Goal: Task Accomplishment & Management: Complete application form

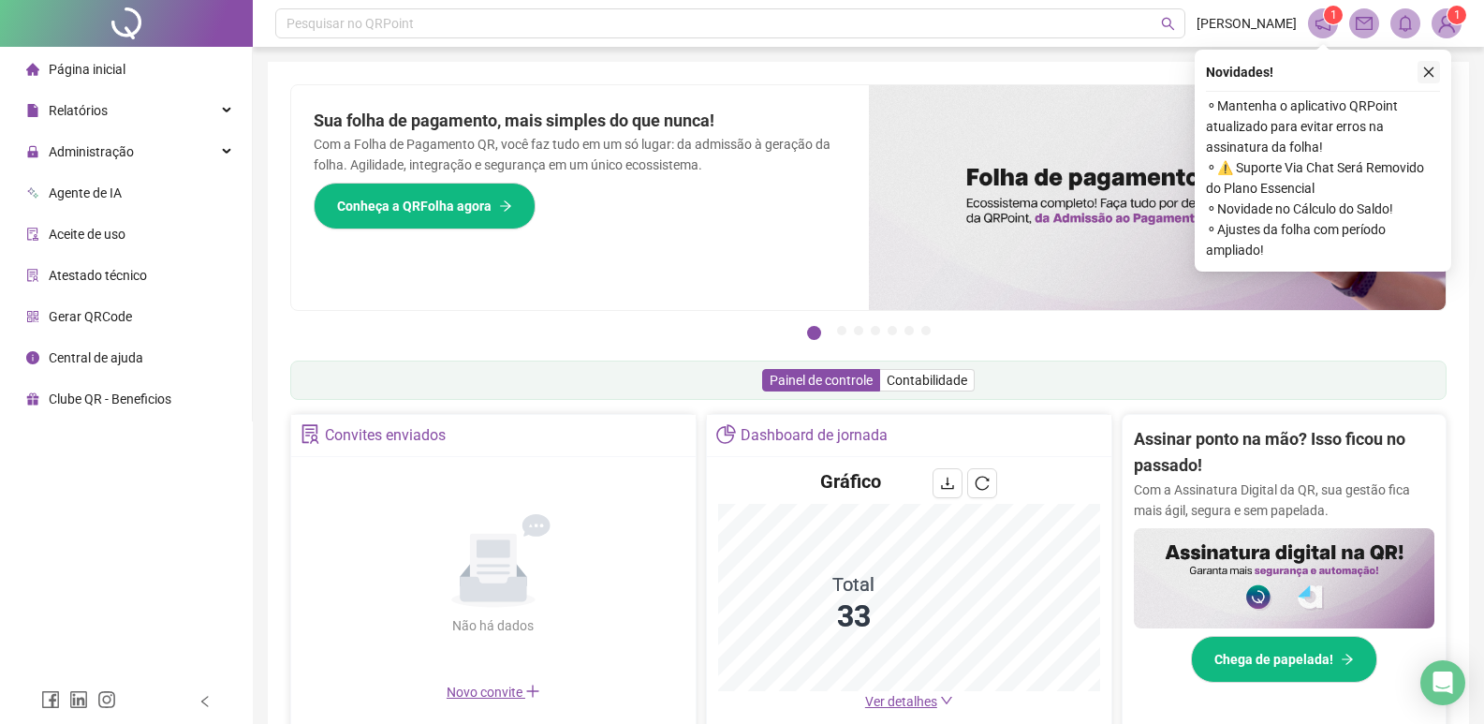
click at [1424, 72] on icon "close" at bounding box center [1428, 72] width 13 height 13
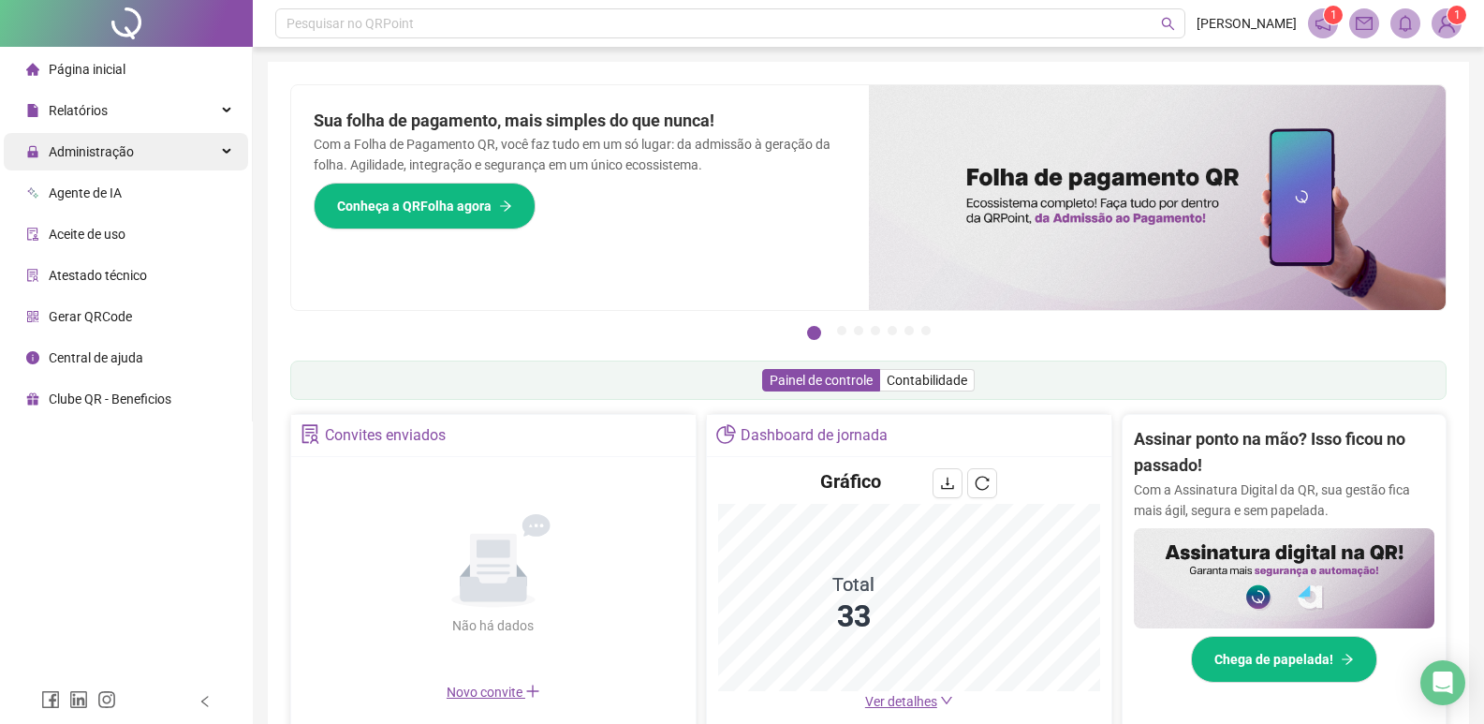
click at [105, 151] on span "Administração" at bounding box center [91, 151] width 85 height 15
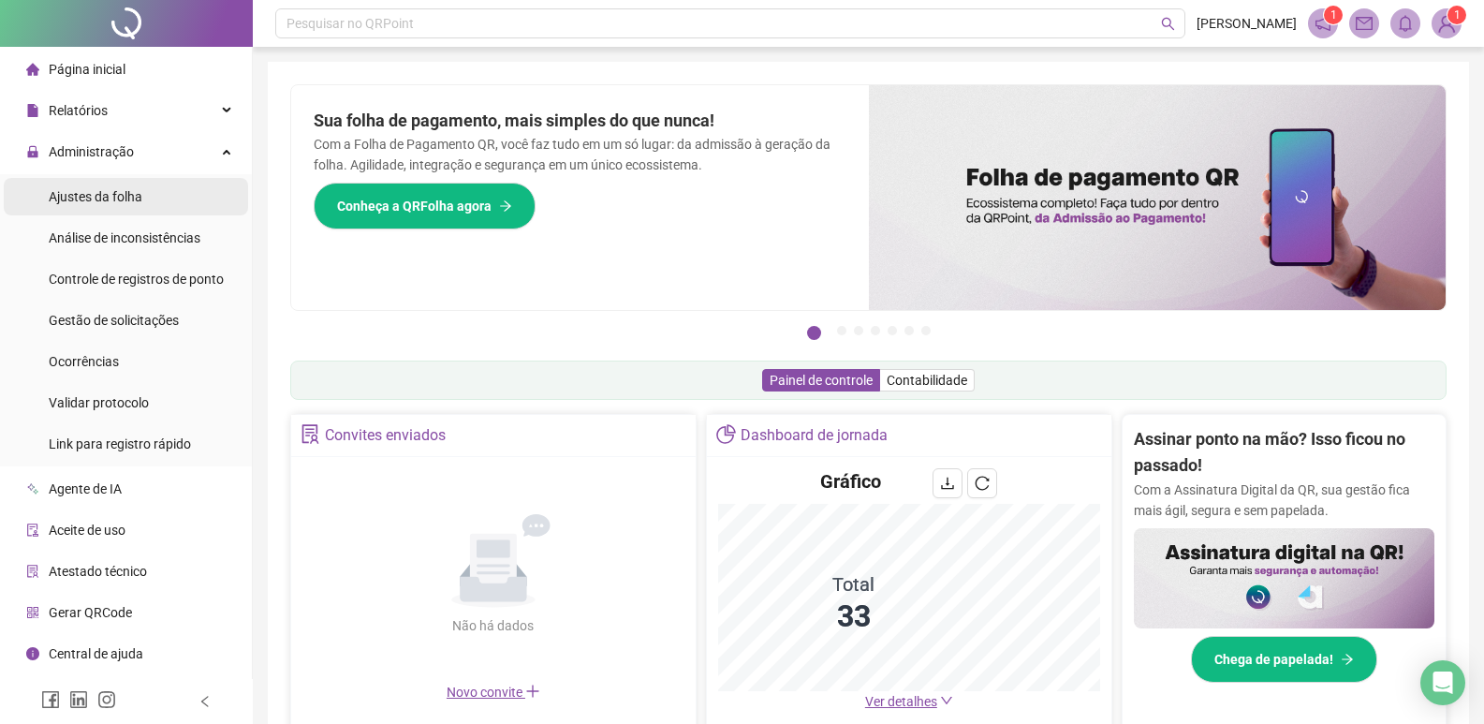
click at [100, 189] on span "Ajustes da folha" at bounding box center [96, 196] width 94 height 15
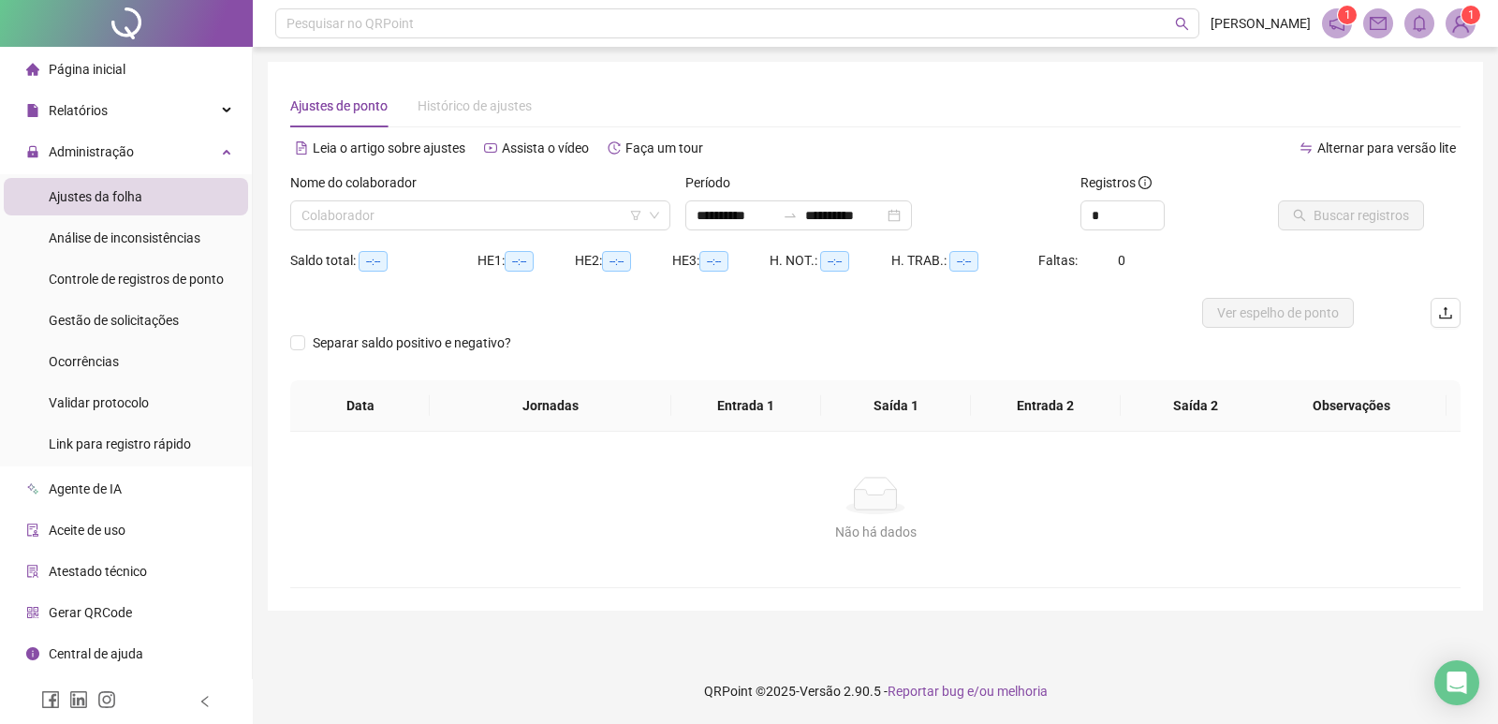
type input "**********"
click at [461, 222] on input "search" at bounding box center [471, 215] width 341 height 28
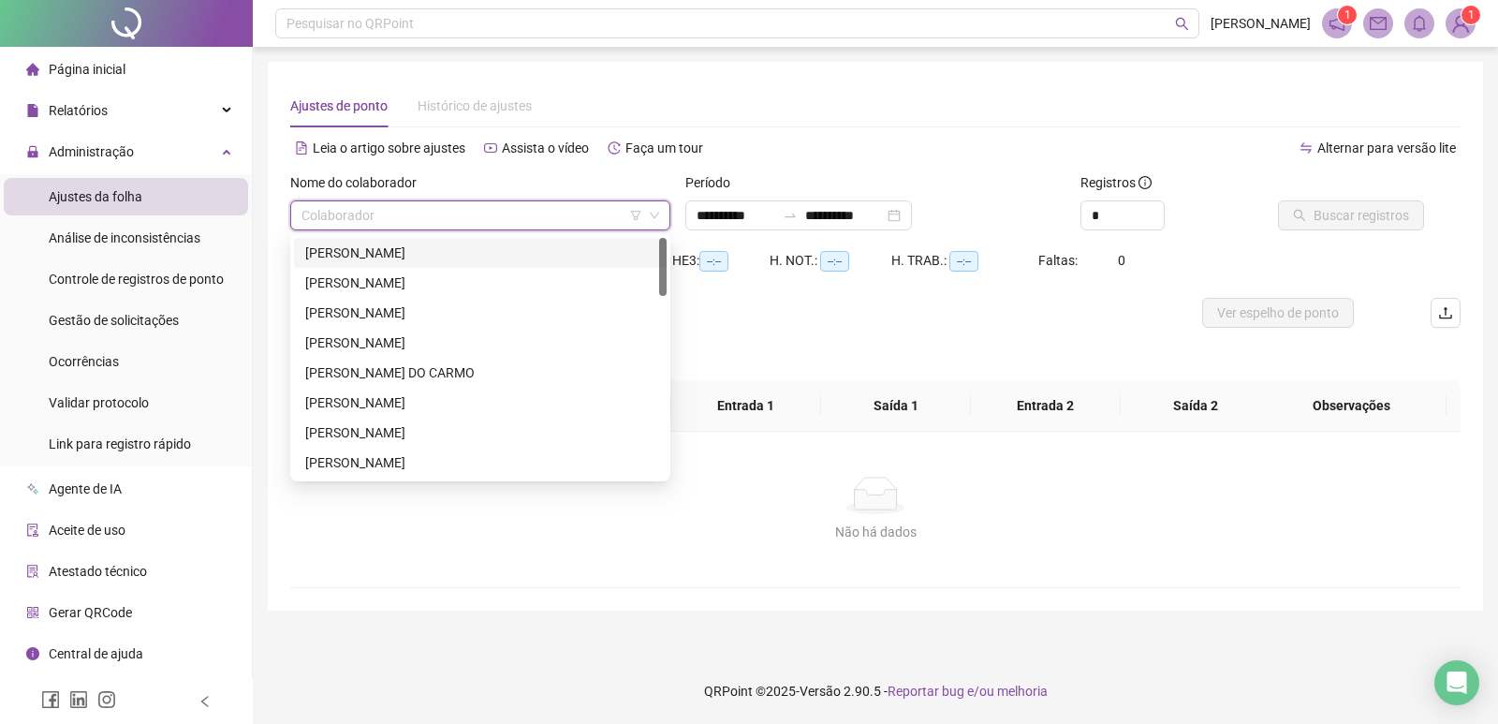
click at [440, 215] on input "search" at bounding box center [471, 215] width 341 height 28
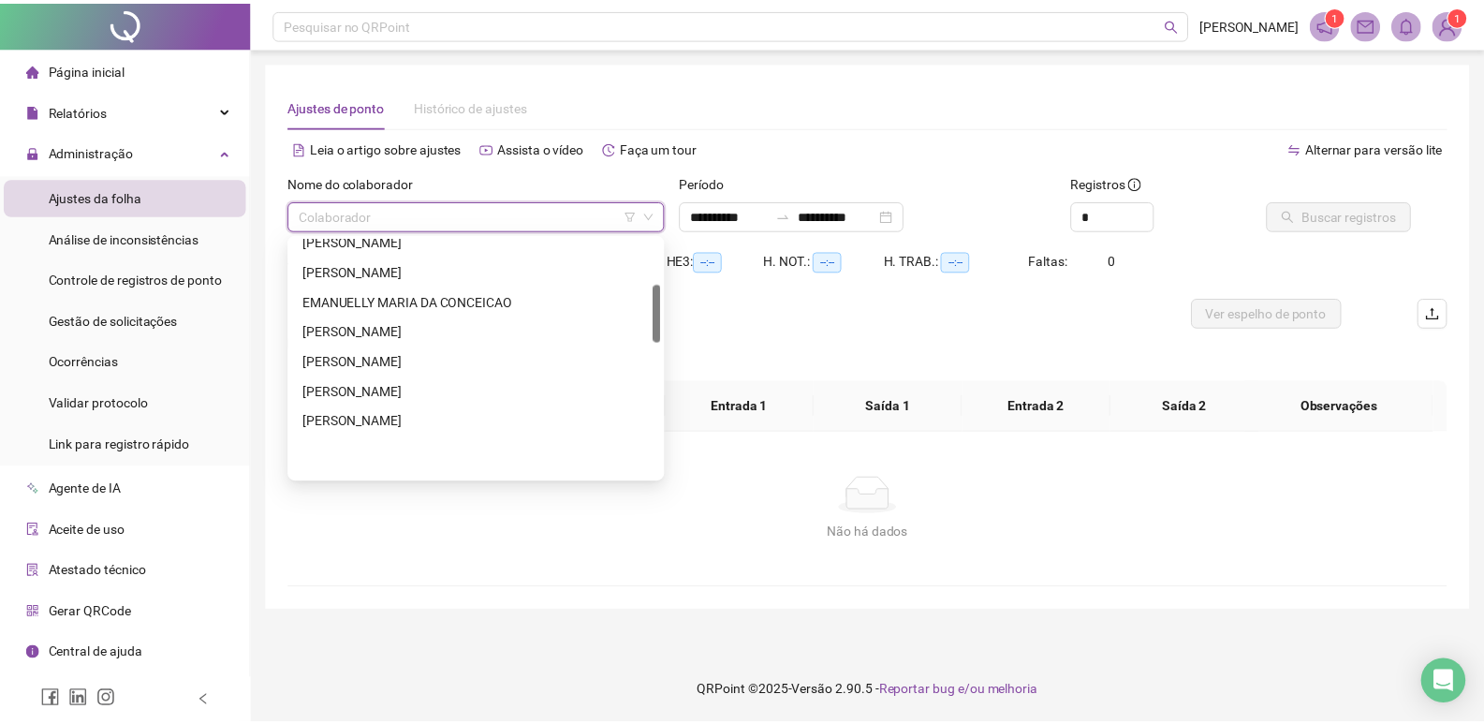
scroll to position [94, 0]
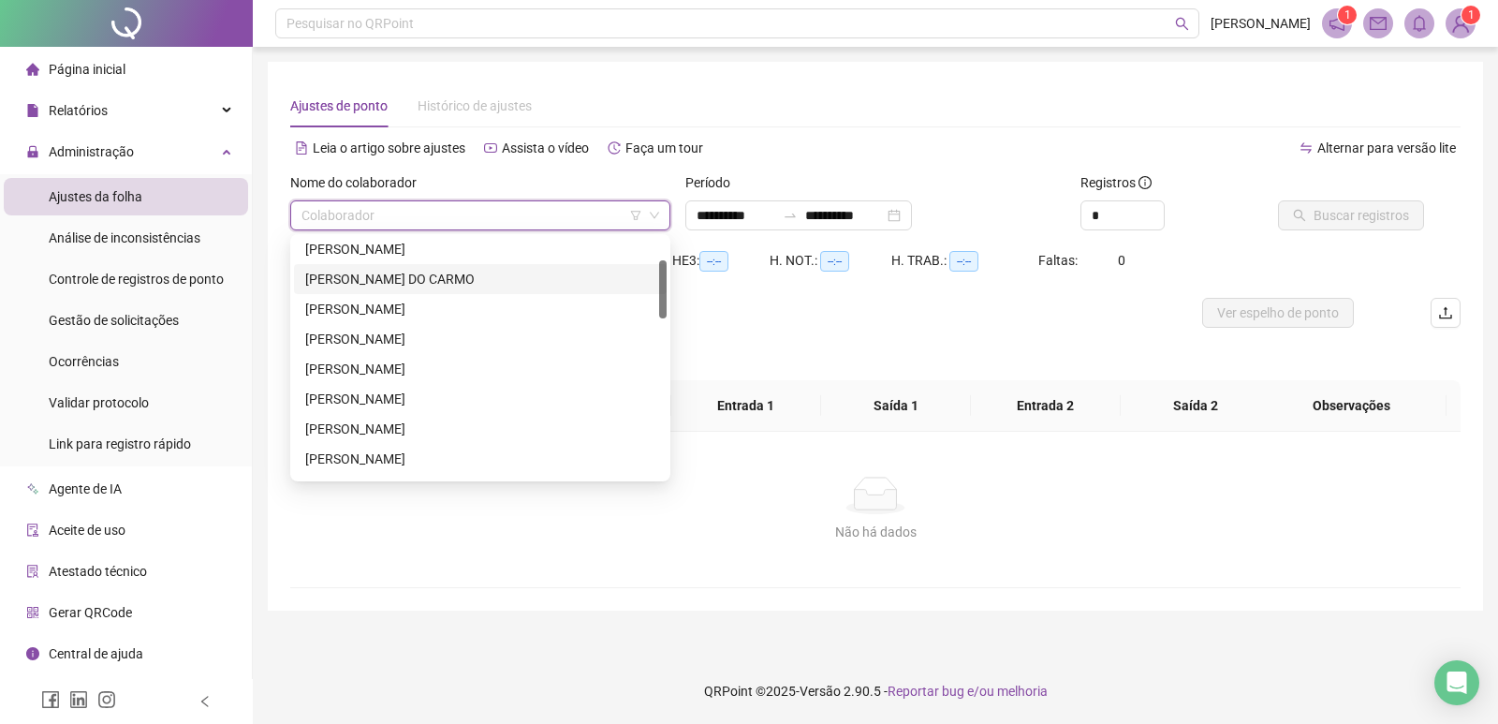
click at [357, 278] on div "[PERSON_NAME] DO CARMO" at bounding box center [480, 279] width 350 height 21
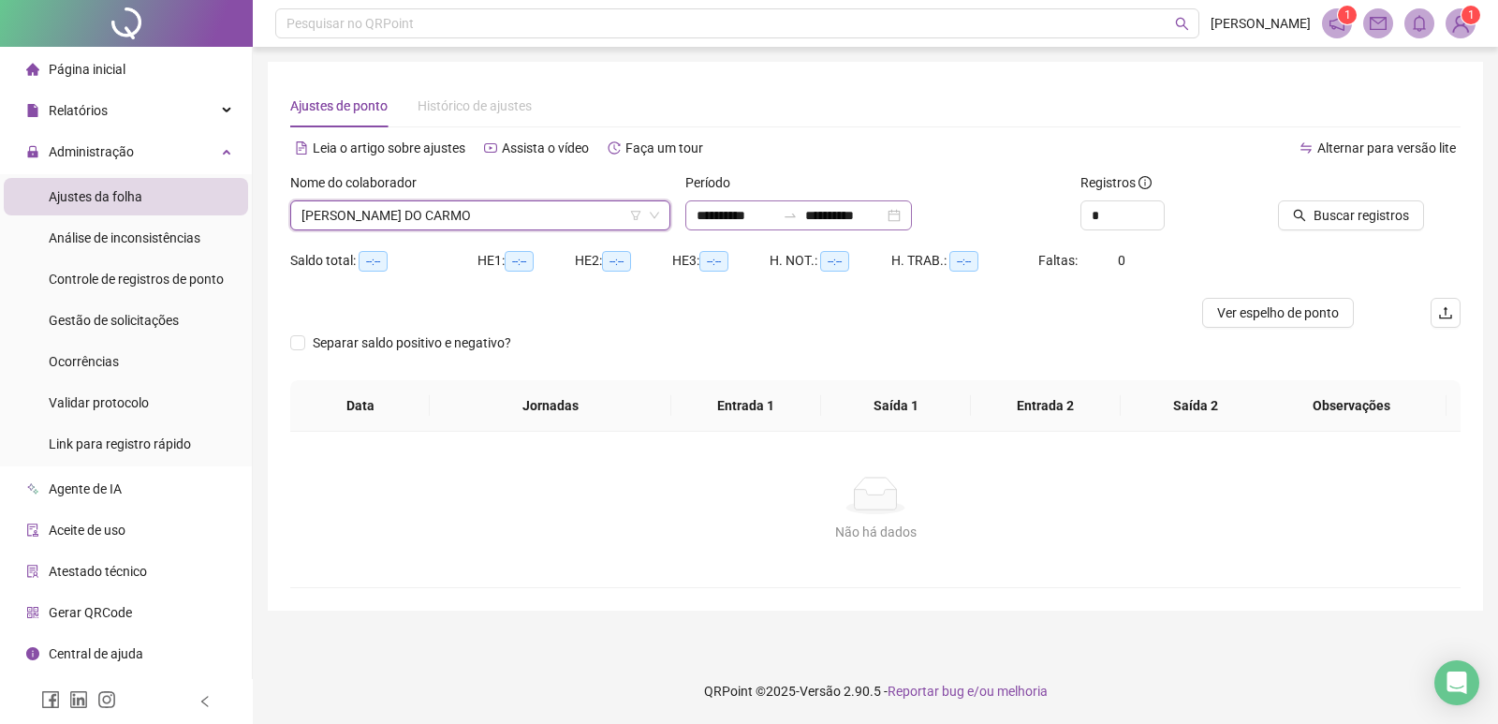
click at [912, 216] on div "**********" at bounding box center [798, 215] width 227 height 30
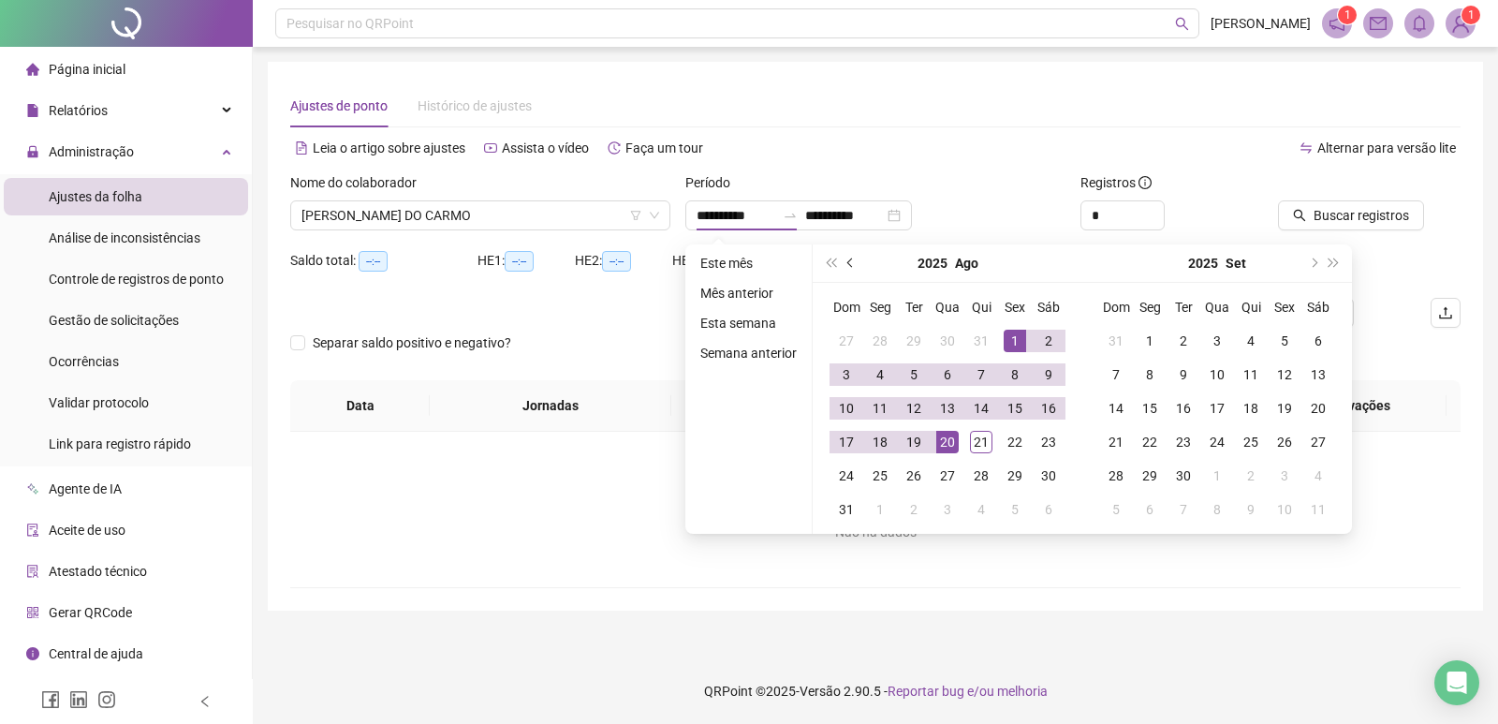
click at [843, 256] on button "prev-year" at bounding box center [851, 262] width 21 height 37
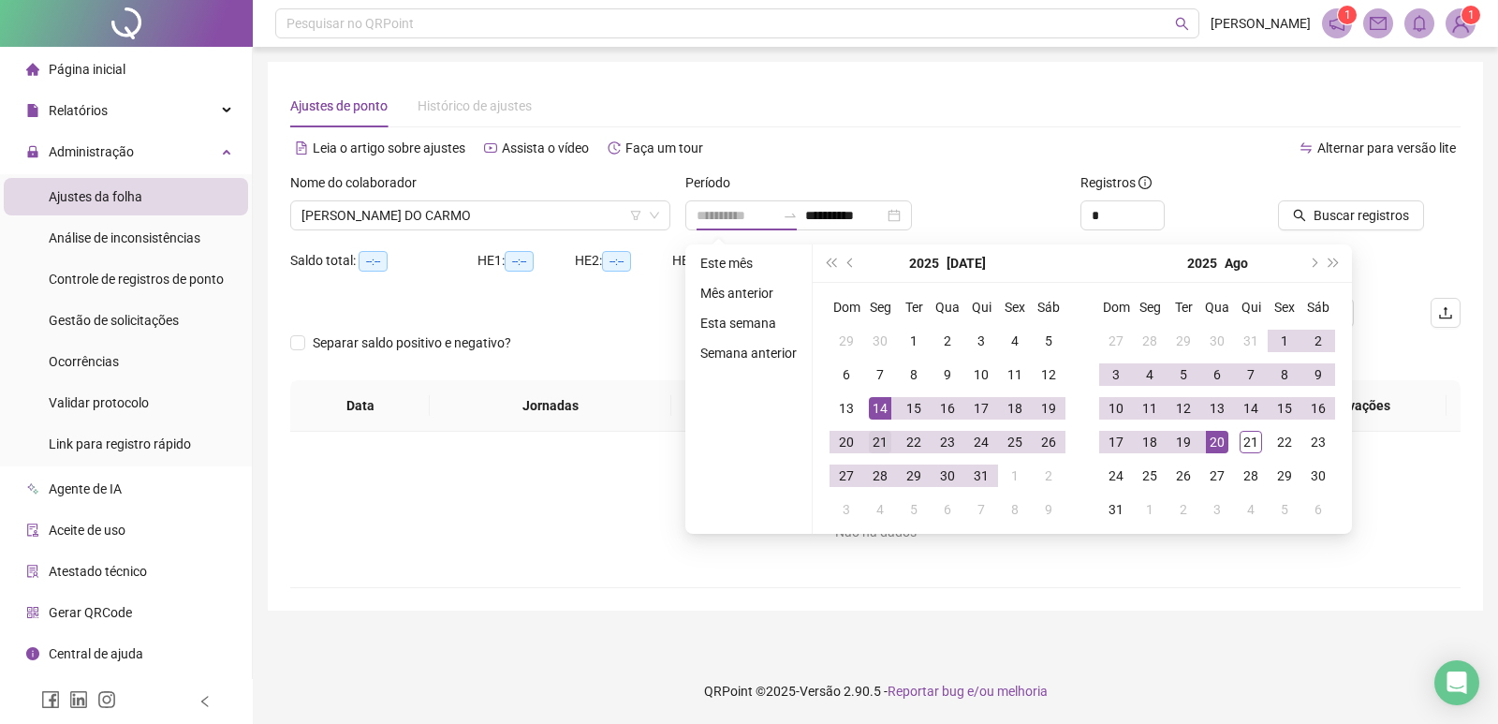
type input "**********"
click at [875, 444] on div "21" at bounding box center [880, 442] width 22 height 22
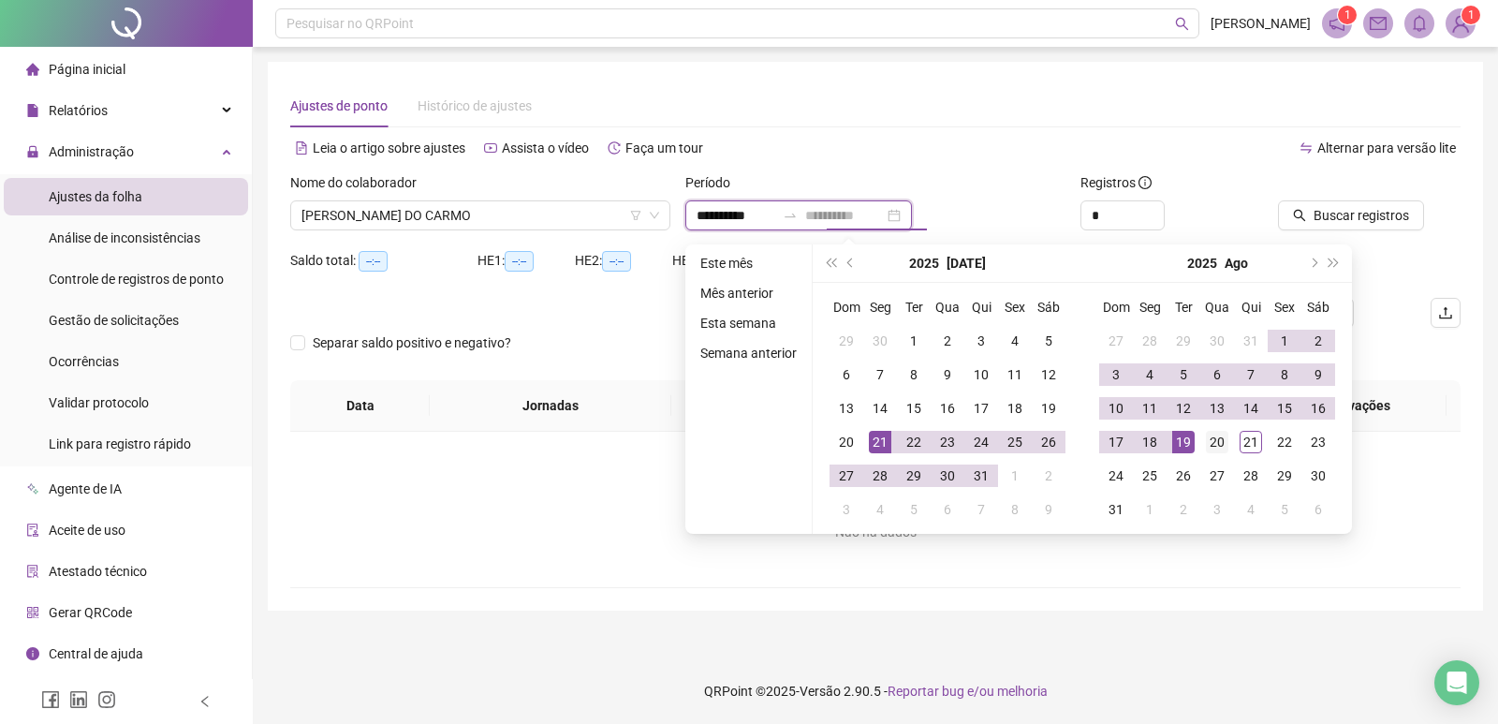
type input "**********"
click at [1211, 445] on div "20" at bounding box center [1217, 442] width 22 height 22
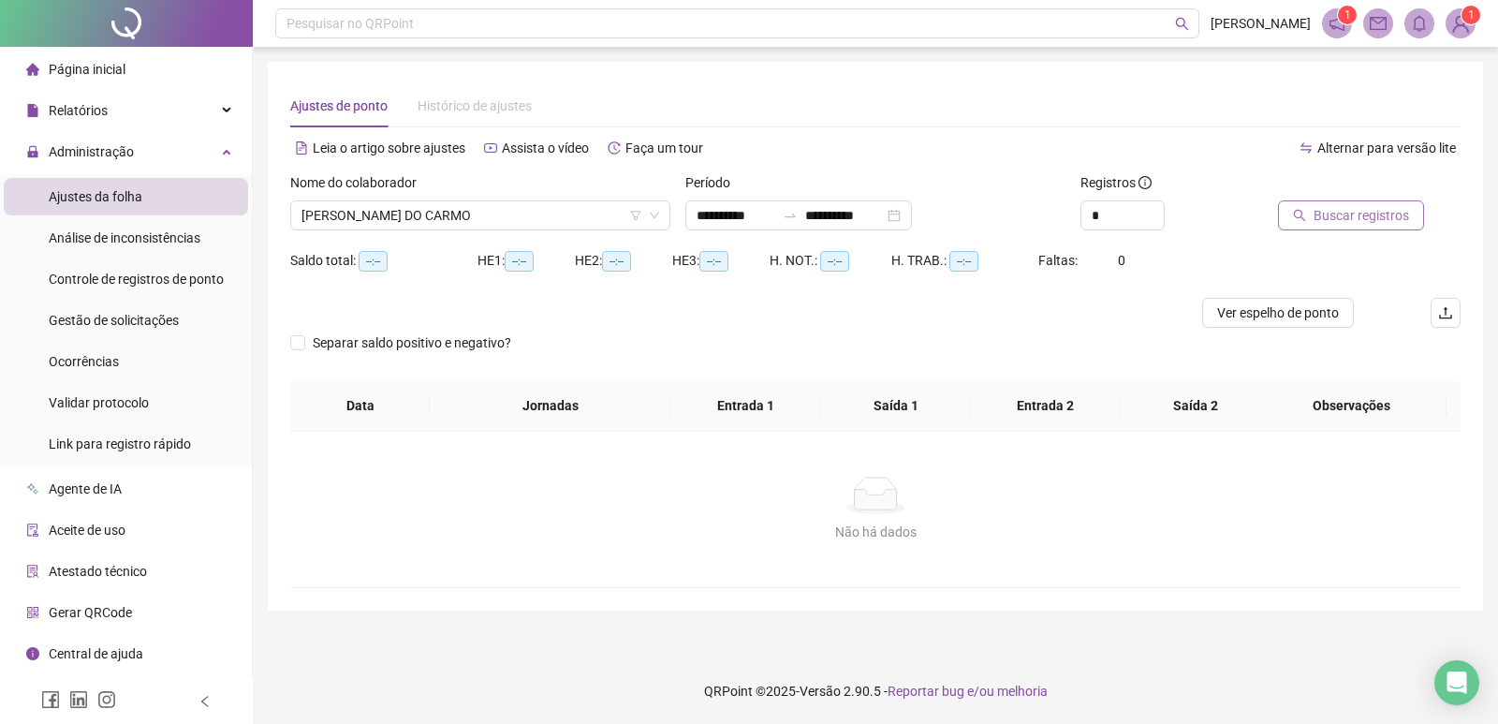
click at [1339, 224] on span "Buscar registros" at bounding box center [1360, 215] width 95 height 21
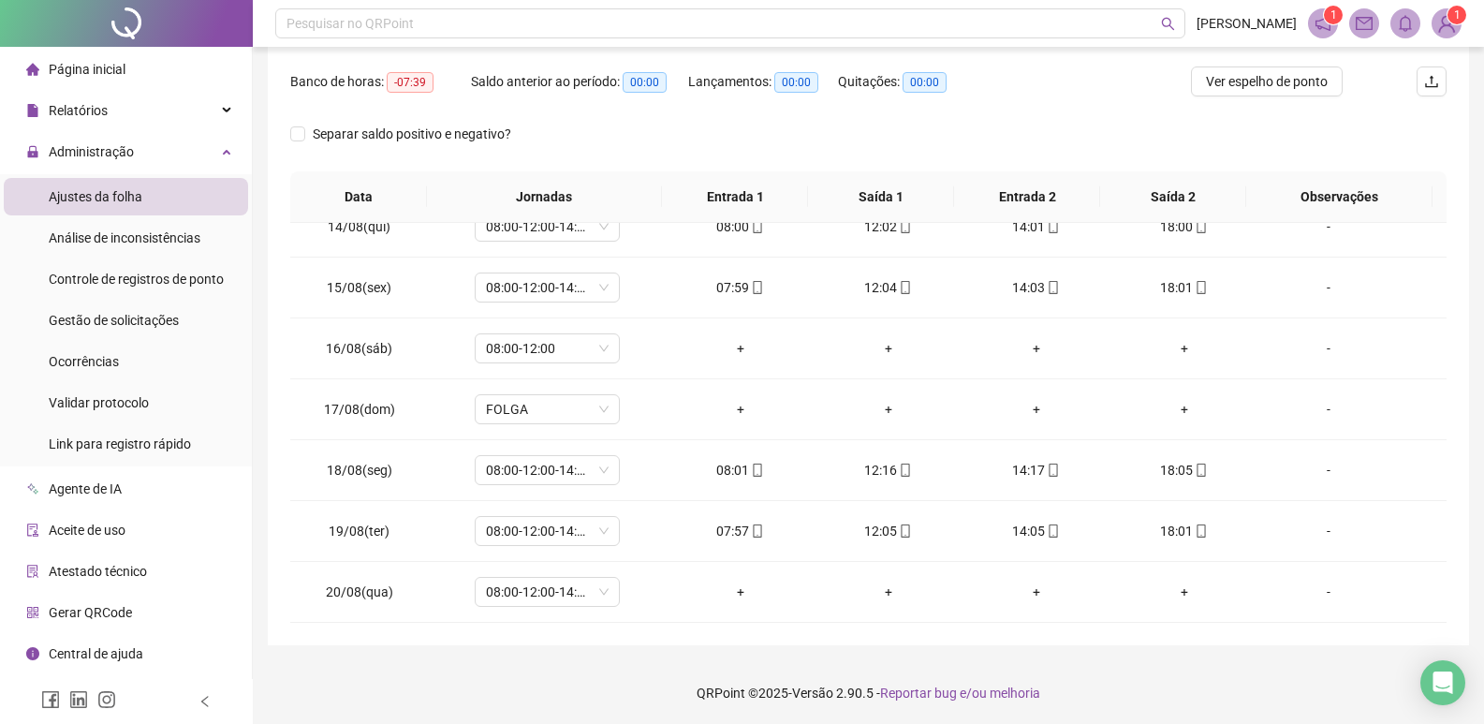
scroll to position [285, 0]
click at [599, 588] on span "08:00-12:00-14:00-18:00" at bounding box center [547, 590] width 123 height 28
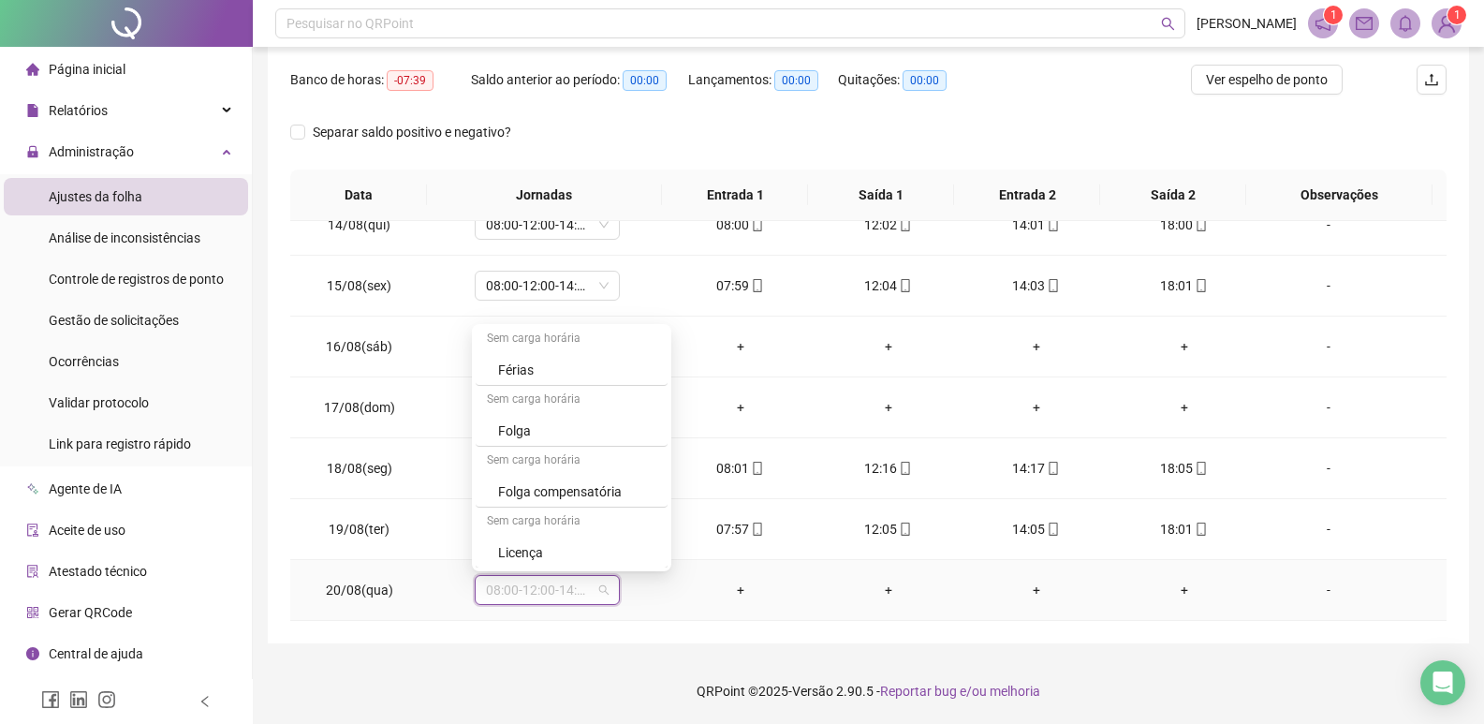
scroll to position [11138, 0]
click at [534, 433] on div "Folga" at bounding box center [577, 429] width 158 height 21
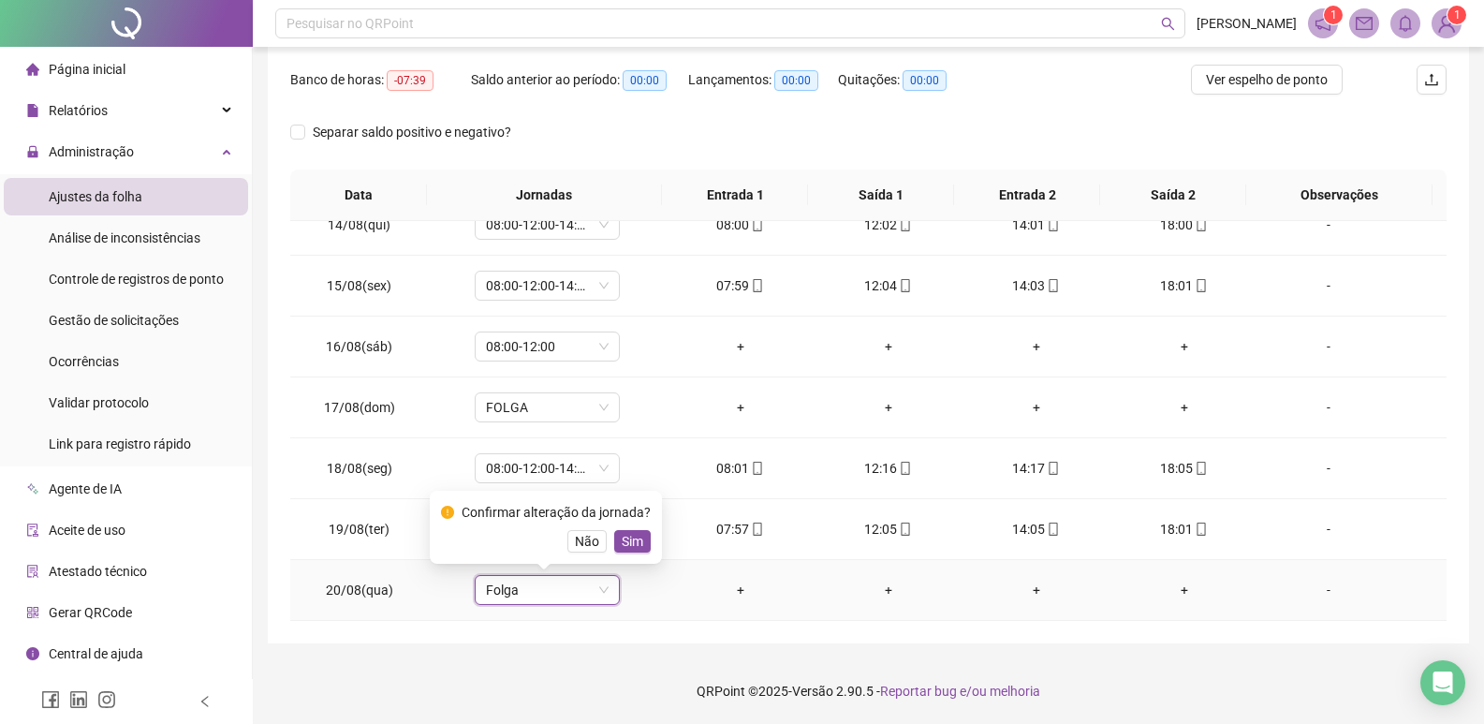
click at [1313, 594] on div "-" at bounding box center [1328, 589] width 110 height 21
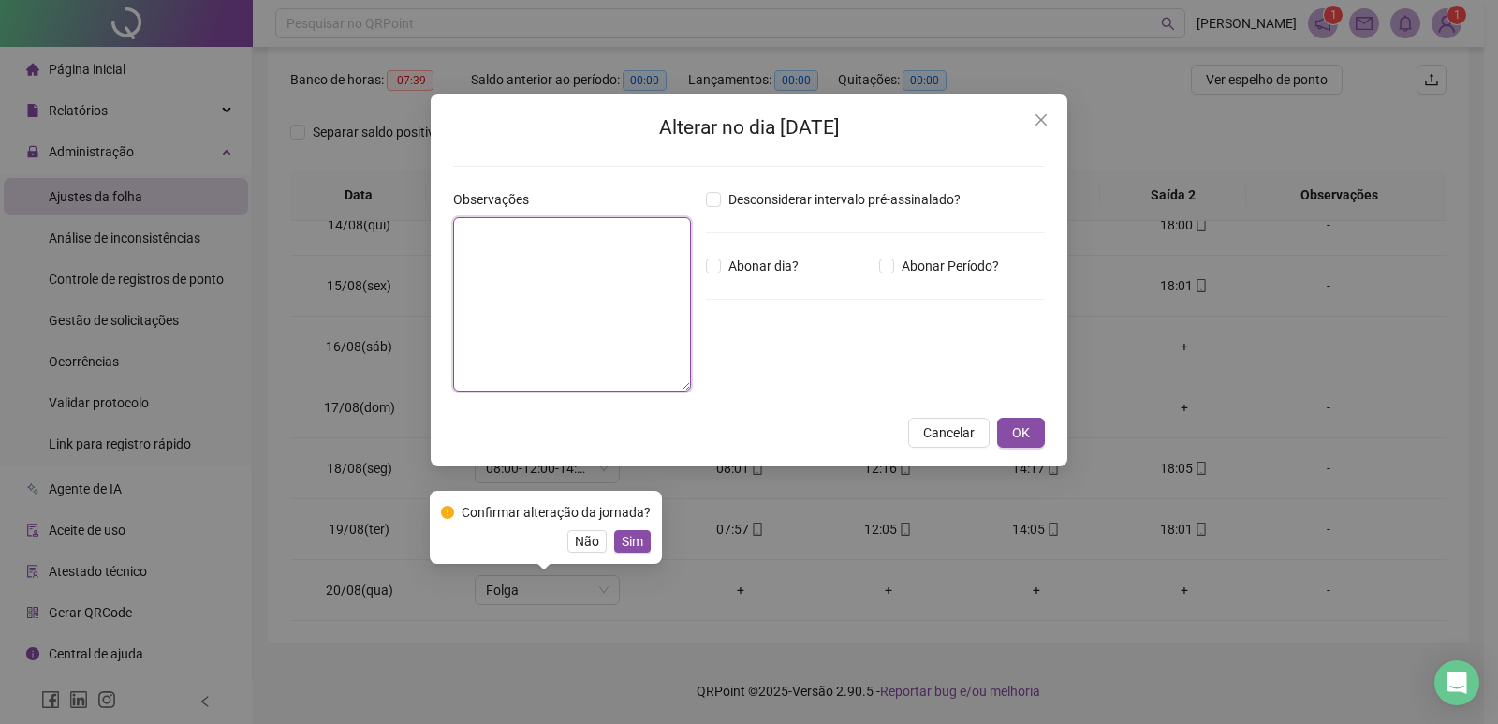
click at [490, 272] on textarea at bounding box center [572, 304] width 238 height 174
type textarea "**********"
click at [1024, 428] on span "OK" at bounding box center [1021, 432] width 18 height 21
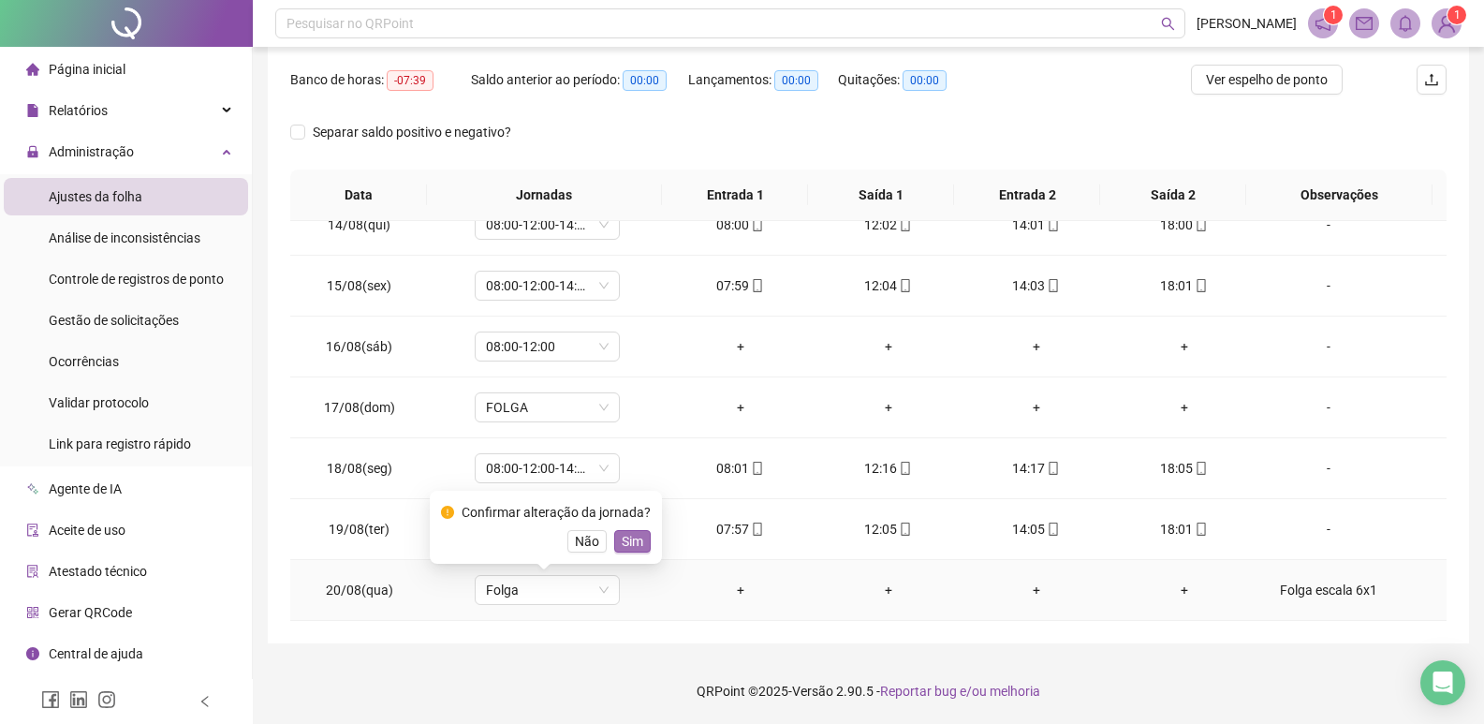
click at [628, 544] on span "Sim" at bounding box center [633, 541] width 22 height 21
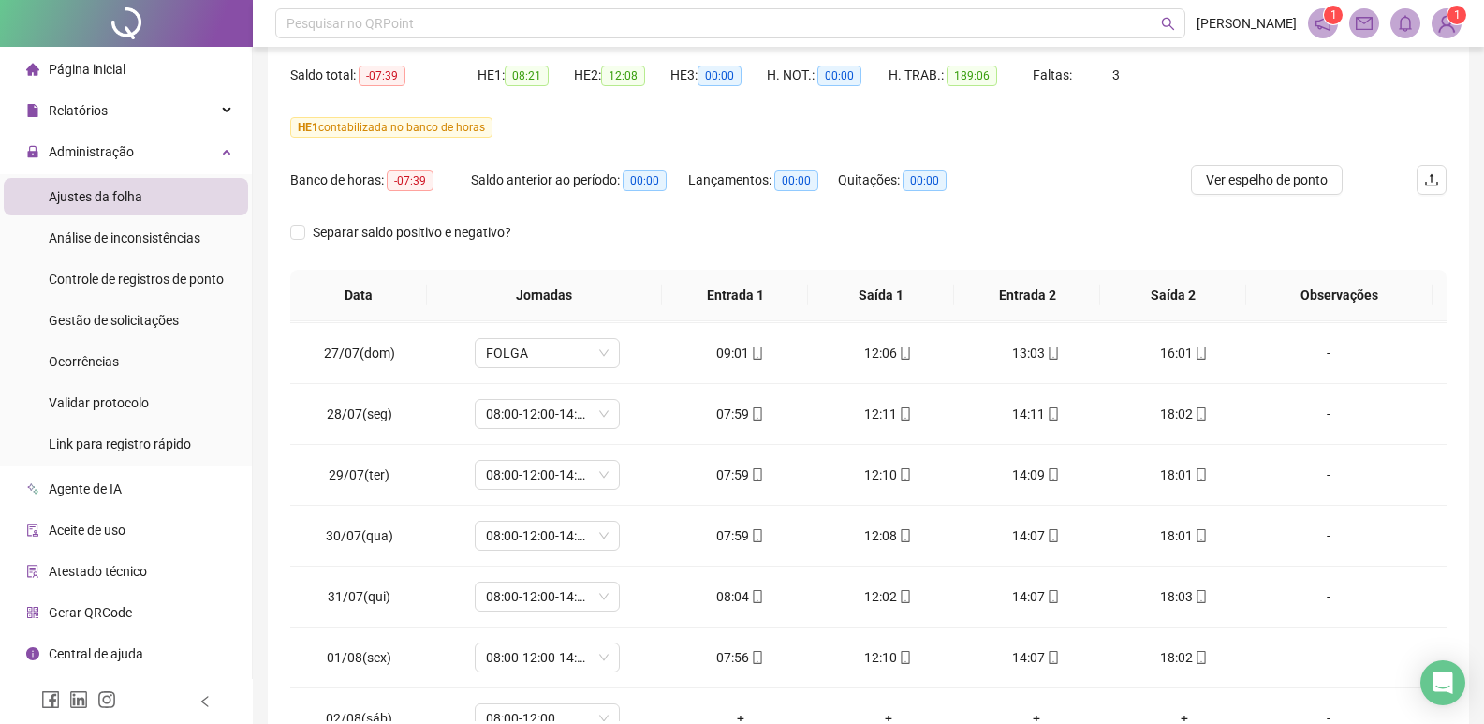
scroll to position [0, 0]
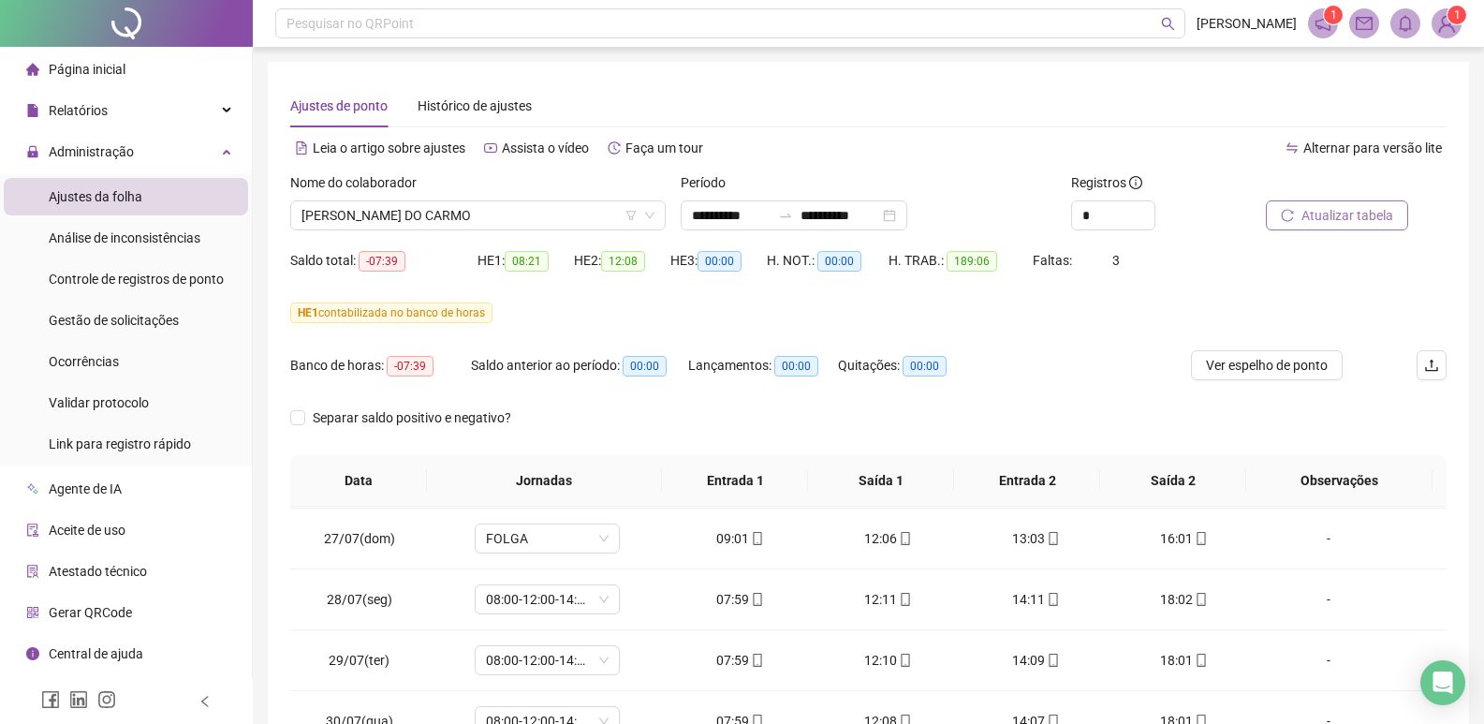
click at [1331, 214] on span "Atualizar tabela" at bounding box center [1347, 215] width 92 height 21
click at [563, 211] on span "[PERSON_NAME] DO CARMO" at bounding box center [477, 215] width 353 height 28
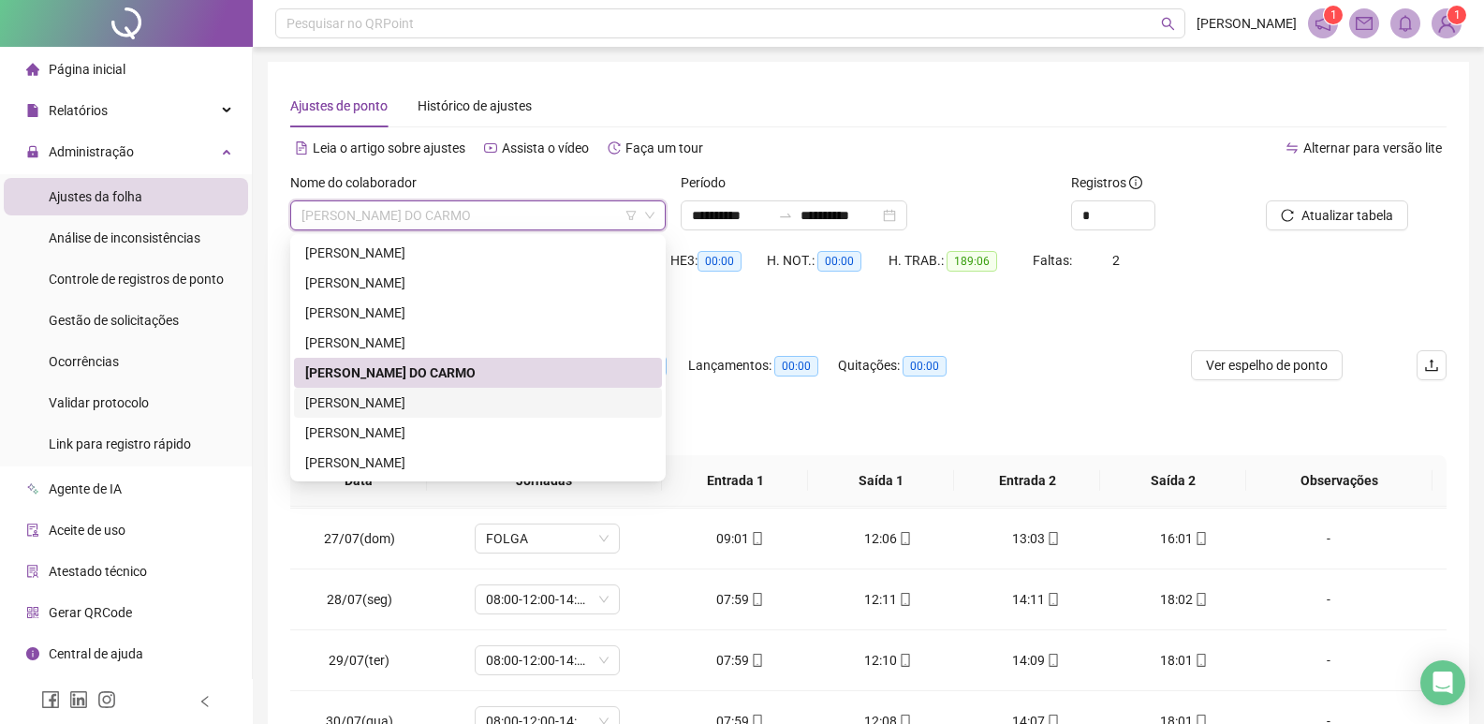
click at [492, 396] on div "[PERSON_NAME]" at bounding box center [477, 402] width 345 height 21
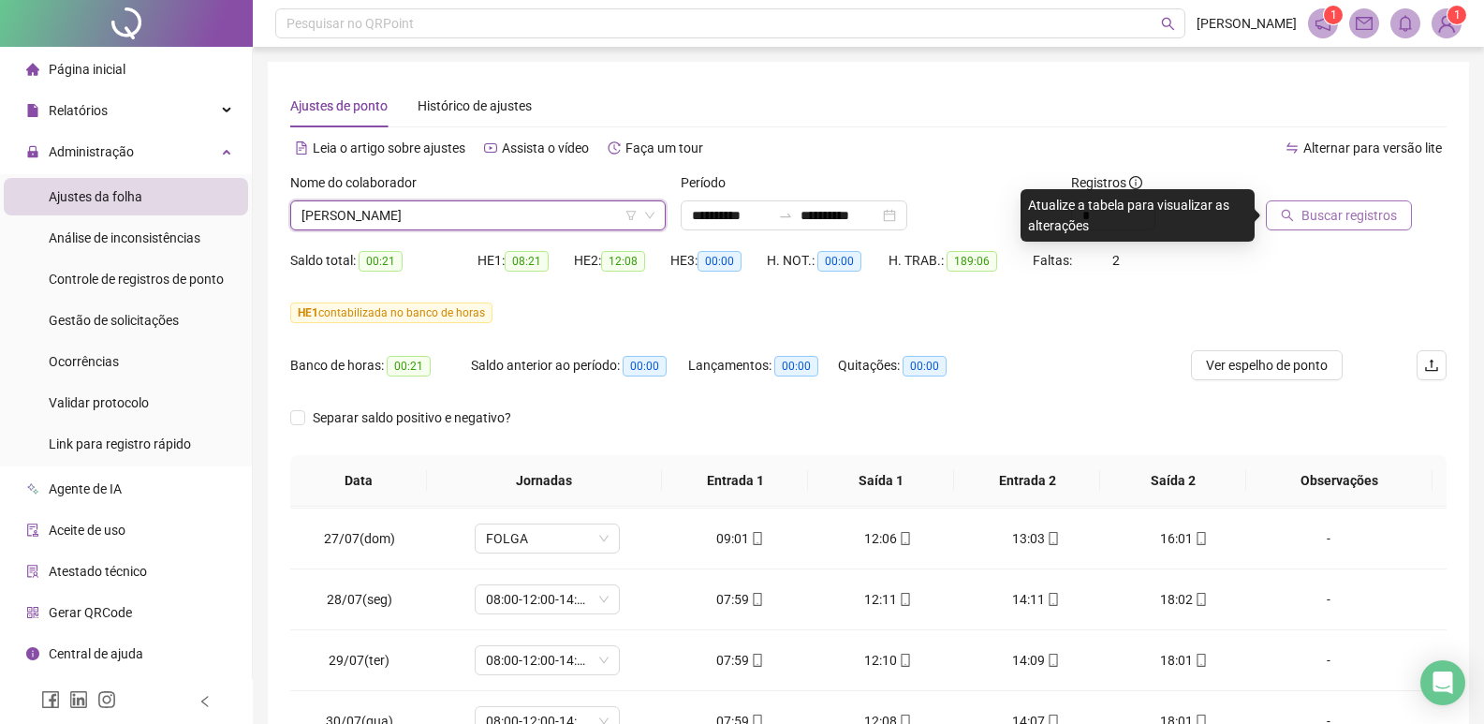
click at [1340, 219] on span "Buscar registros" at bounding box center [1348, 215] width 95 height 21
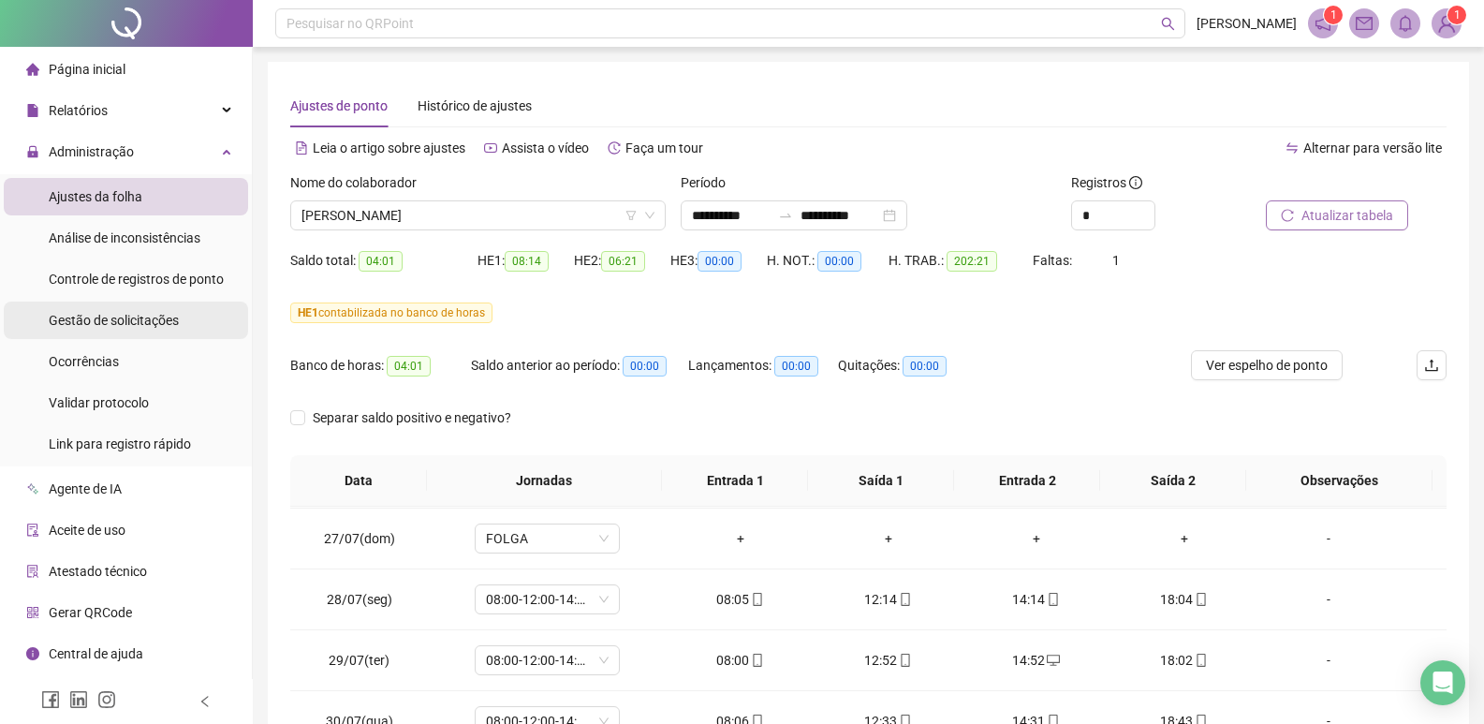
click at [141, 322] on span "Gestão de solicitações" at bounding box center [114, 320] width 130 height 15
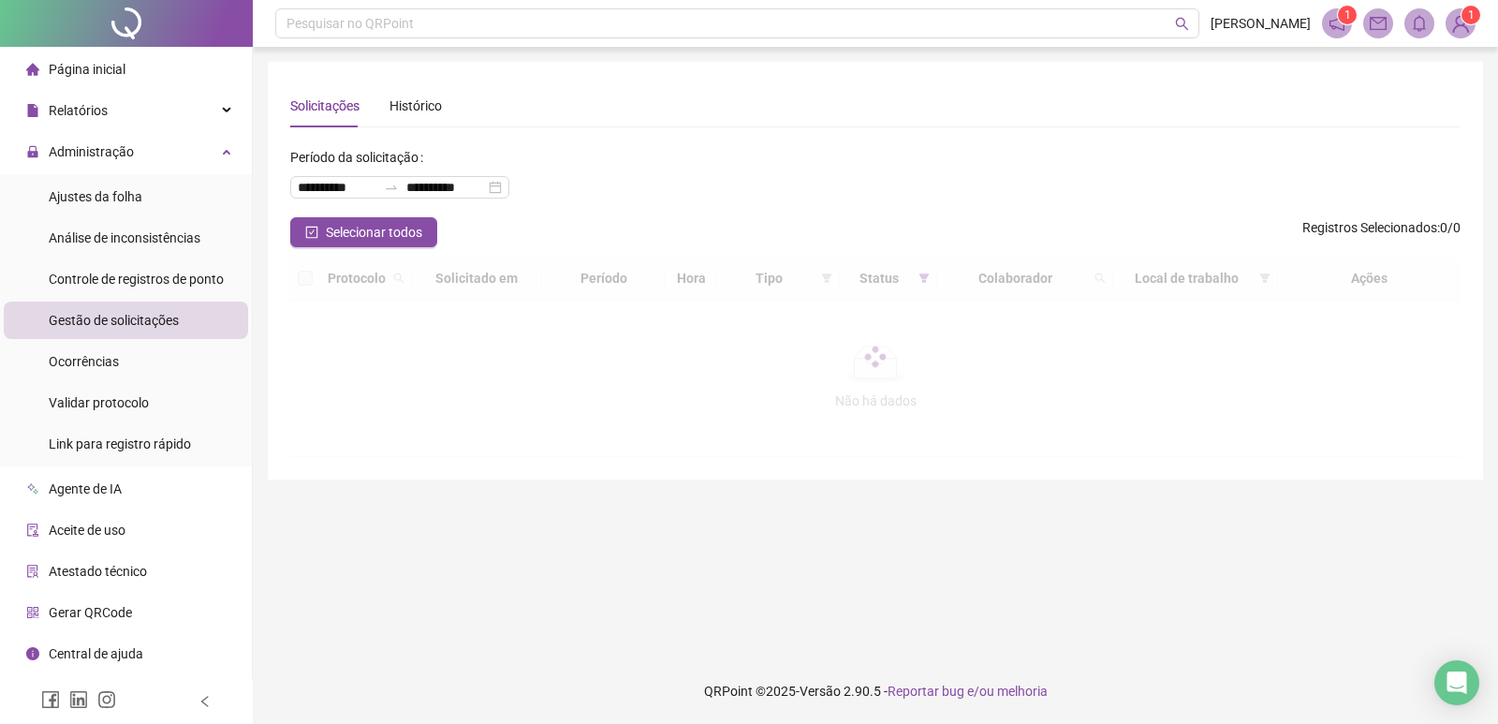
click at [141, 321] on span "Gestão de solicitações" at bounding box center [114, 320] width 130 height 15
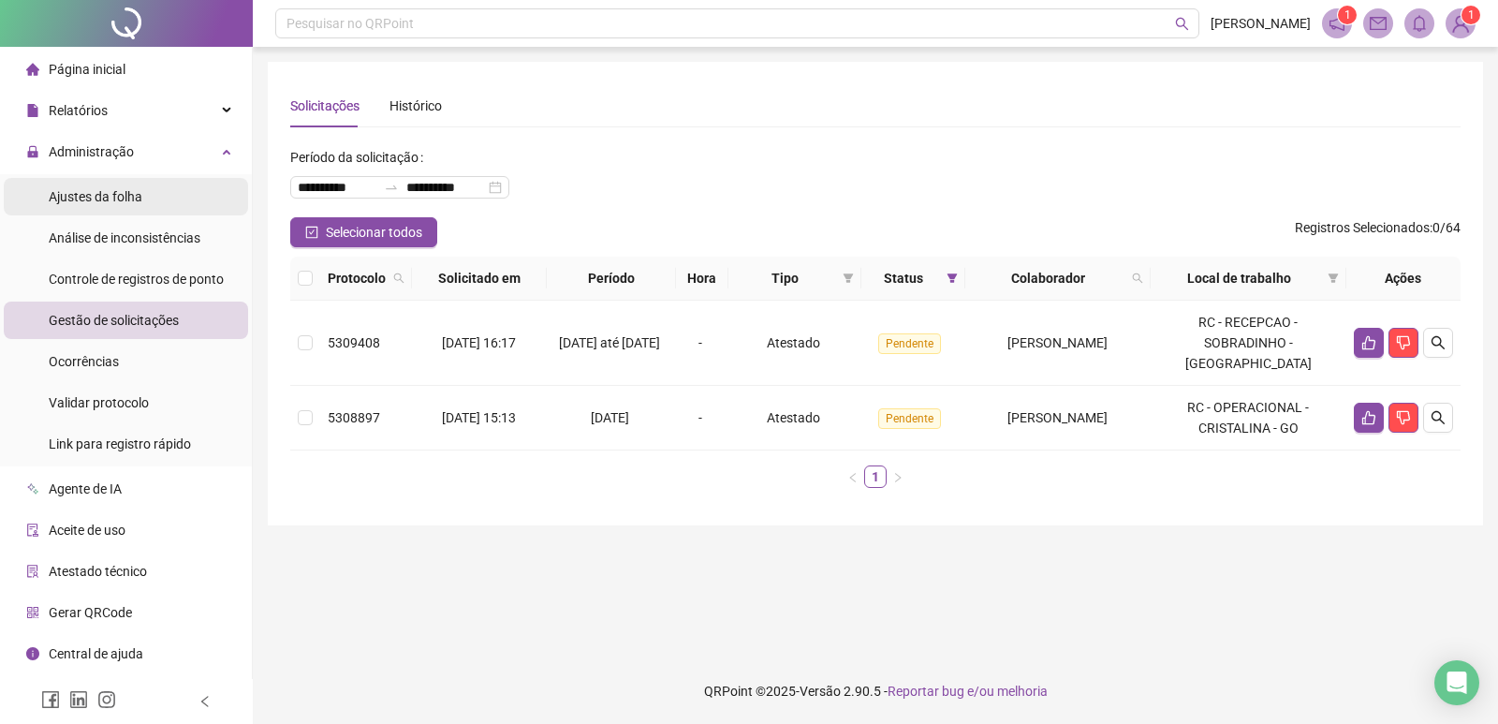
click at [123, 192] on span "Ajustes da folha" at bounding box center [96, 196] width 94 height 15
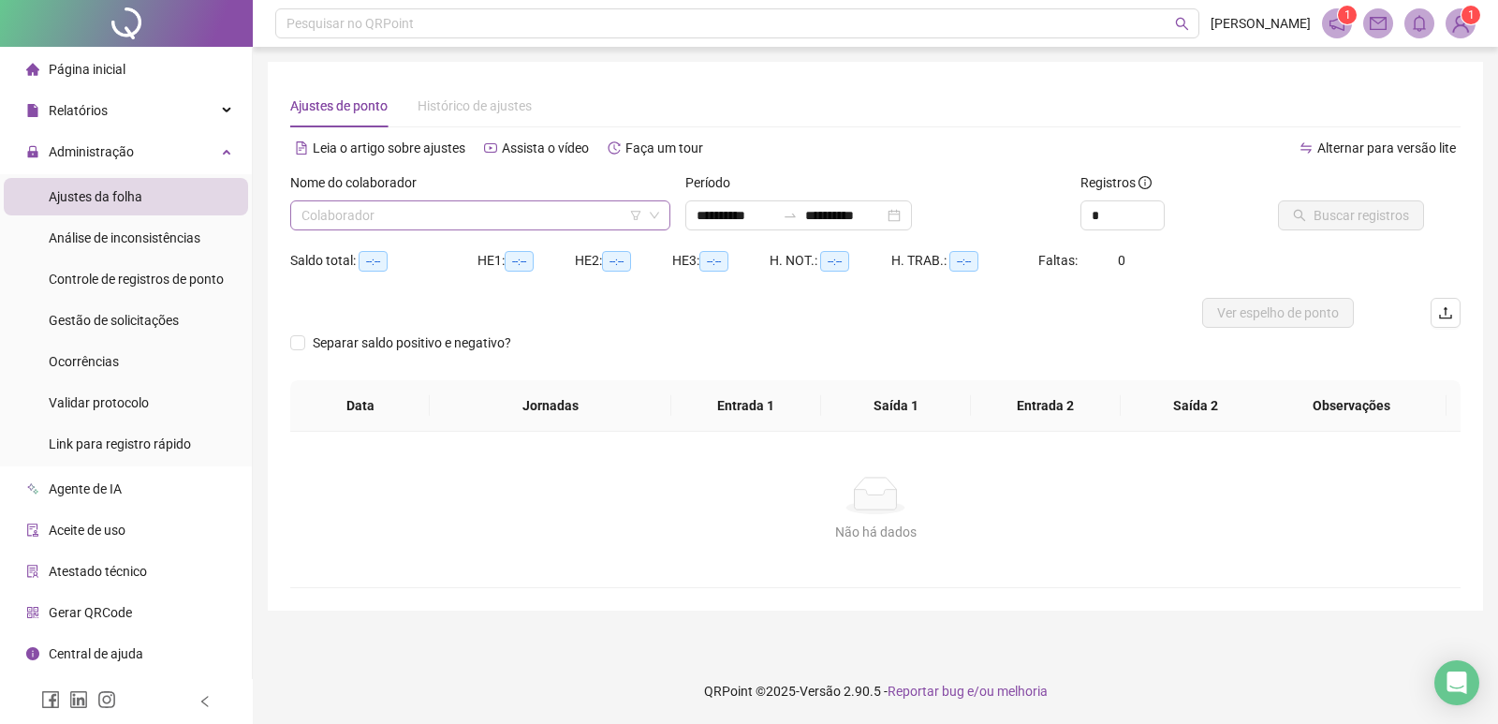
click at [447, 216] on input "search" at bounding box center [471, 215] width 341 height 28
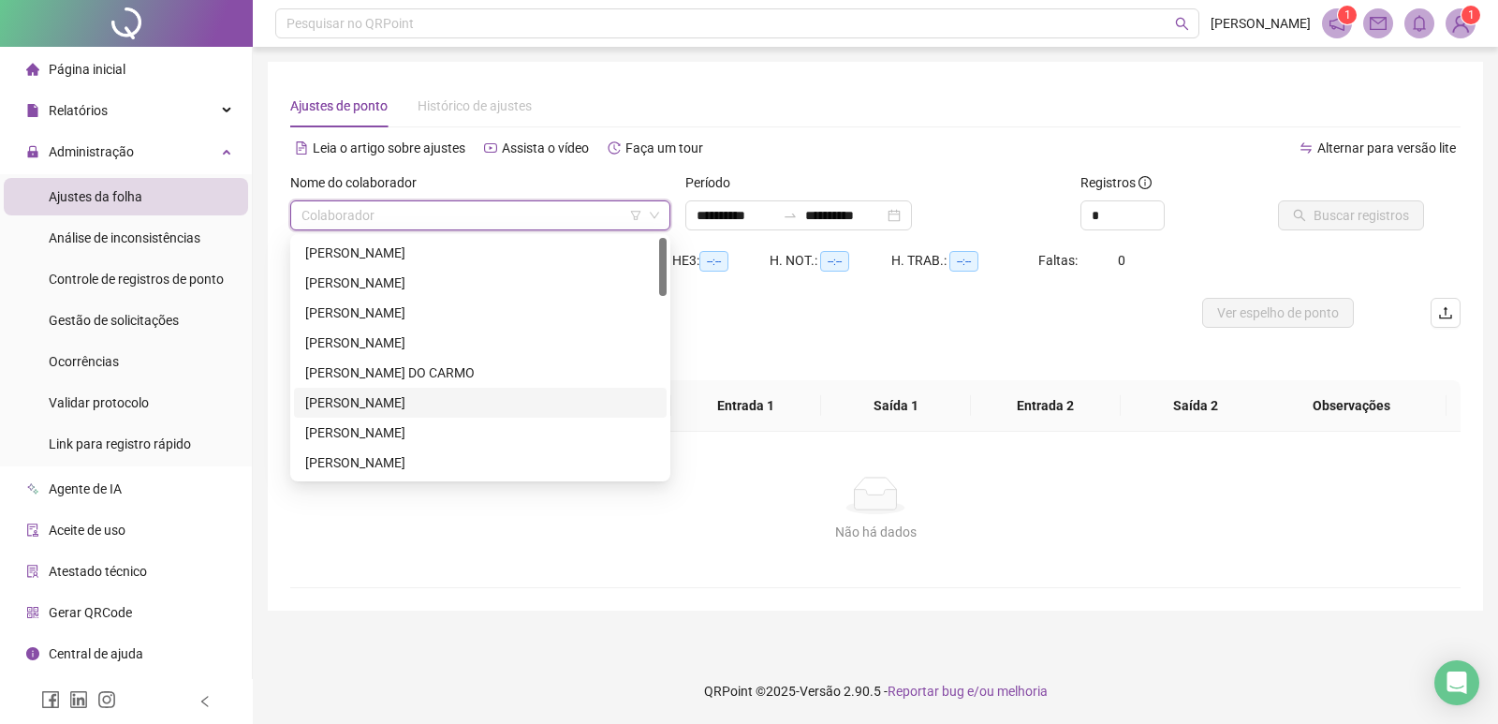
type input "**********"
click at [393, 402] on div "[PERSON_NAME]" at bounding box center [480, 402] width 350 height 21
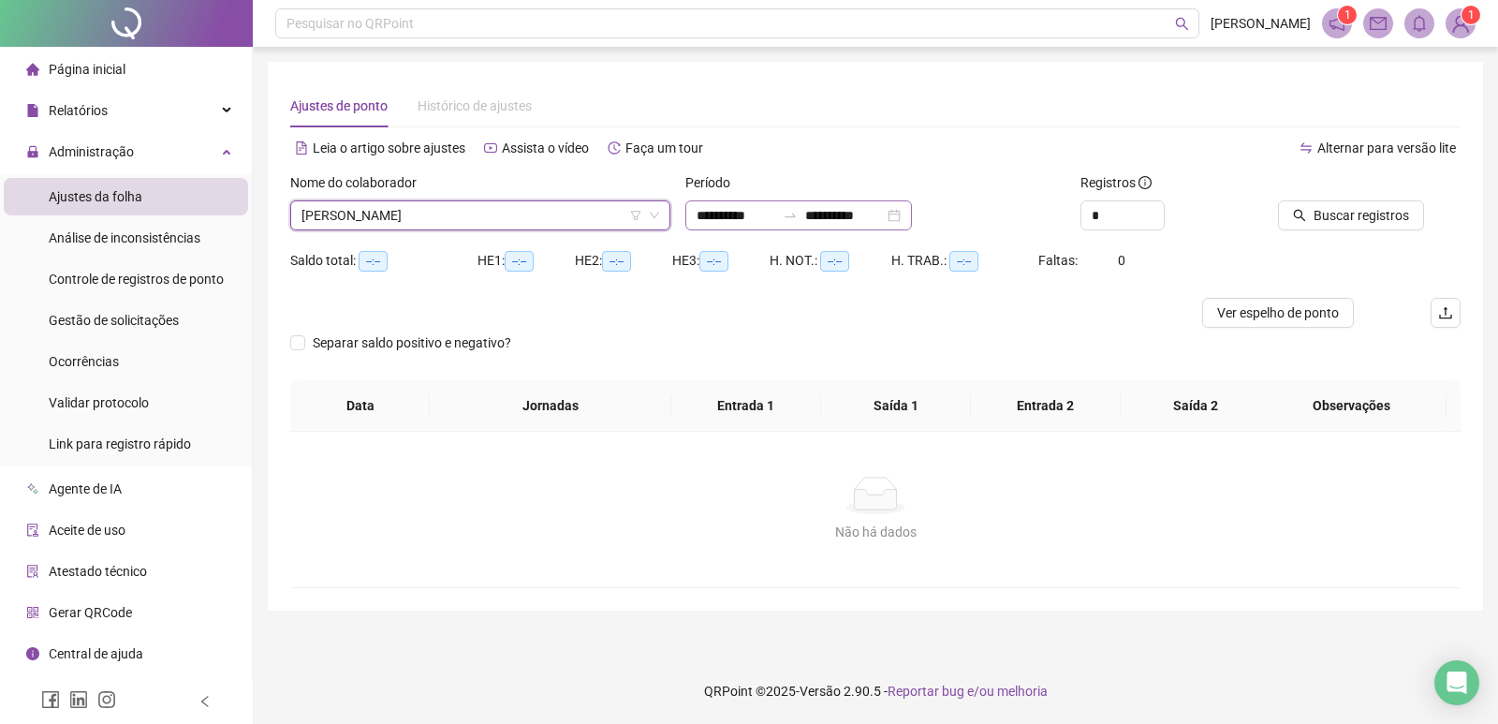
click at [912, 215] on div "**********" at bounding box center [798, 215] width 227 height 30
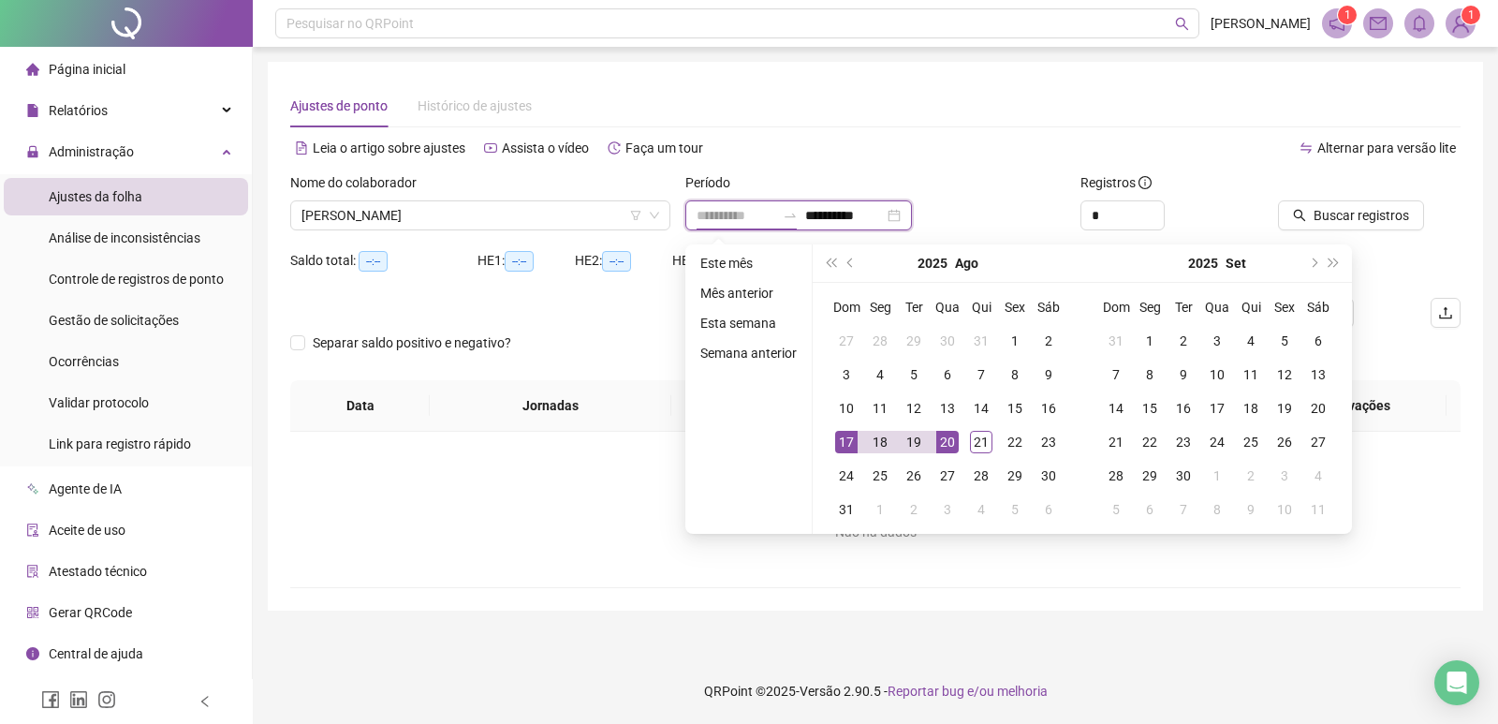
type input "**********"
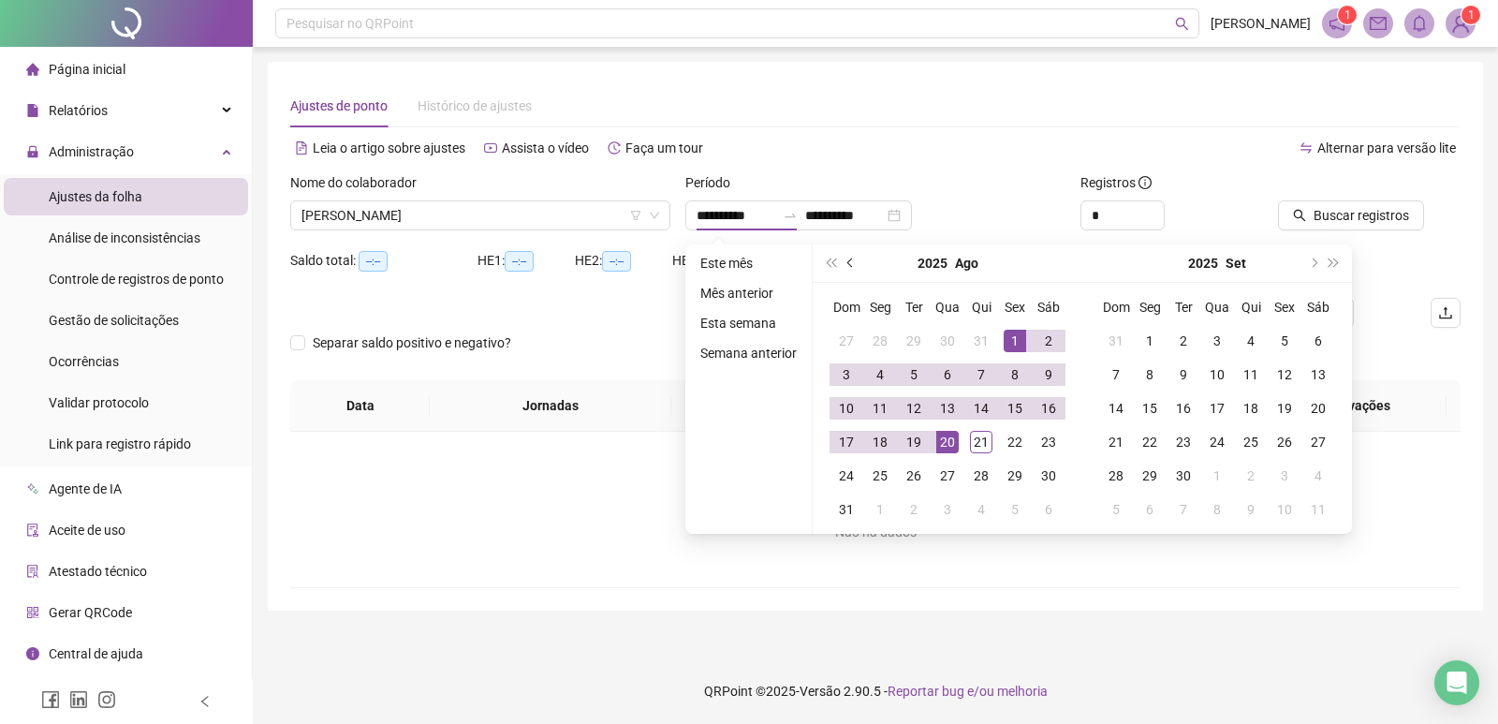
click at [846, 266] on button "prev-year" at bounding box center [851, 262] width 21 height 37
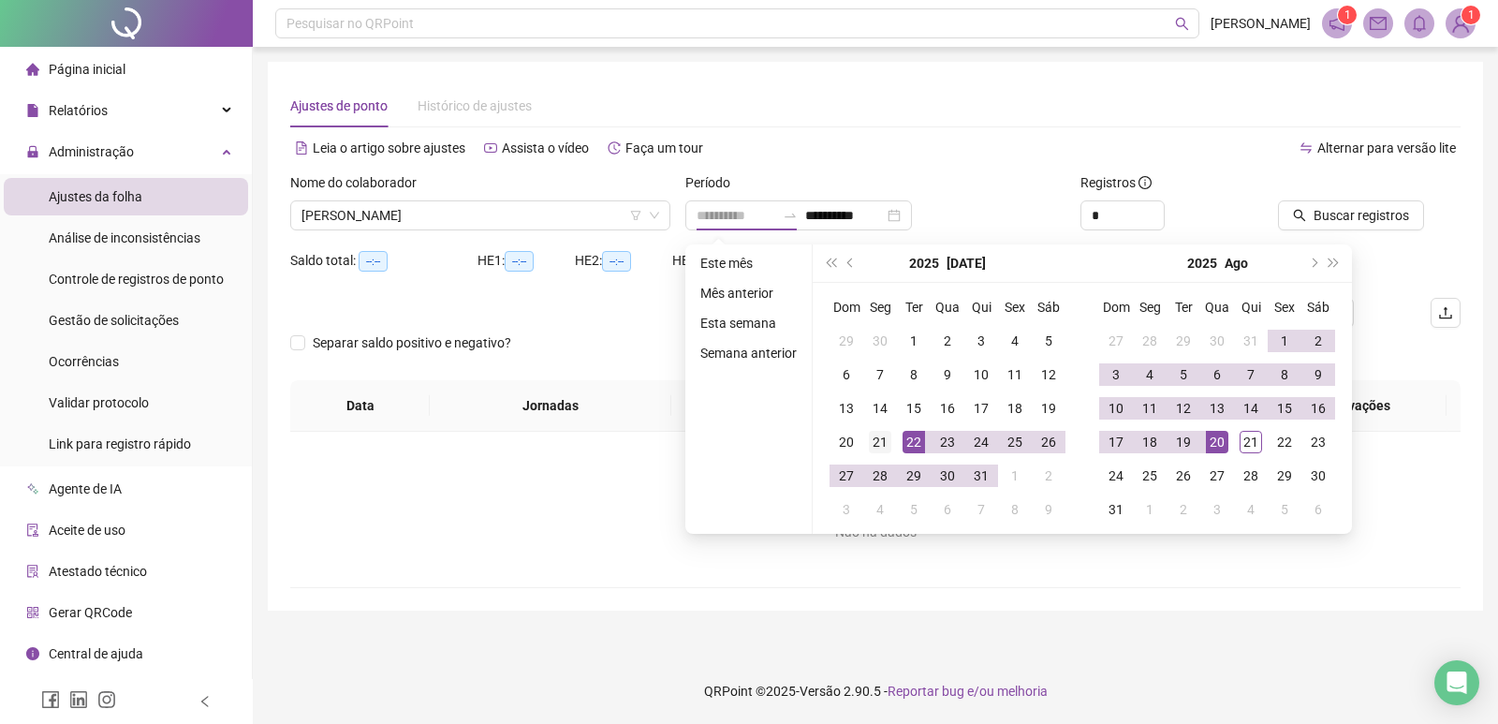
type input "**********"
click at [879, 444] on div "21" at bounding box center [880, 442] width 22 height 22
type input "**********"
click at [1209, 440] on div "20" at bounding box center [1217, 442] width 22 height 22
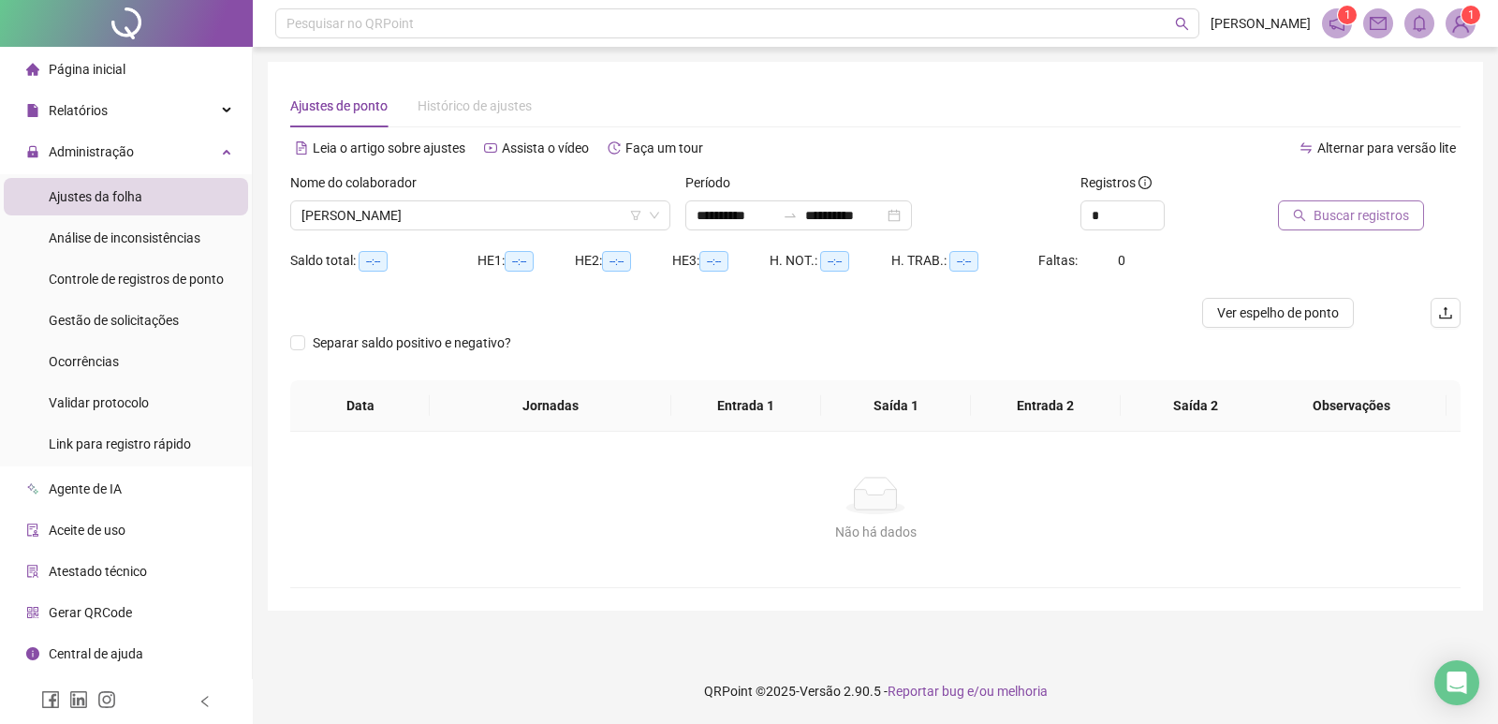
click at [1377, 218] on span "Buscar registros" at bounding box center [1360, 215] width 95 height 21
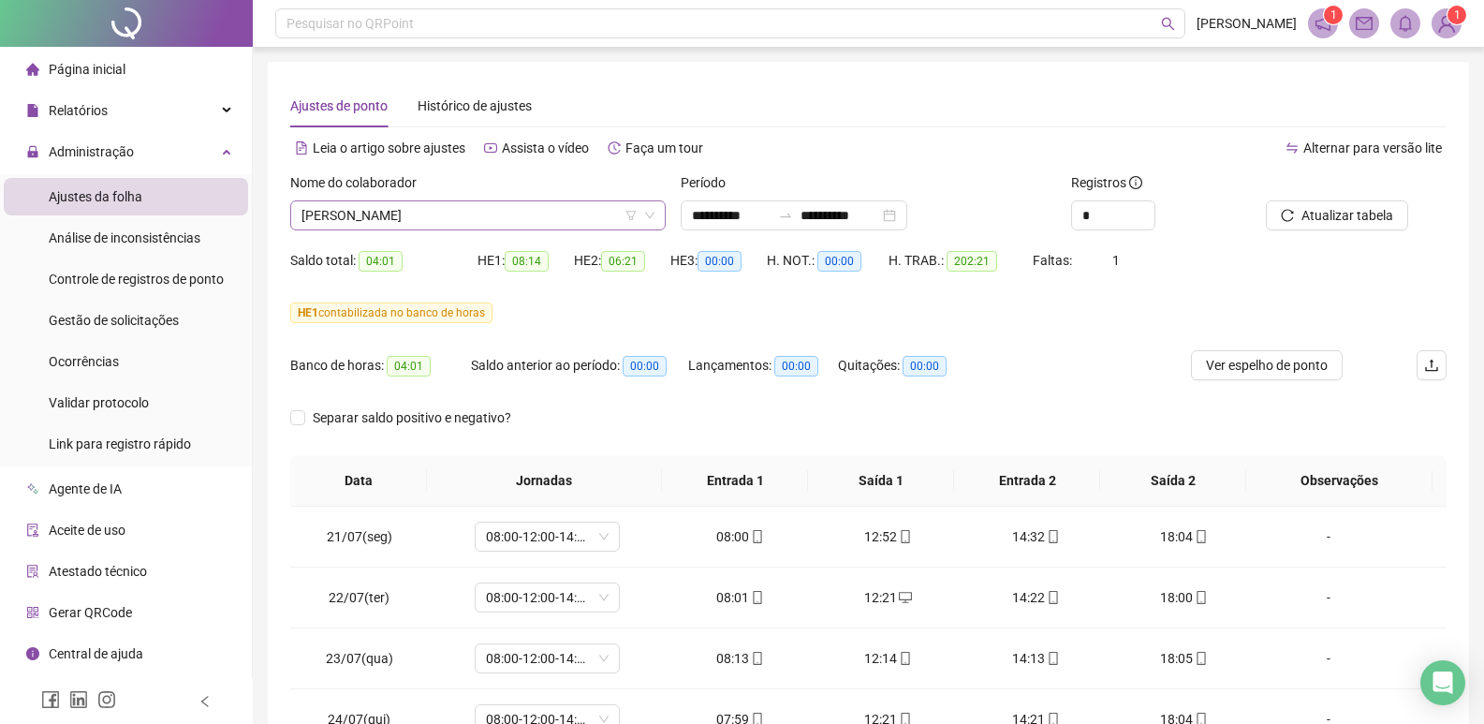
click at [601, 211] on span "[PERSON_NAME]" at bounding box center [477, 215] width 353 height 28
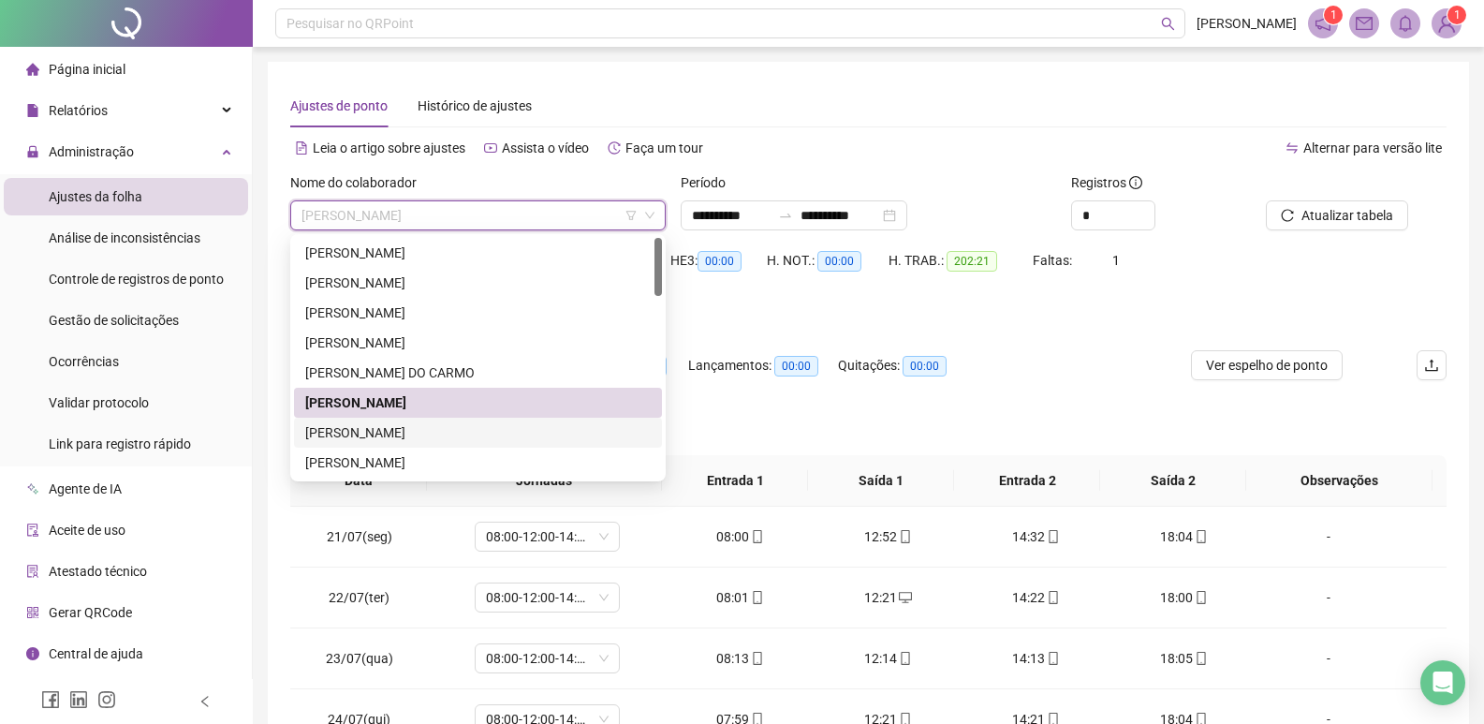
click at [379, 431] on div "[PERSON_NAME]" at bounding box center [477, 432] width 345 height 21
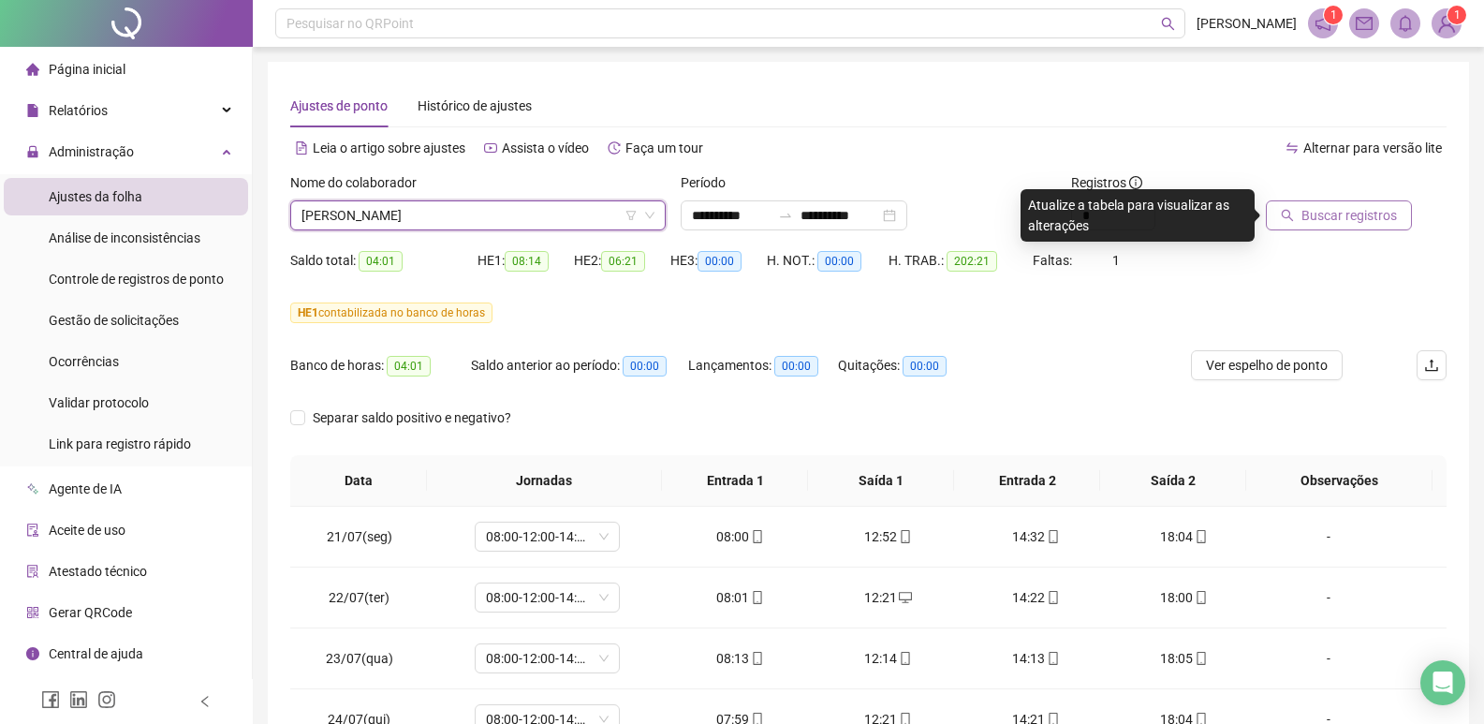
click at [1331, 212] on span "Buscar registros" at bounding box center [1348, 215] width 95 height 21
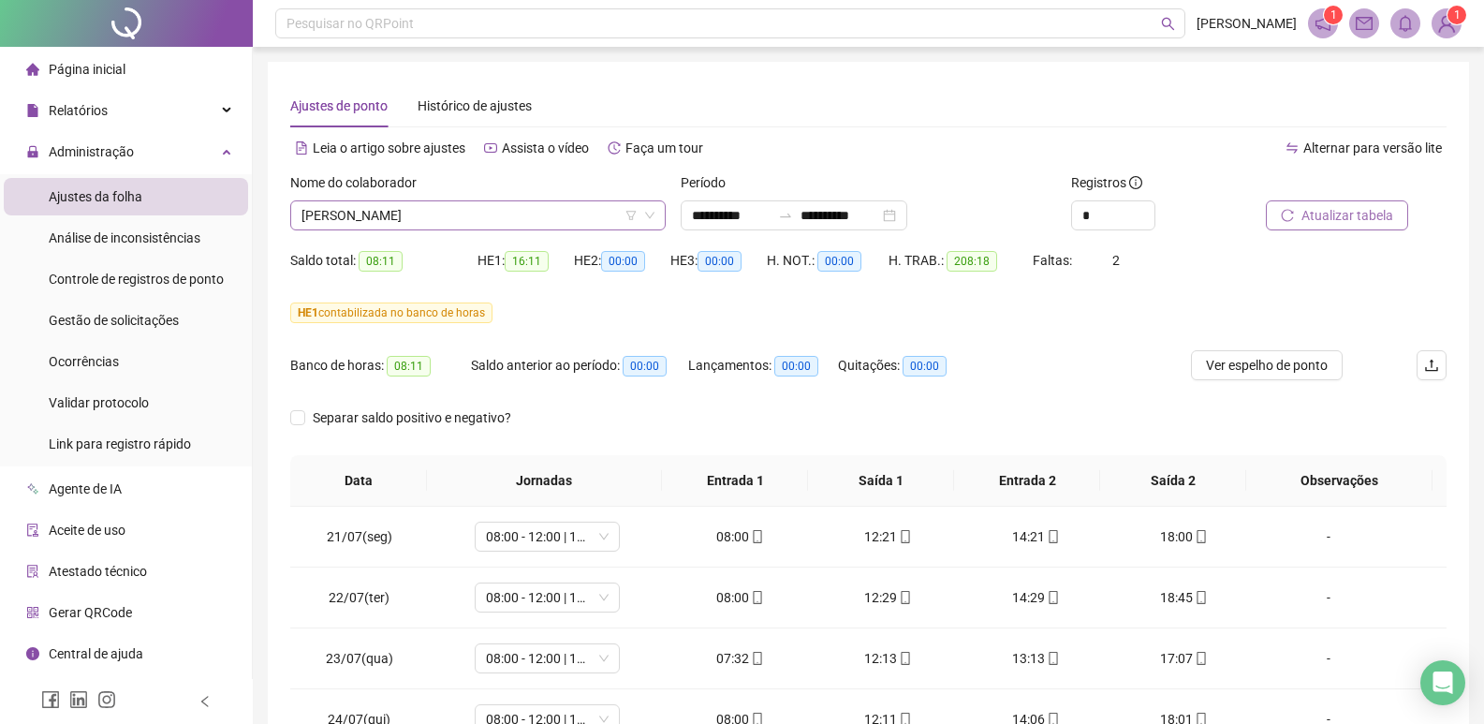
click at [561, 211] on span "[PERSON_NAME]" at bounding box center [477, 215] width 353 height 28
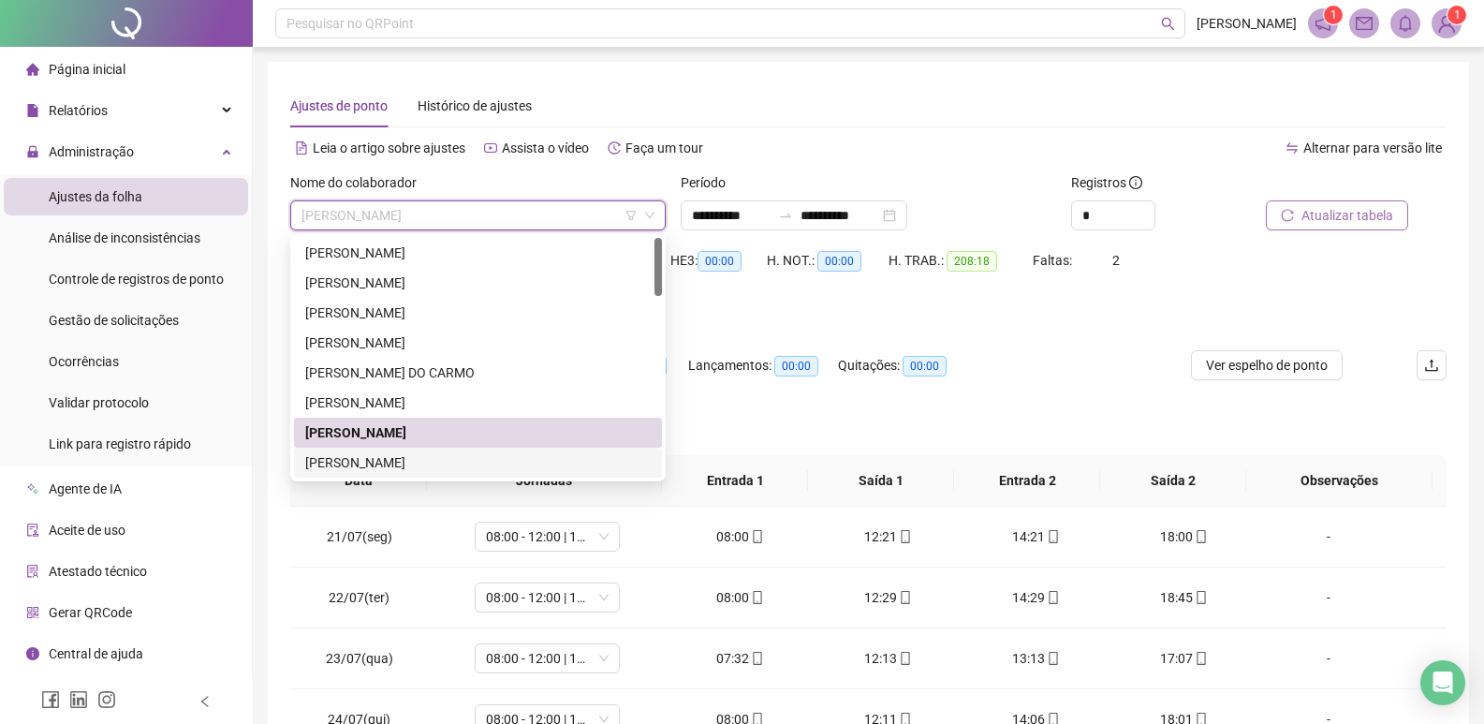
click at [416, 461] on div "[PERSON_NAME]" at bounding box center [477, 462] width 345 height 21
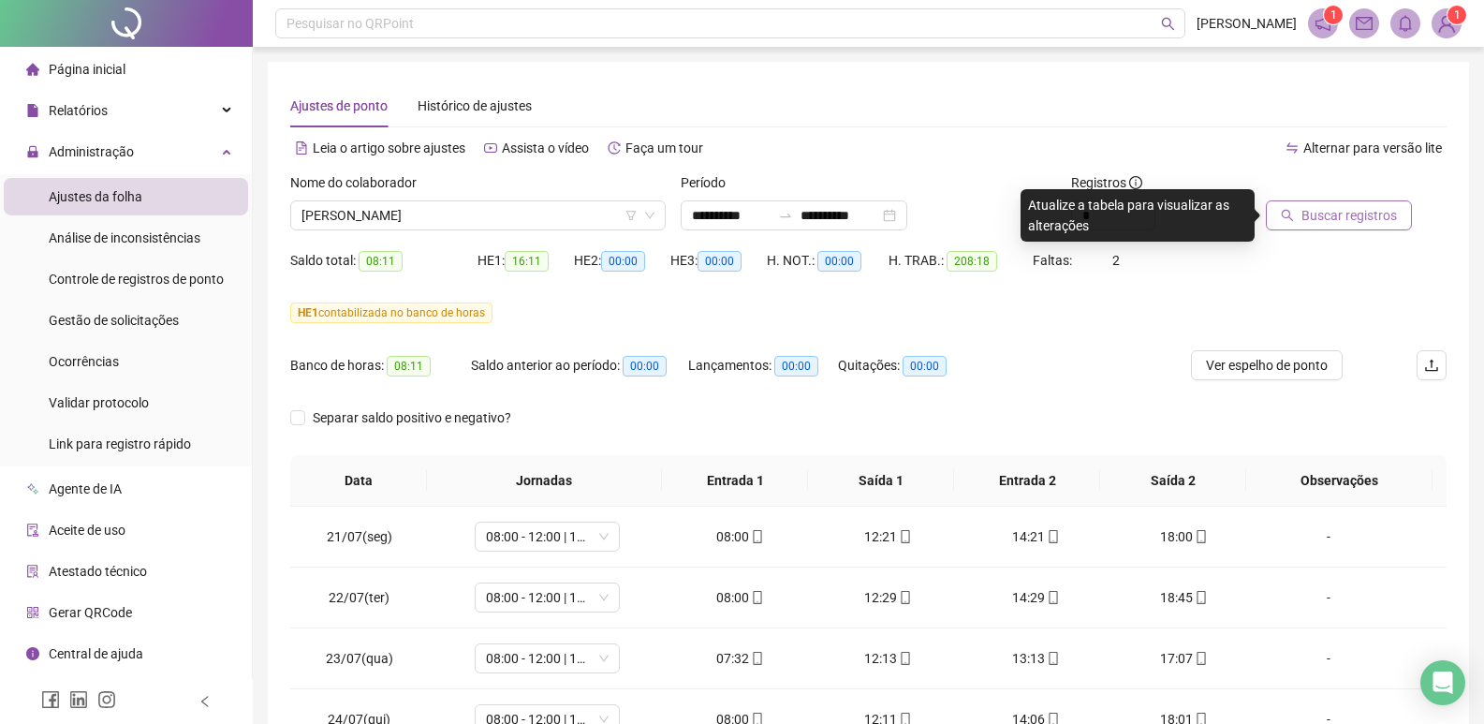
click at [1350, 212] on span "Buscar registros" at bounding box center [1348, 215] width 95 height 21
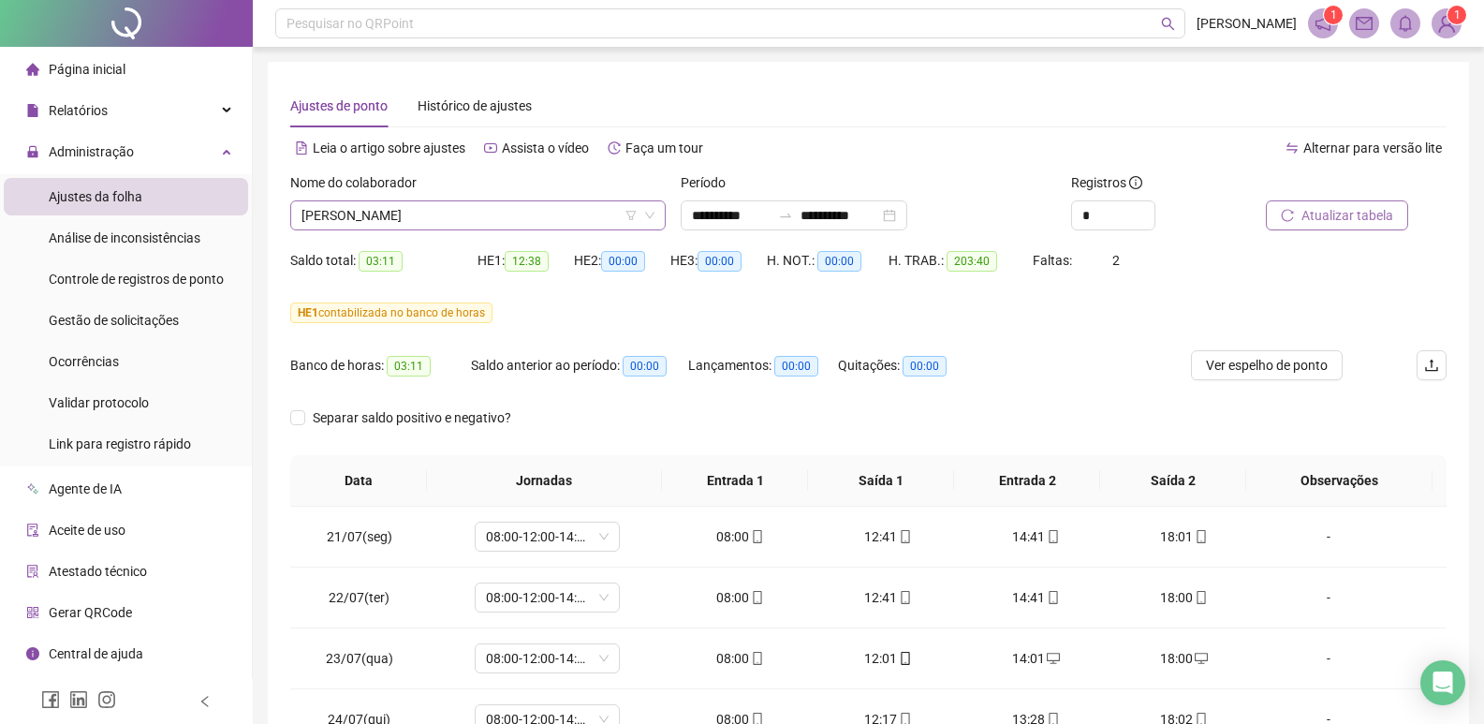
click at [515, 212] on span "[PERSON_NAME]" at bounding box center [477, 215] width 353 height 28
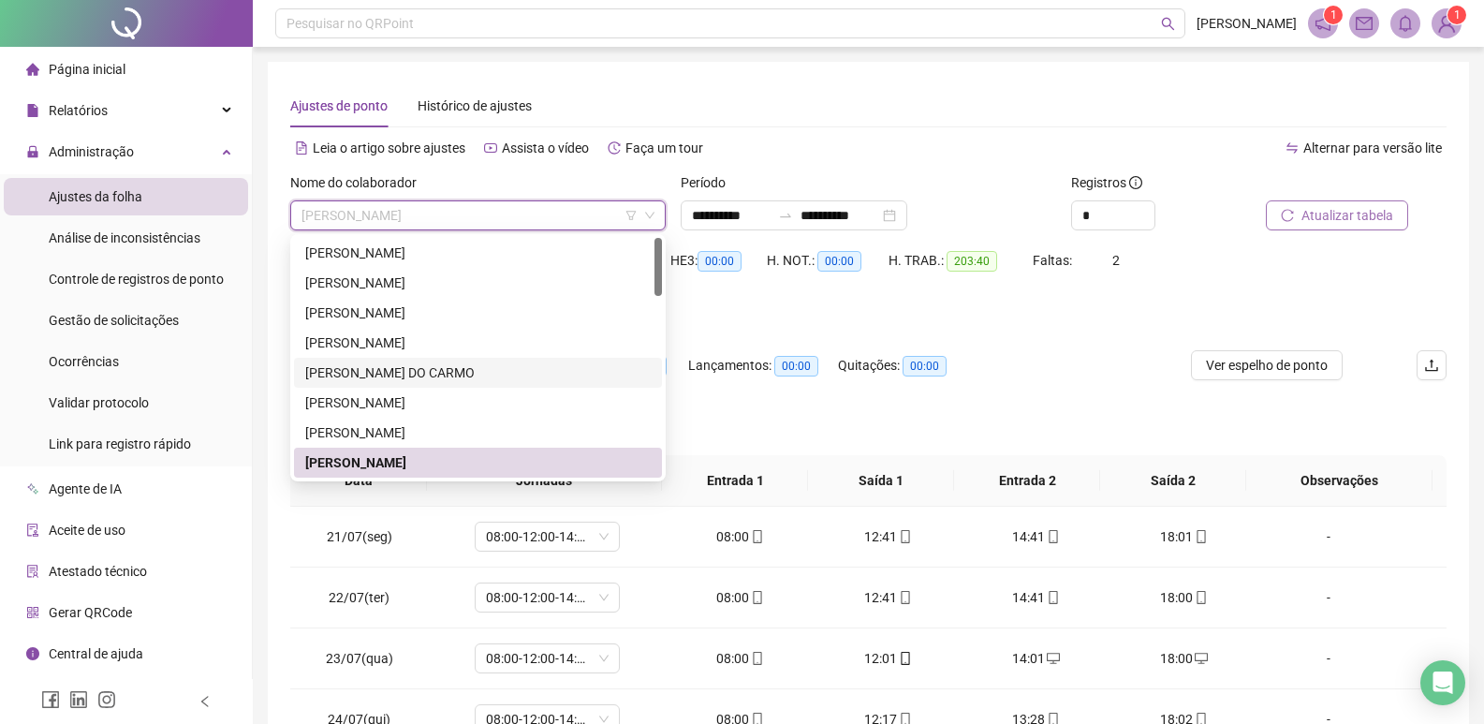
scroll to position [94, 0]
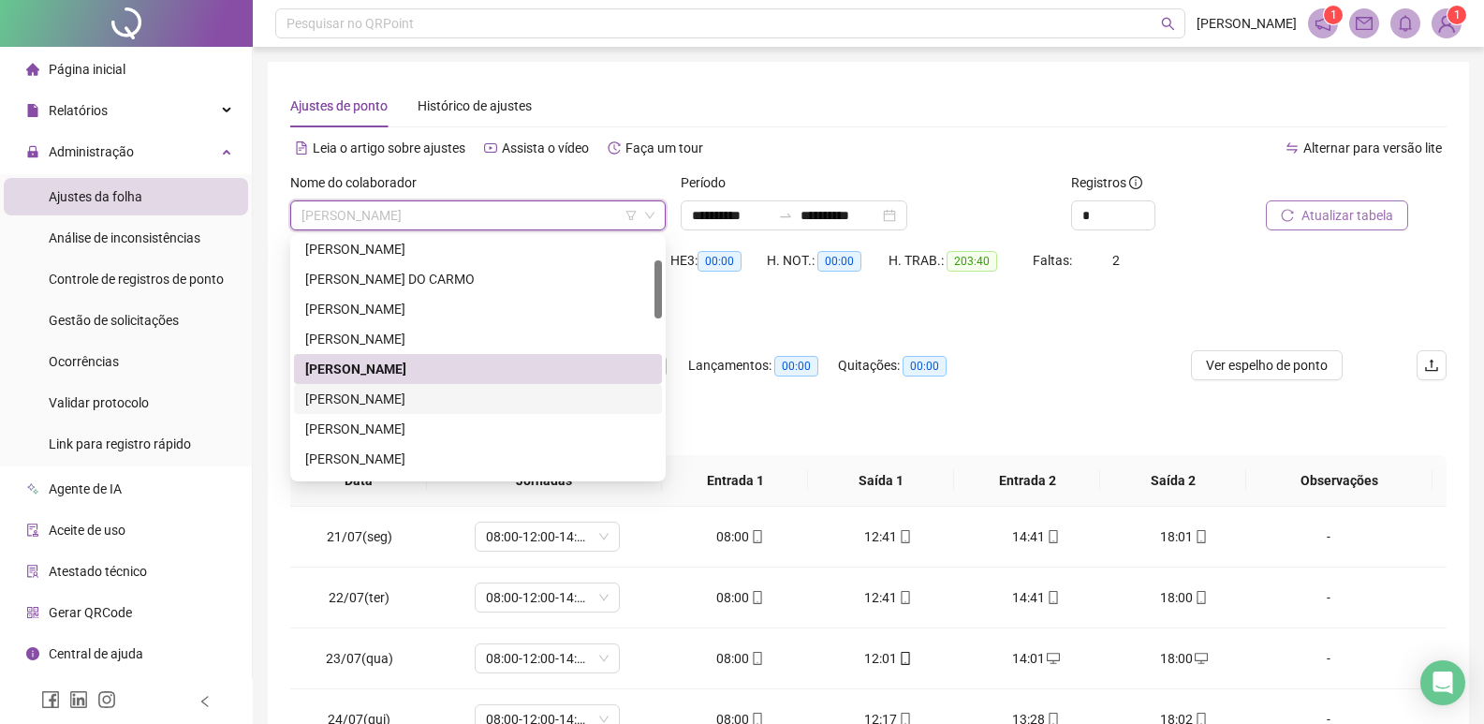
click at [366, 395] on div "[PERSON_NAME]" at bounding box center [477, 398] width 345 height 21
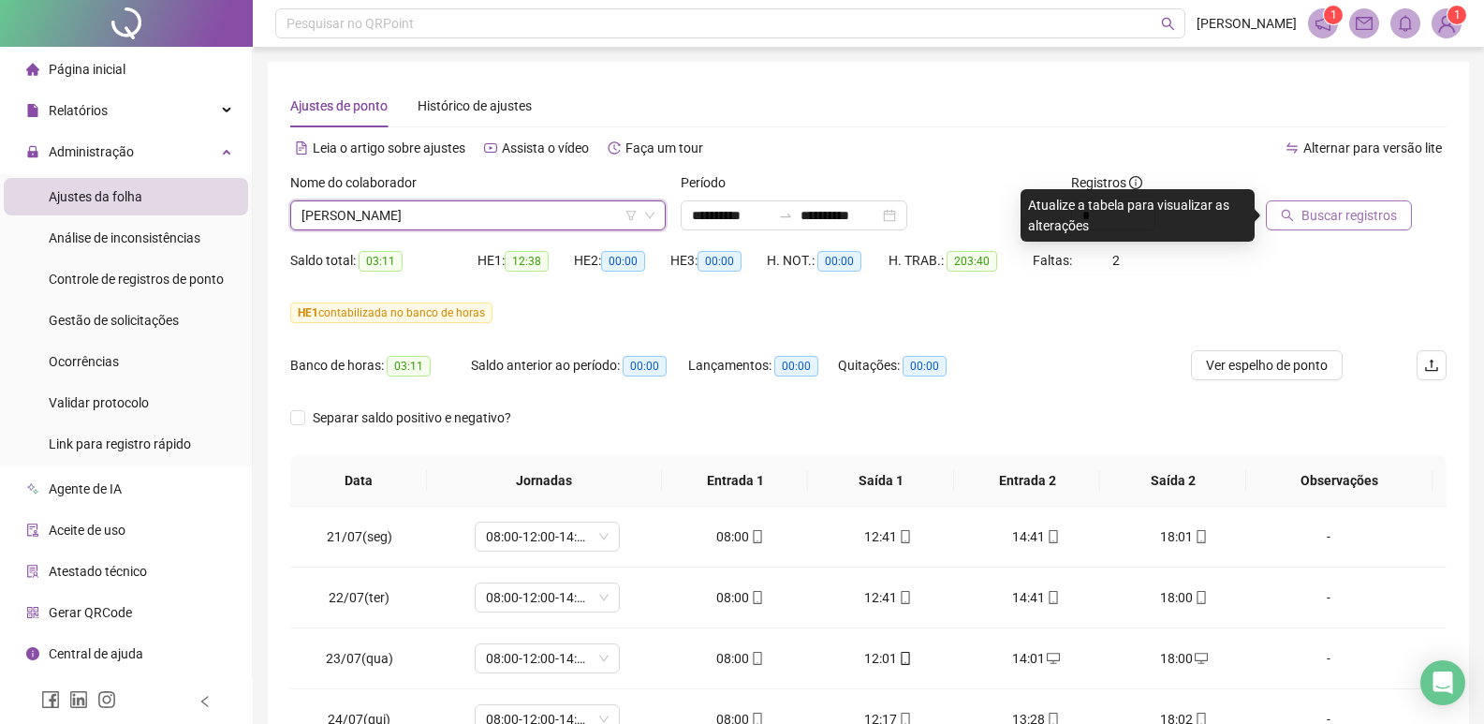
click at [1360, 226] on button "Buscar registros" at bounding box center [1339, 215] width 146 height 30
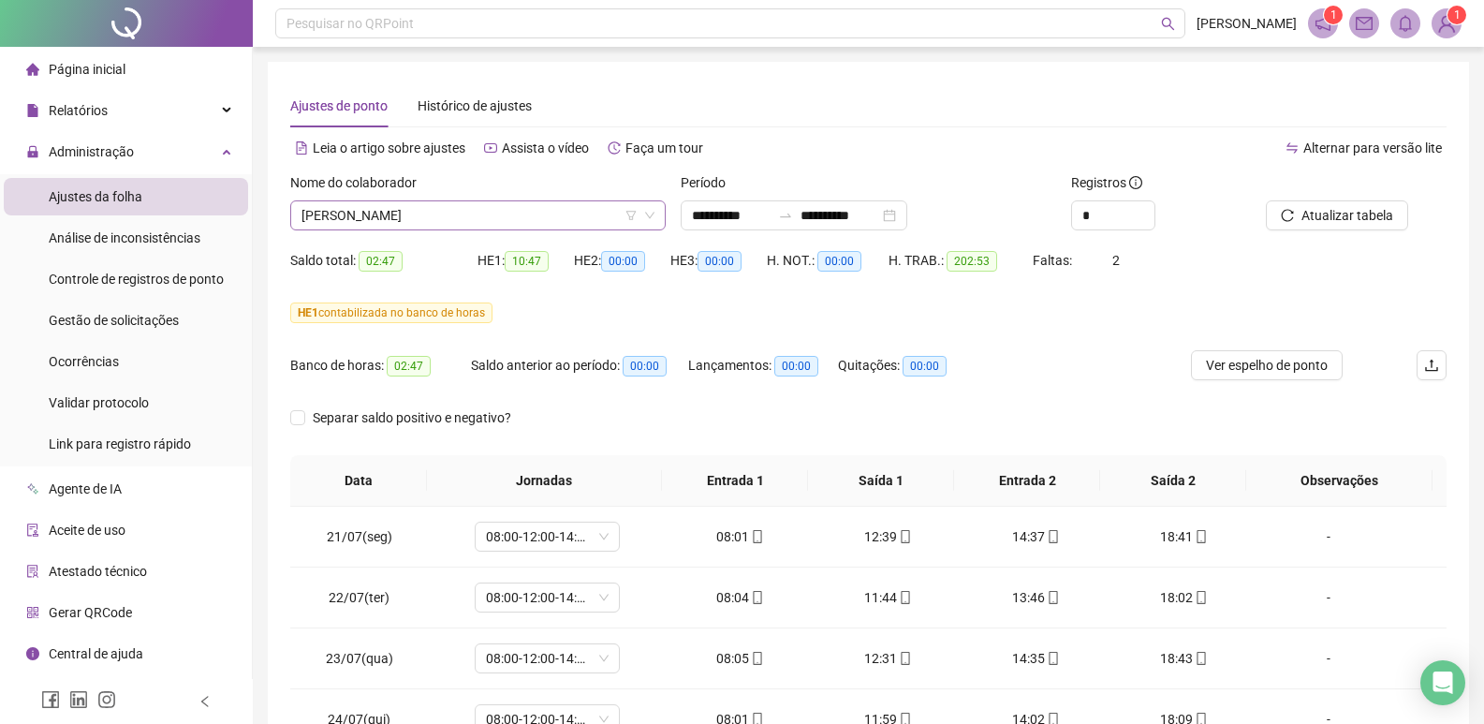
click at [516, 219] on span "[PERSON_NAME]" at bounding box center [477, 215] width 353 height 28
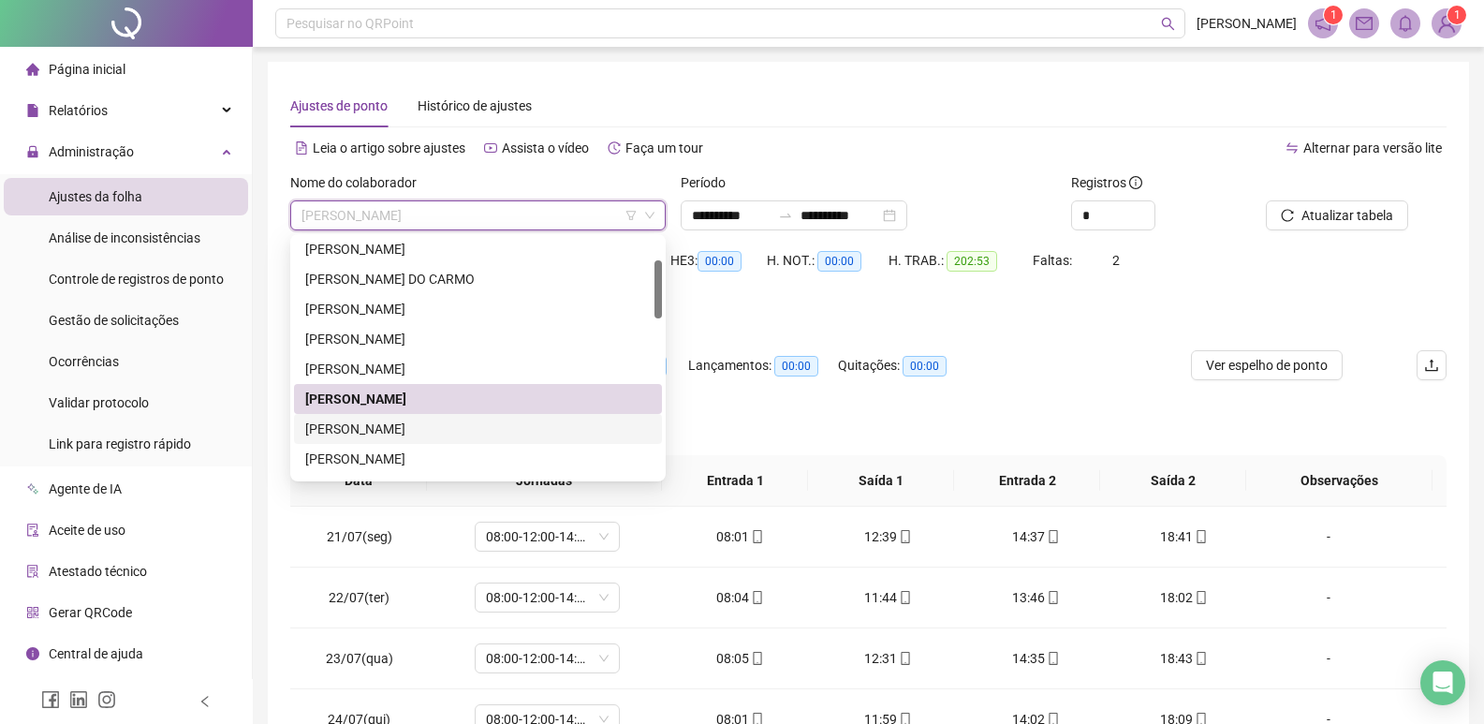
click at [437, 430] on div "[PERSON_NAME]" at bounding box center [477, 428] width 345 height 21
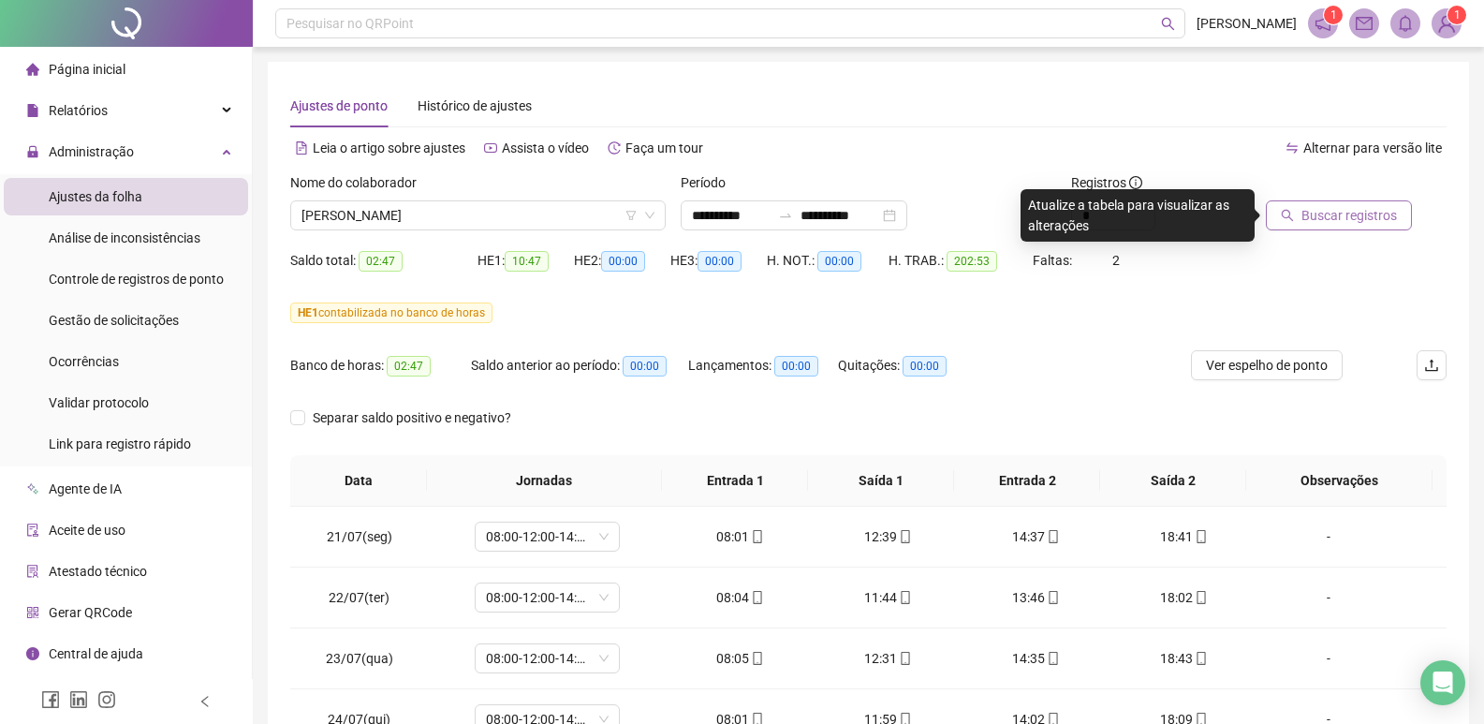
click at [1340, 225] on span "Buscar registros" at bounding box center [1348, 215] width 95 height 21
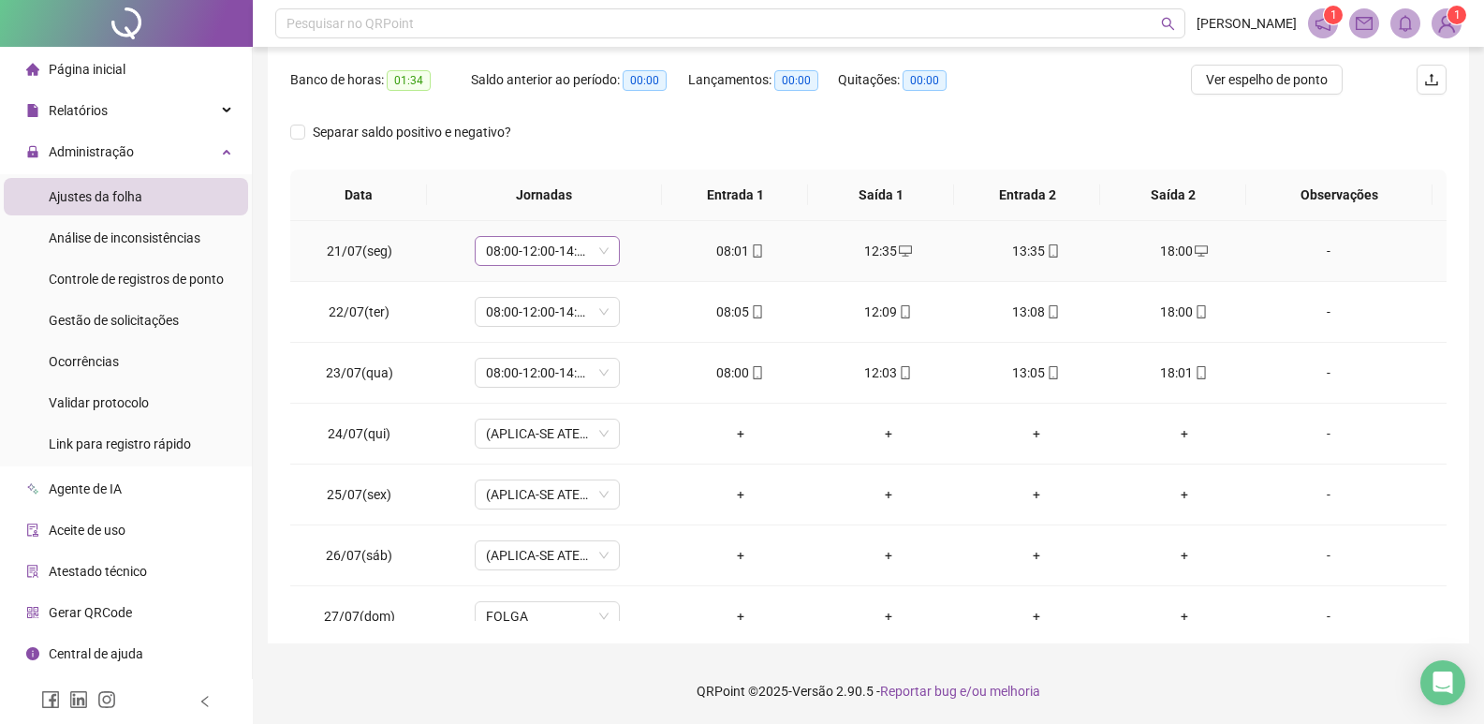
scroll to position [0, 0]
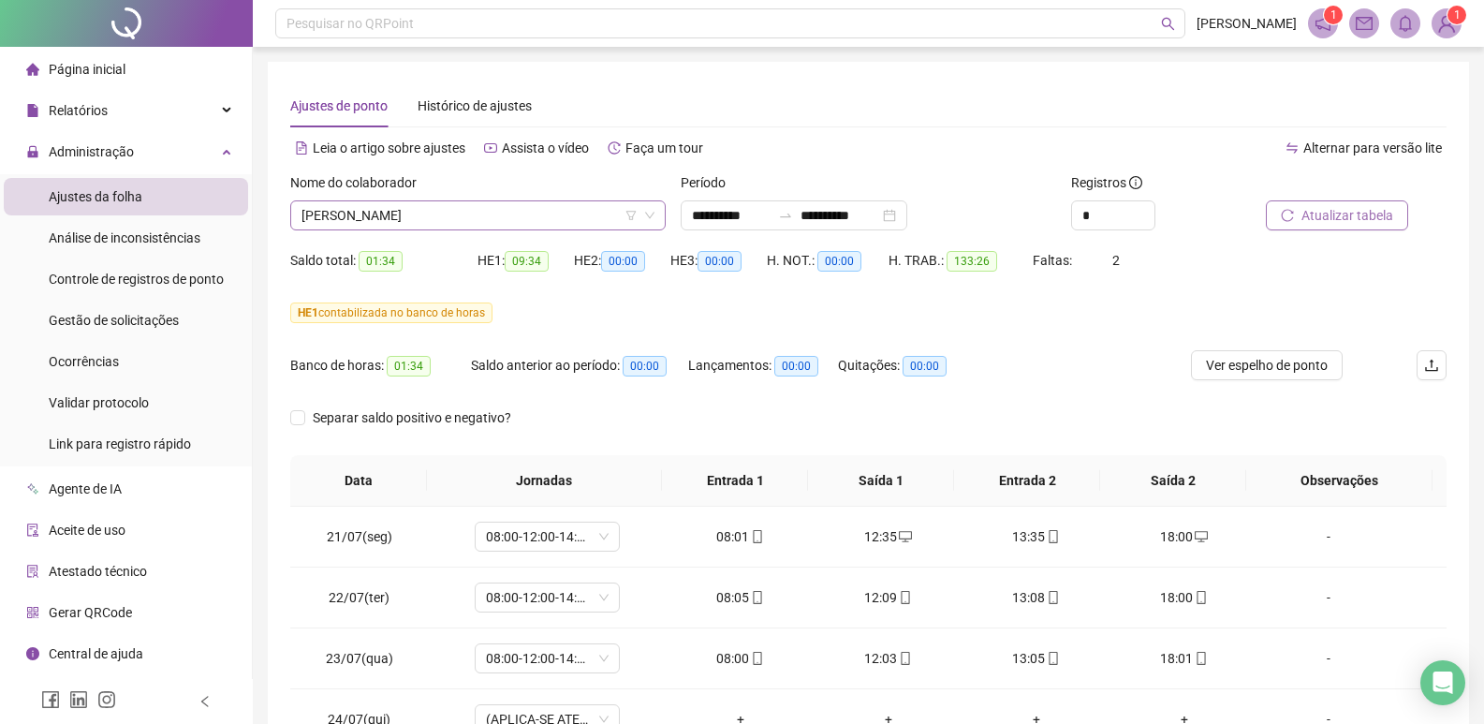
click at [518, 210] on span "[PERSON_NAME]" at bounding box center [477, 215] width 353 height 28
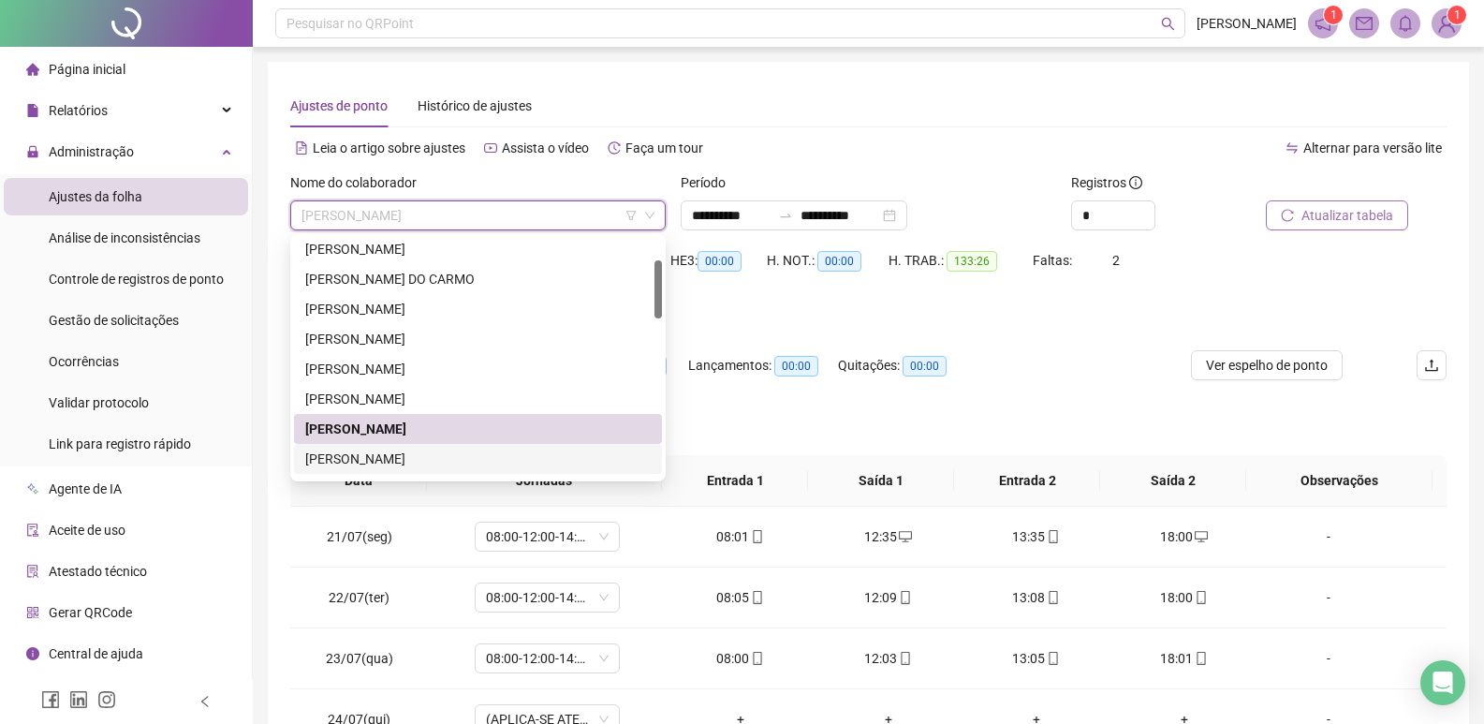
click at [408, 453] on div "[PERSON_NAME]" at bounding box center [477, 458] width 345 height 21
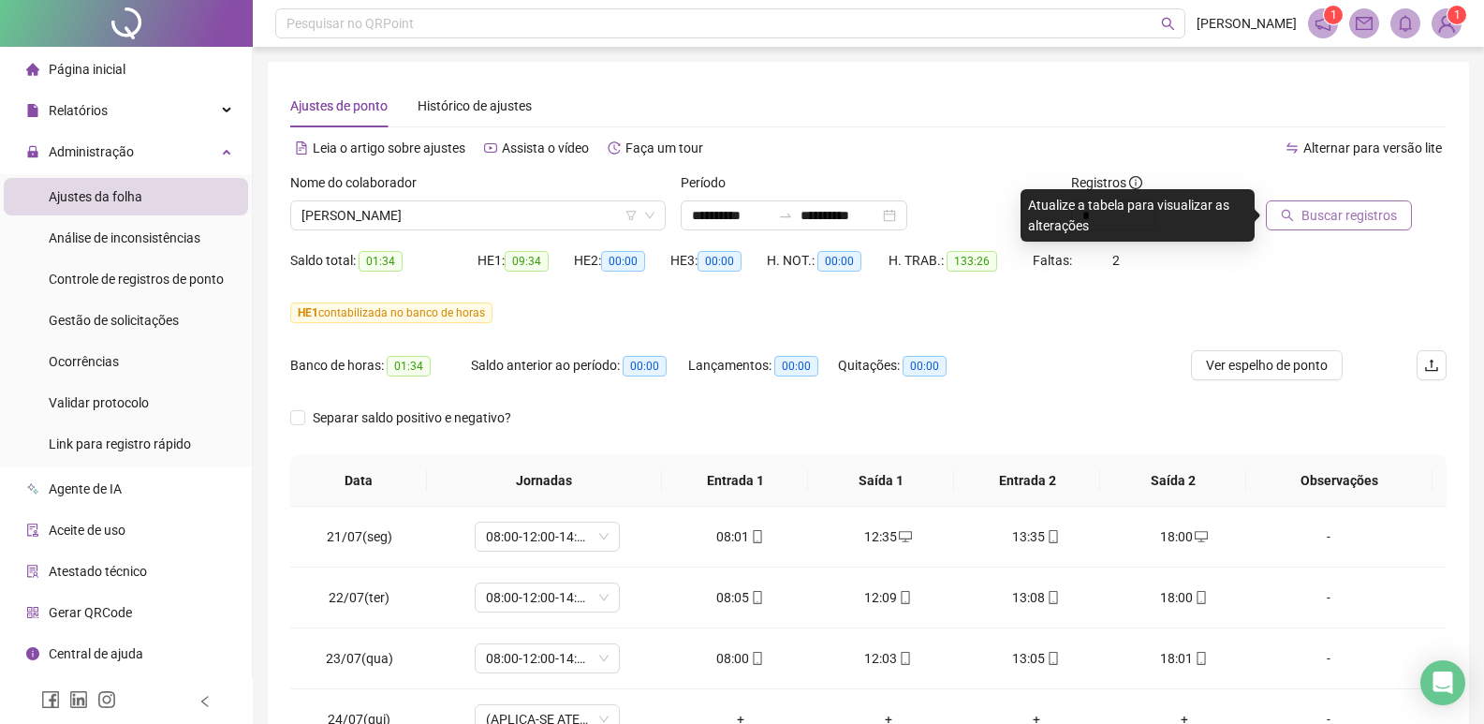
click at [1350, 215] on span "Buscar registros" at bounding box center [1348, 215] width 95 height 21
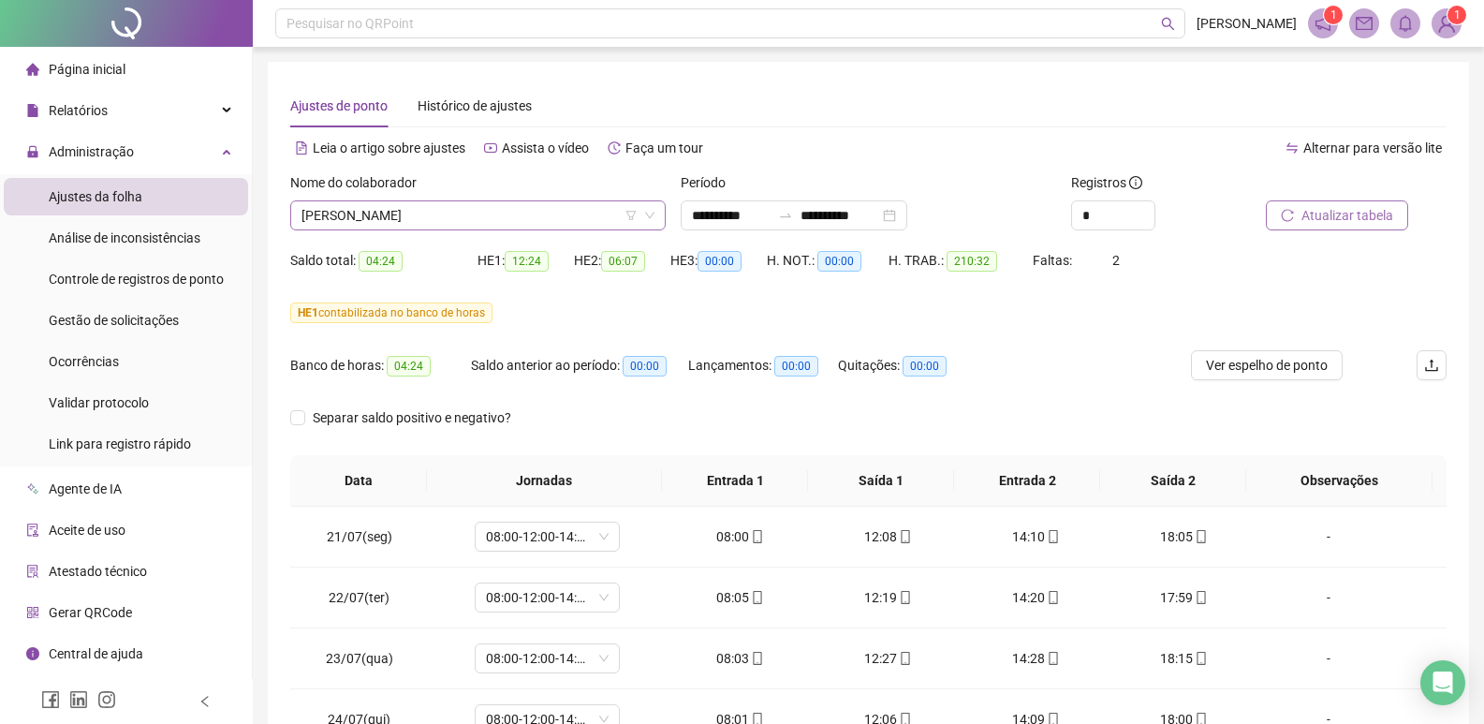
click at [567, 213] on span "[PERSON_NAME]" at bounding box center [477, 215] width 353 height 28
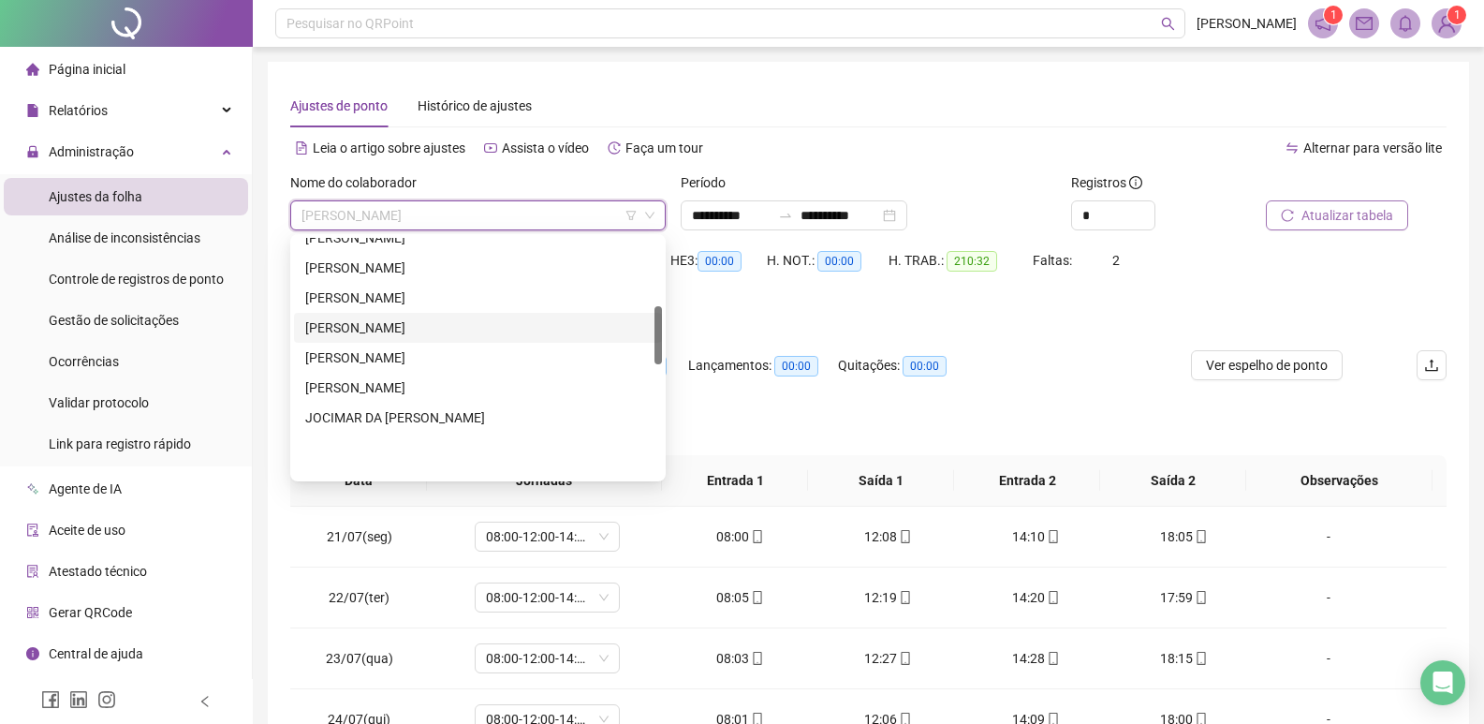
scroll to position [281, 0]
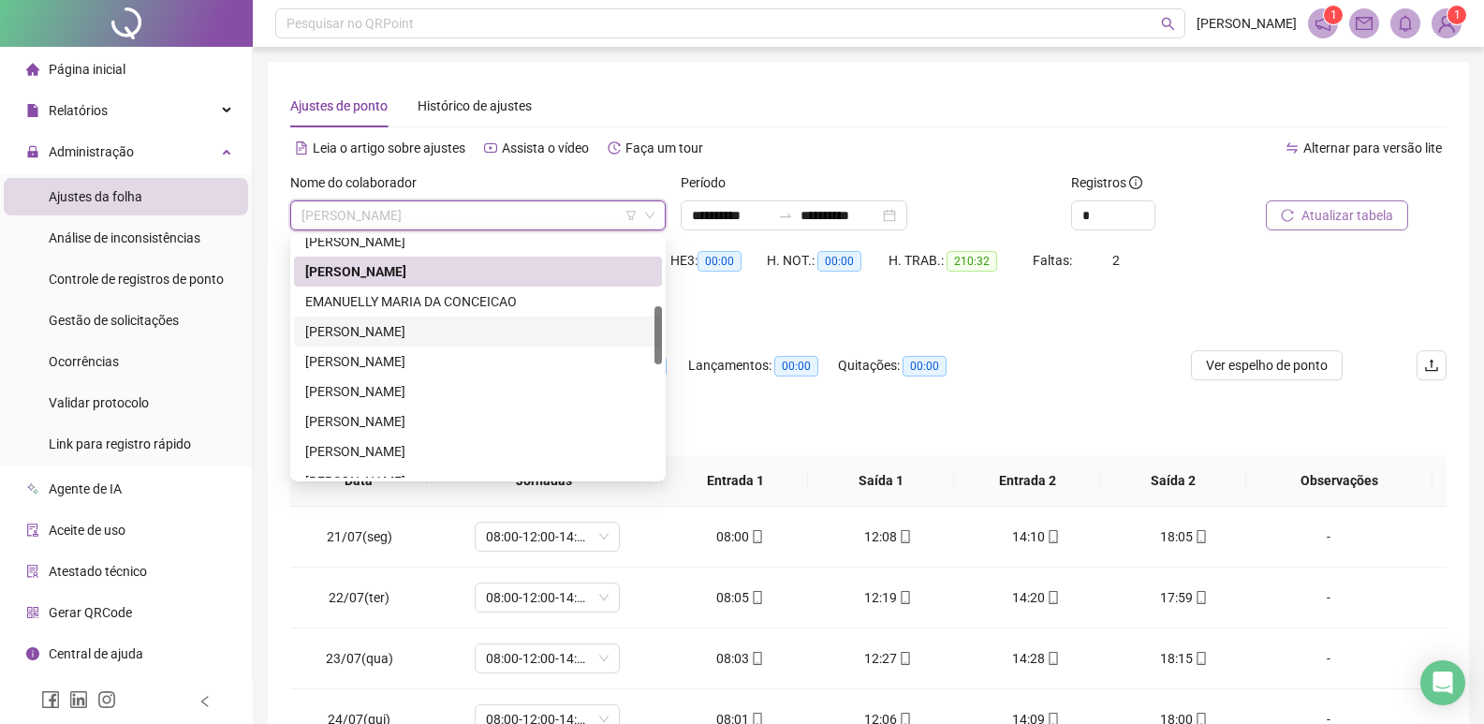
click at [402, 331] on div "[PERSON_NAME]" at bounding box center [477, 331] width 345 height 21
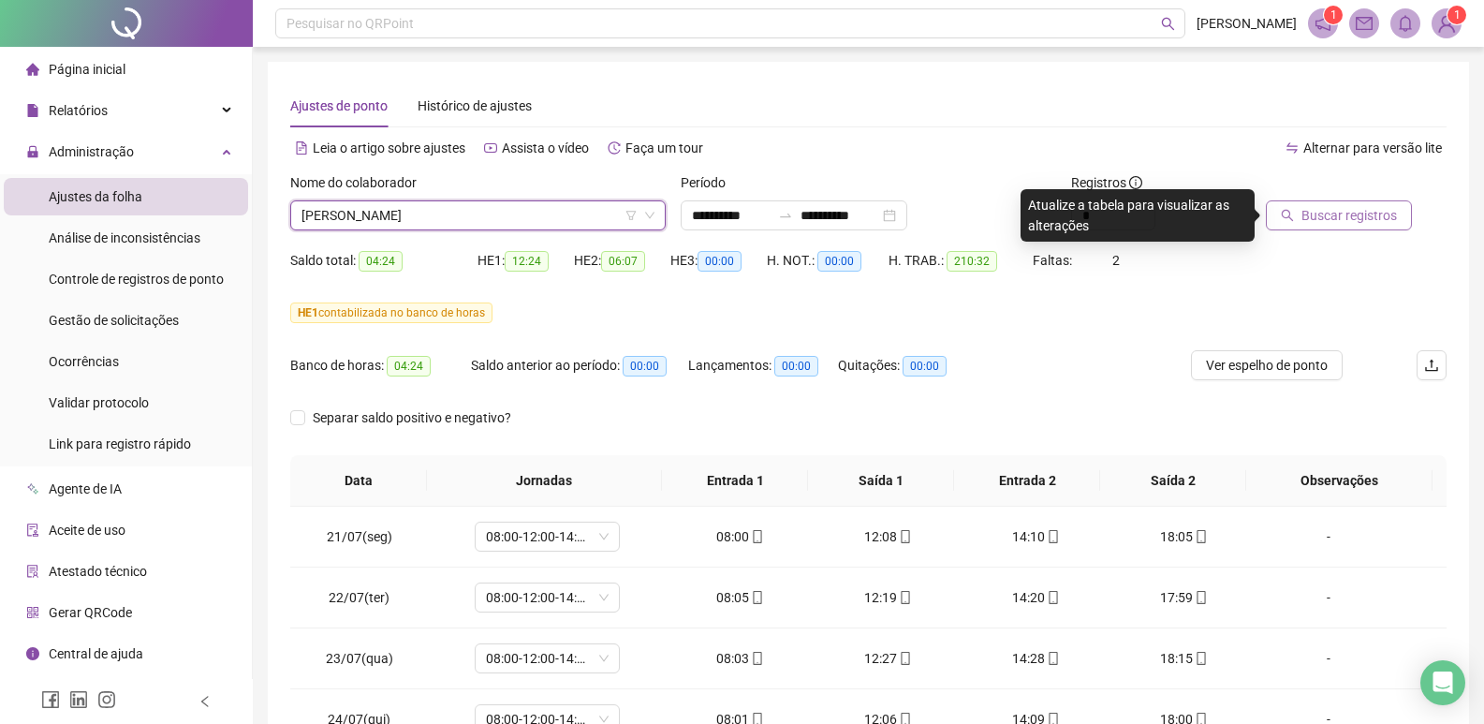
click at [1354, 217] on span "Buscar registros" at bounding box center [1348, 215] width 95 height 21
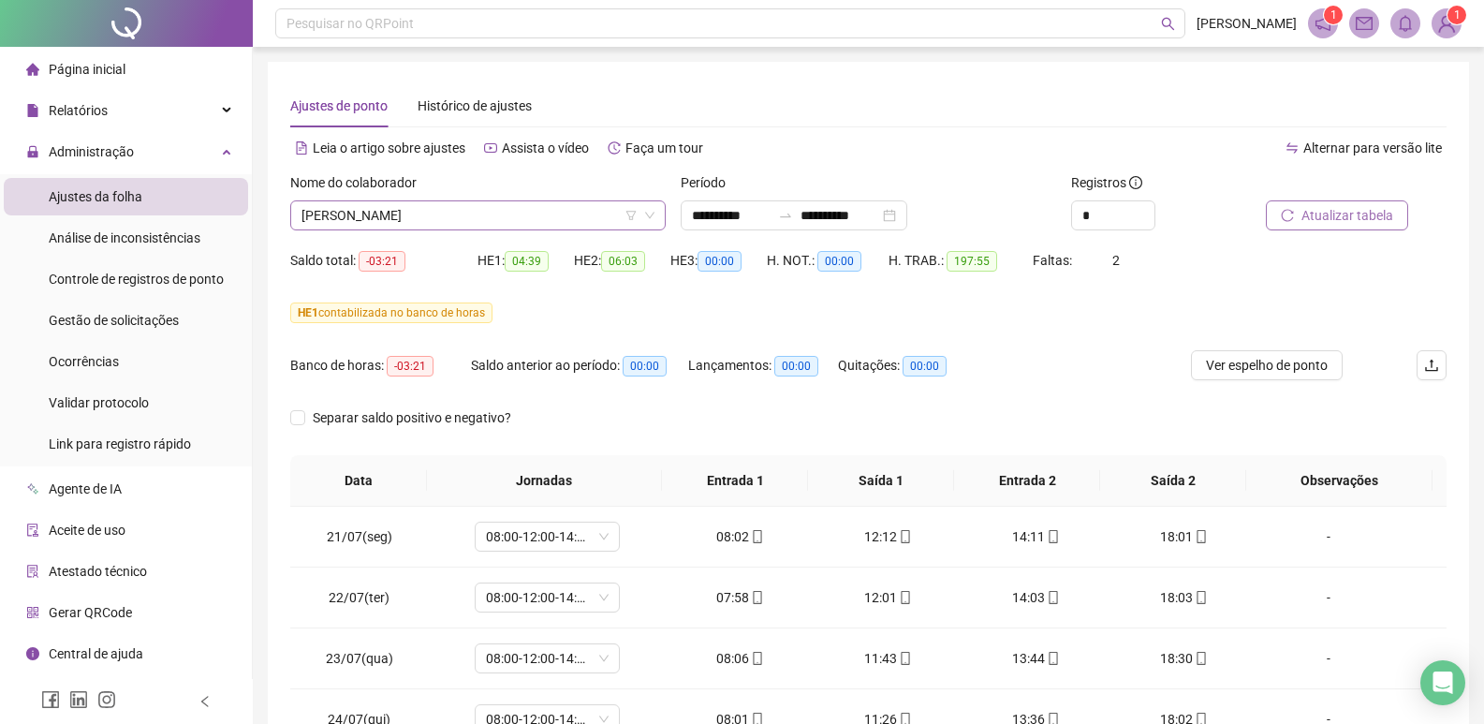
click at [562, 218] on span "[PERSON_NAME]" at bounding box center [477, 215] width 353 height 28
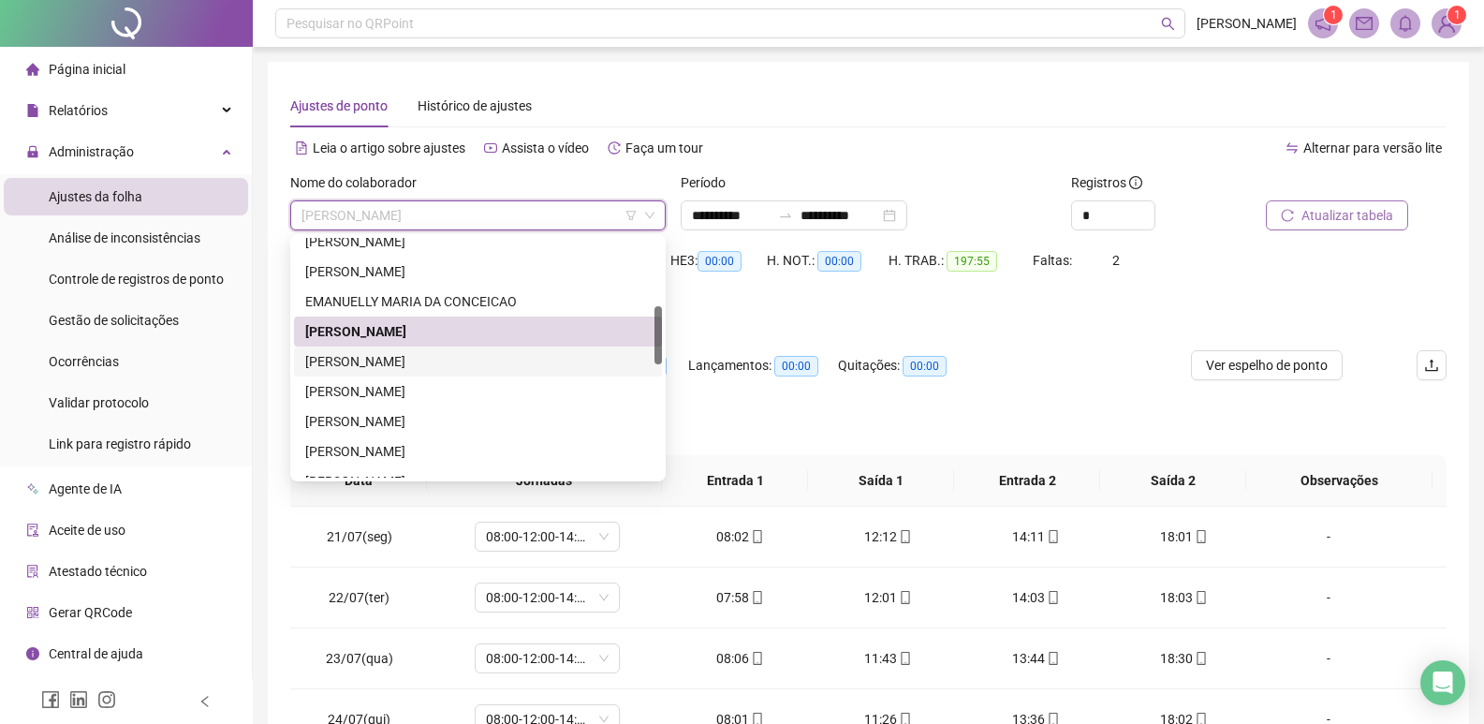
click at [463, 366] on div "[PERSON_NAME]" at bounding box center [477, 361] width 345 height 21
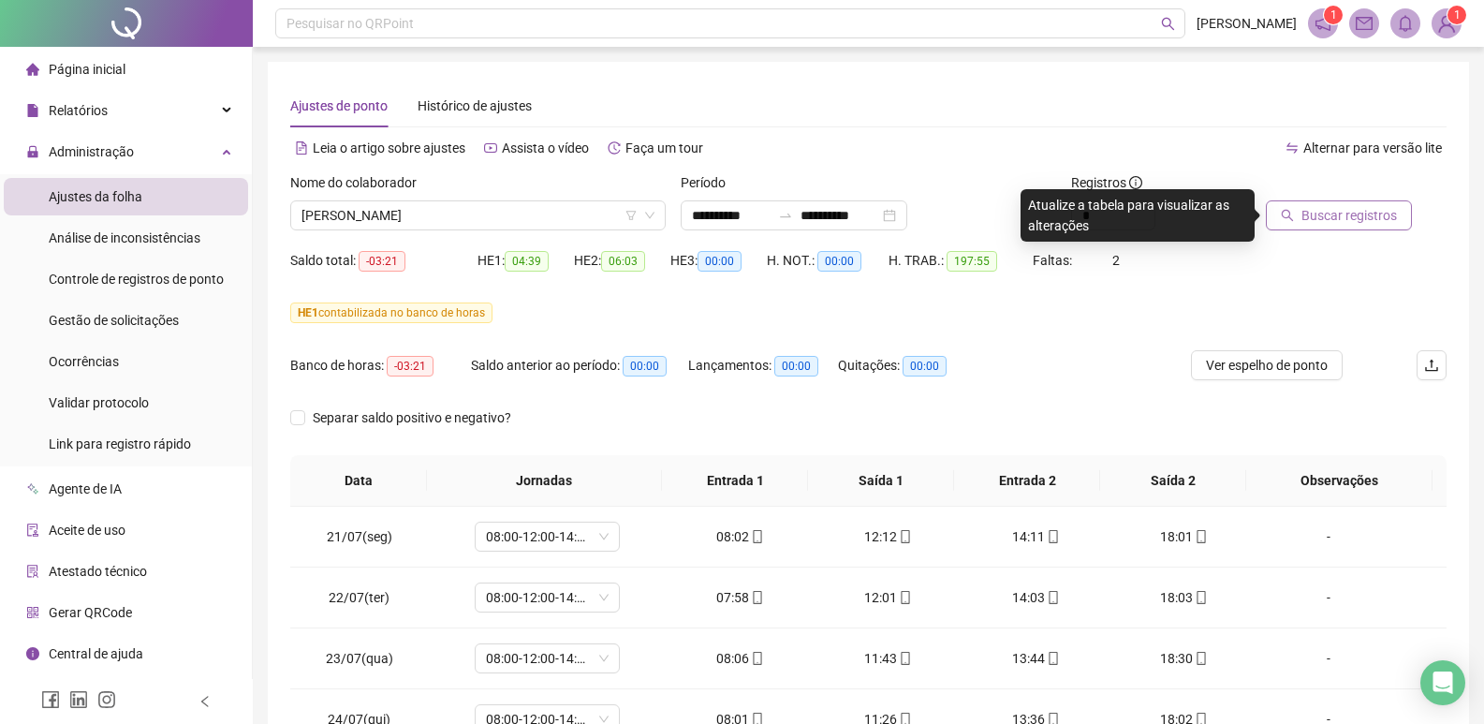
click at [1315, 221] on span "Buscar registros" at bounding box center [1348, 215] width 95 height 21
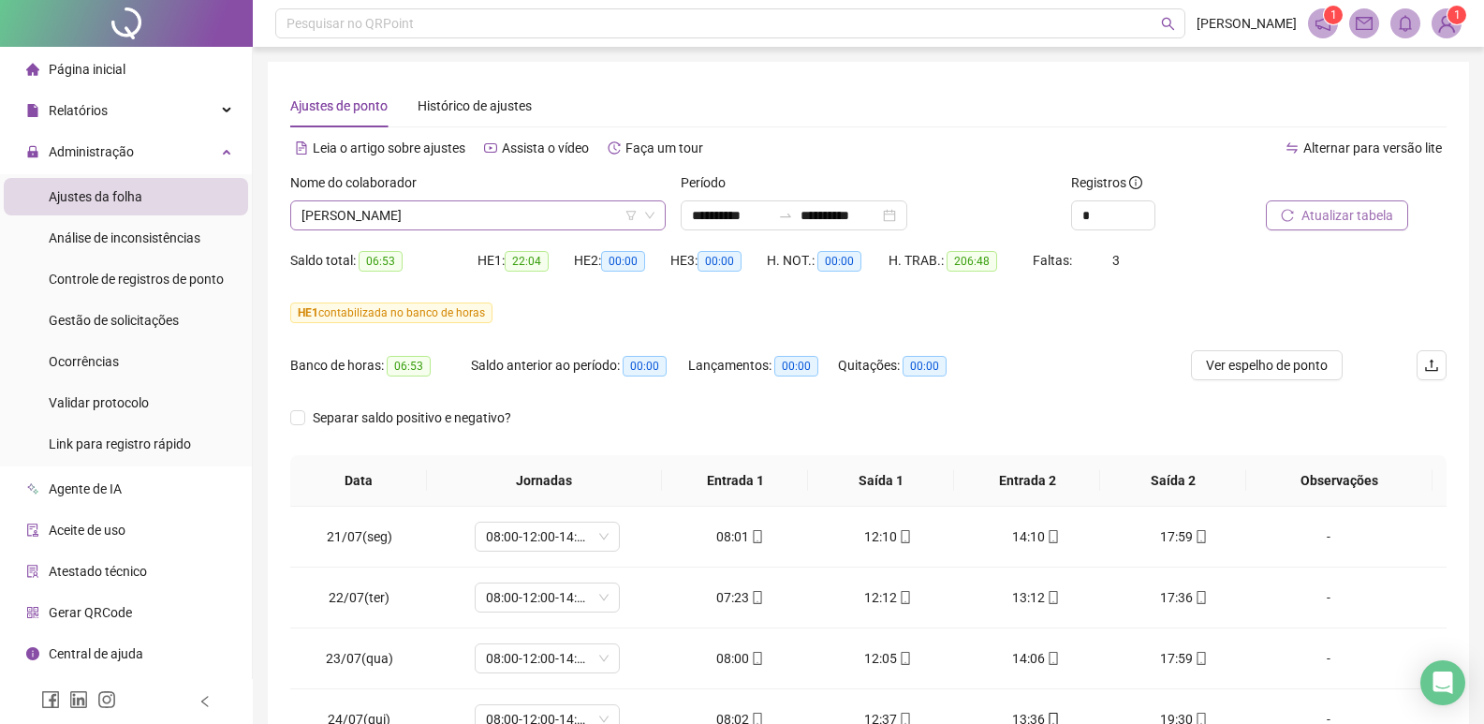
click at [497, 216] on span "[PERSON_NAME]" at bounding box center [477, 215] width 353 height 28
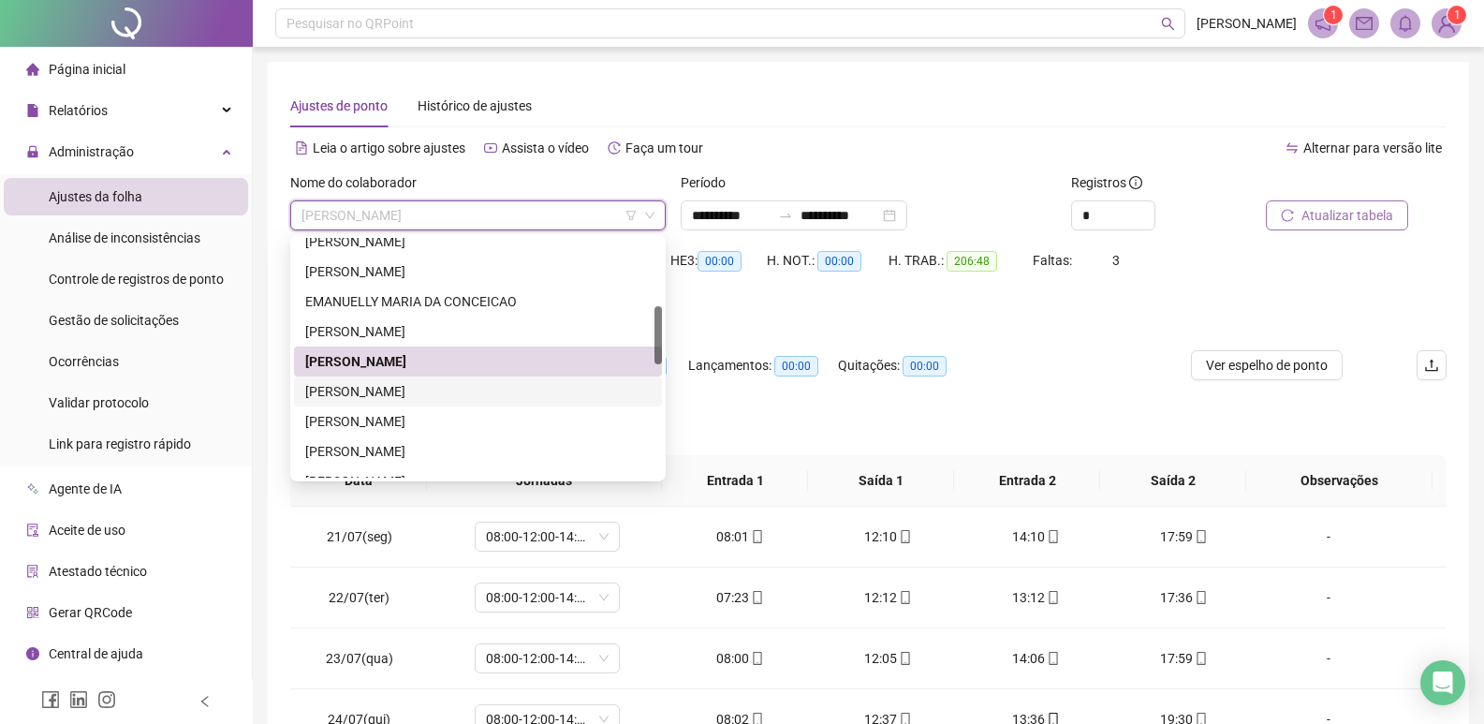
click at [424, 390] on div "[PERSON_NAME]" at bounding box center [477, 391] width 345 height 21
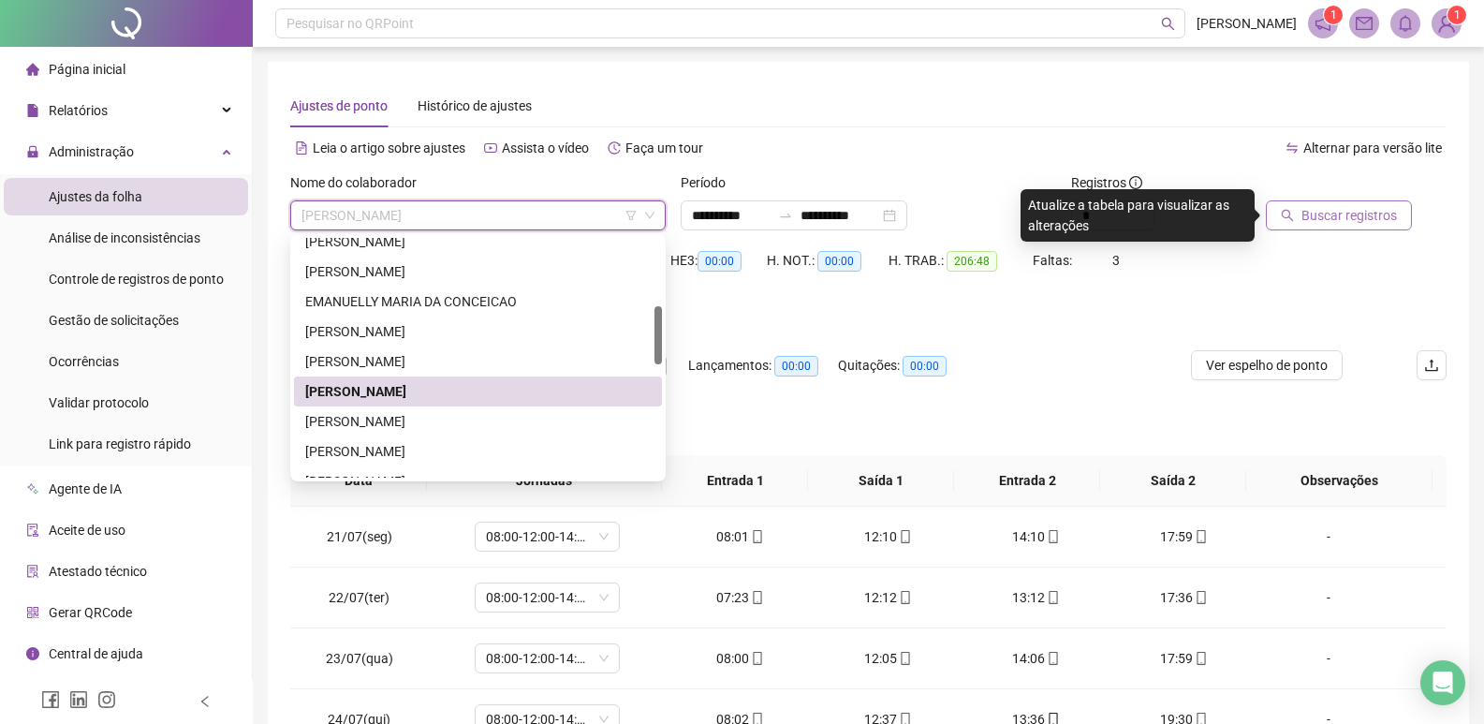
click at [525, 216] on span "[PERSON_NAME]" at bounding box center [477, 215] width 353 height 28
click at [386, 422] on div "[PERSON_NAME]" at bounding box center [477, 421] width 345 height 21
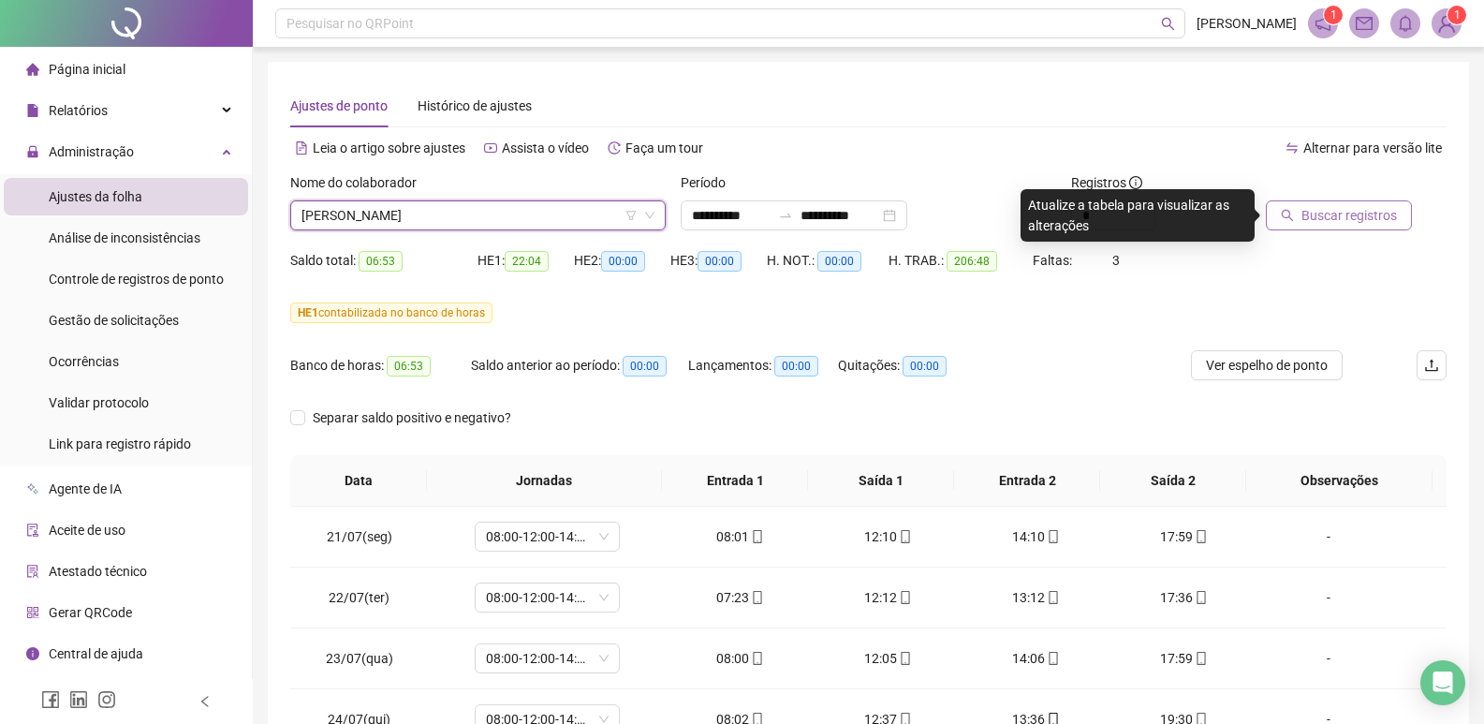
click at [1410, 212] on div "Buscar registros" at bounding box center [1356, 201] width 181 height 58
click at [1346, 218] on span "Buscar registros" at bounding box center [1348, 215] width 95 height 21
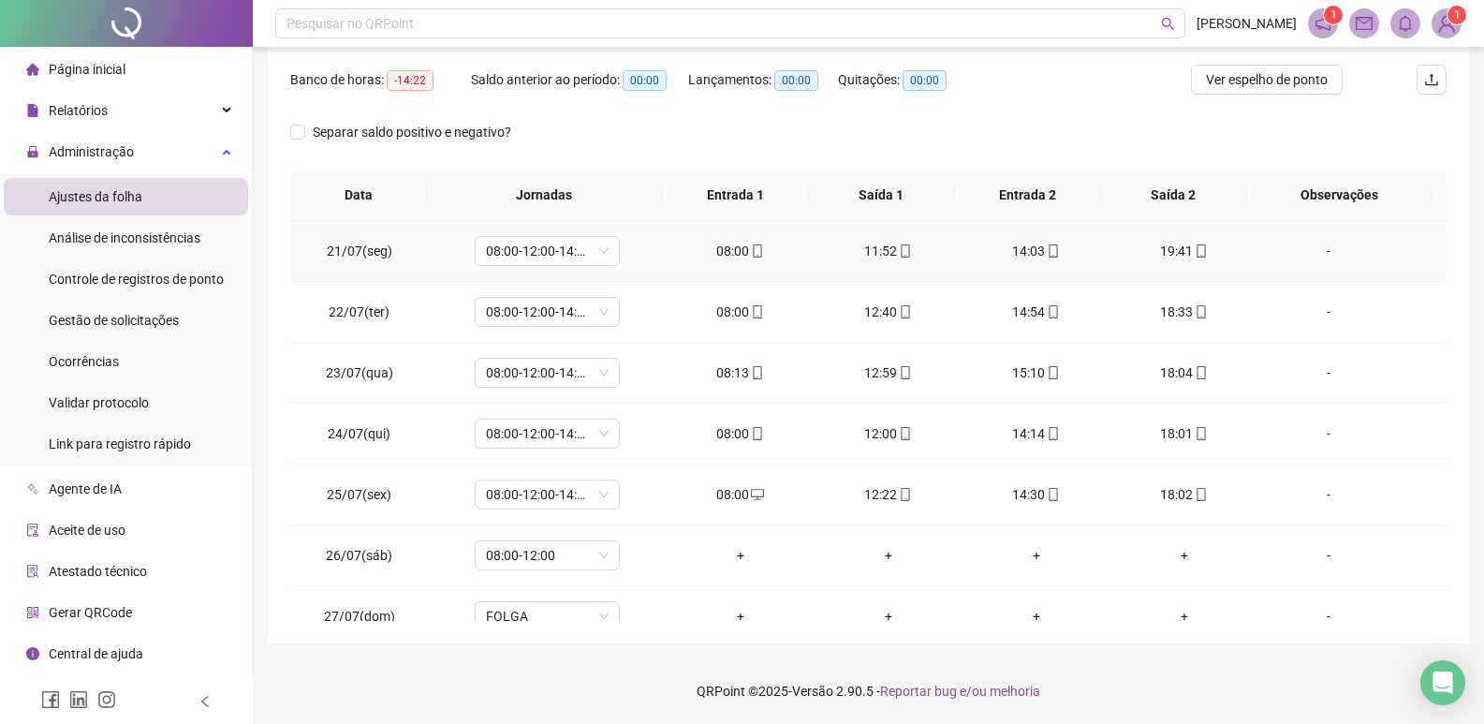
scroll to position [0, 0]
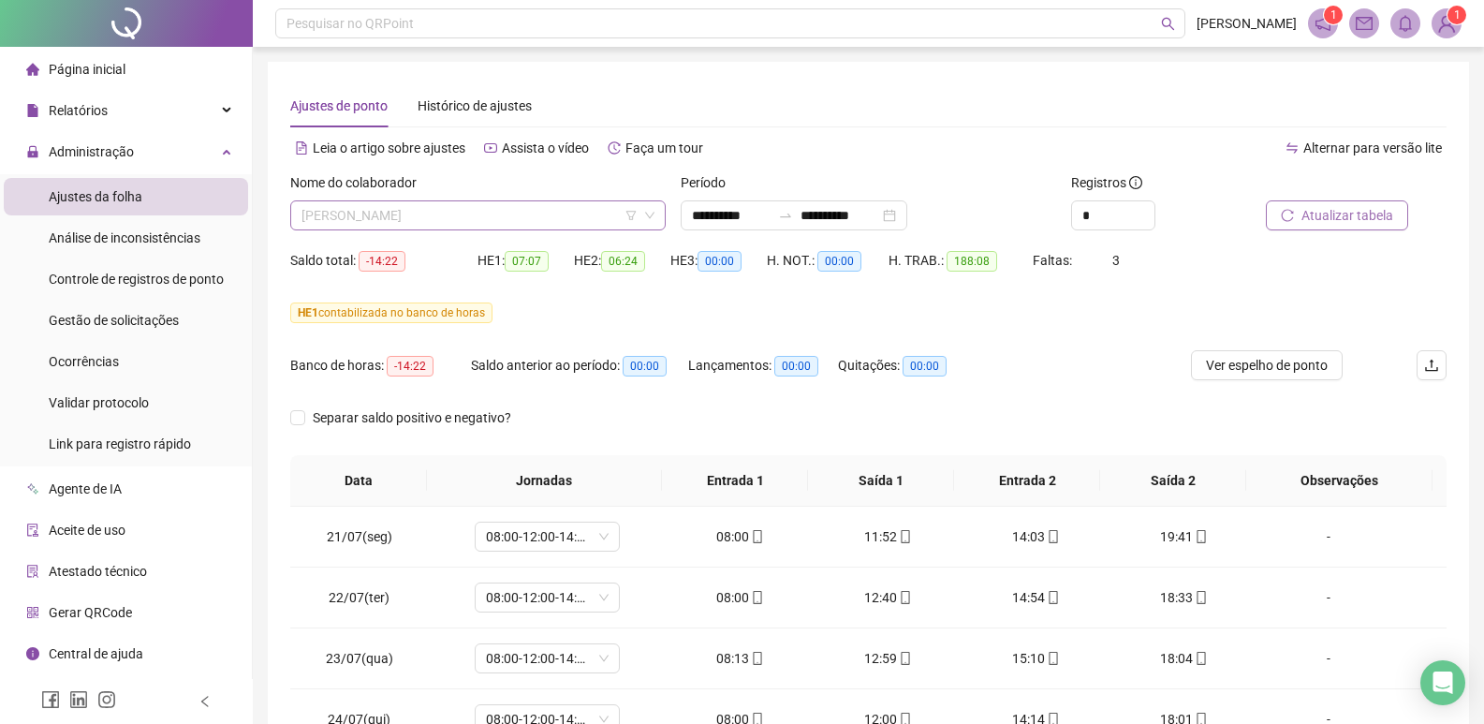
click at [530, 212] on span "[PERSON_NAME]" at bounding box center [477, 215] width 353 height 28
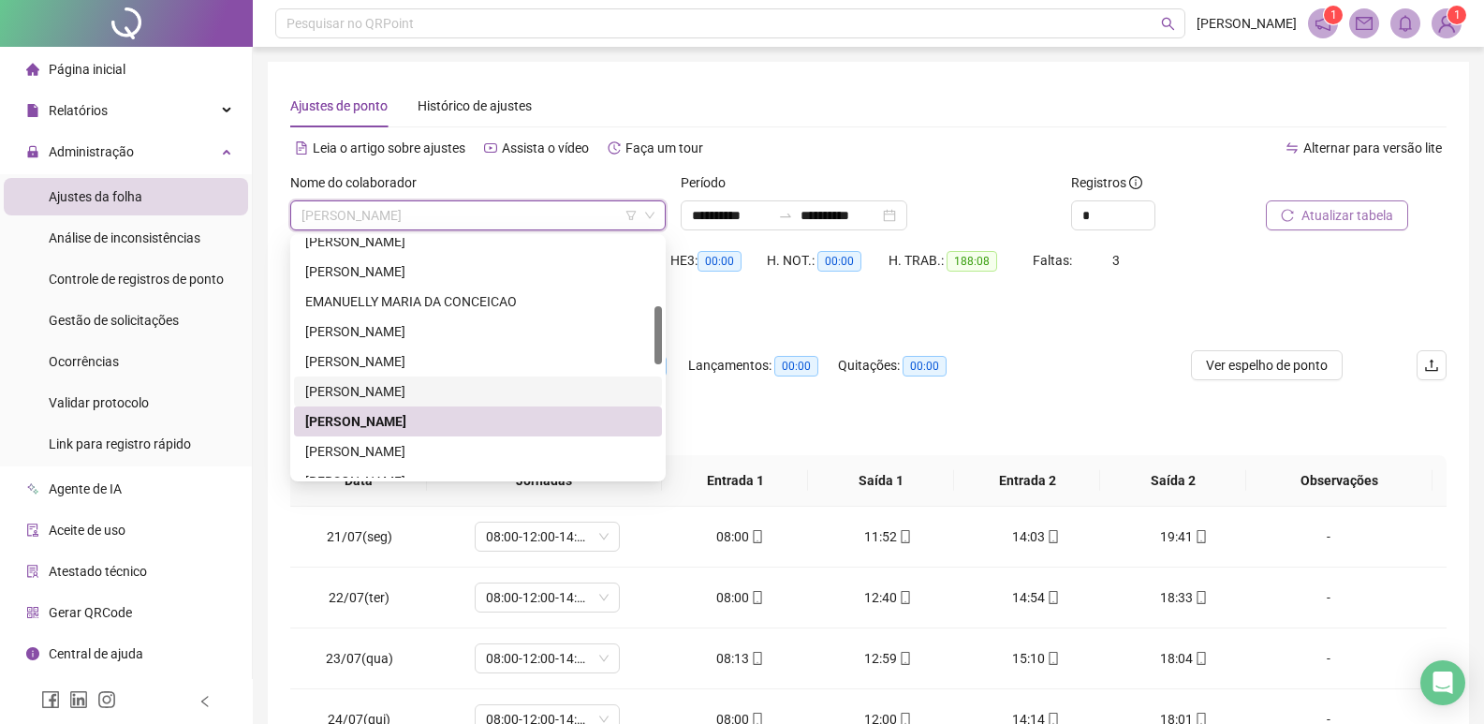
scroll to position [374, 0]
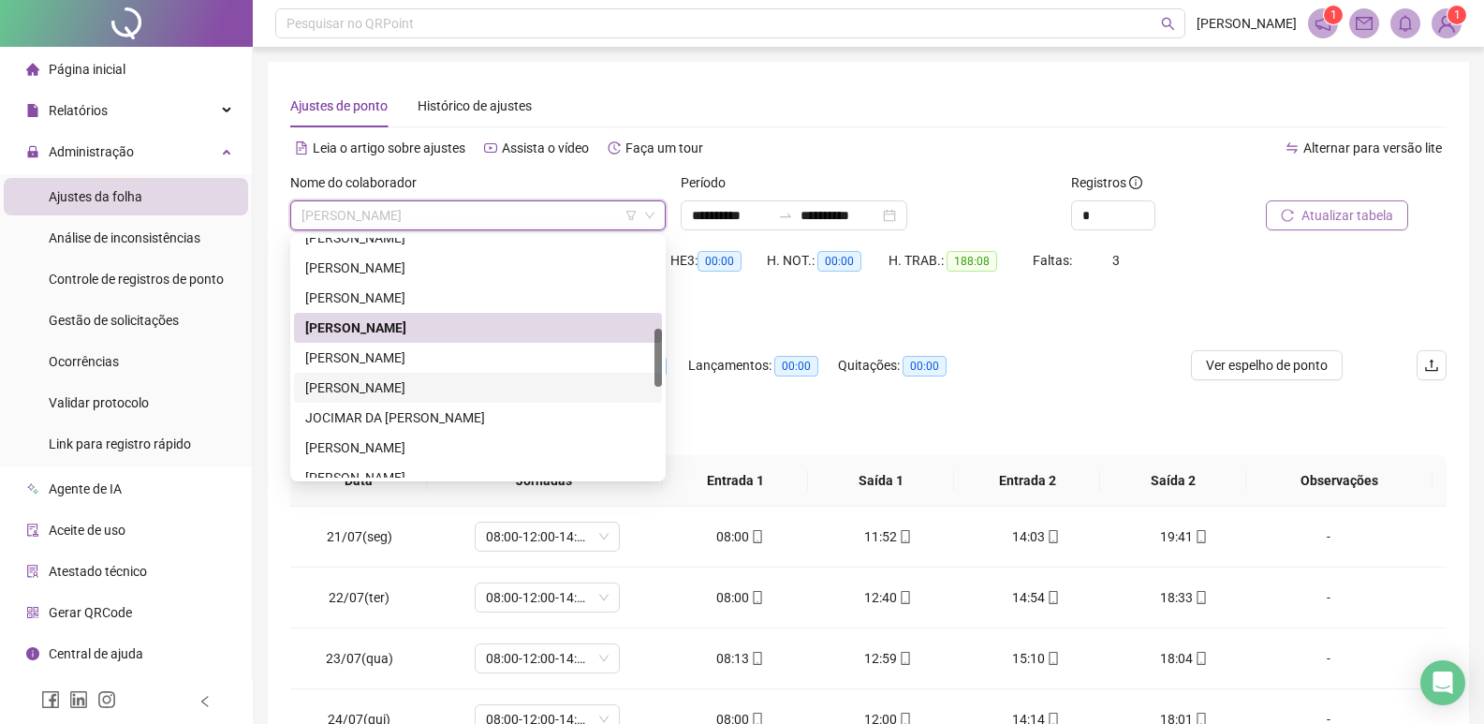
click at [418, 389] on div "[PERSON_NAME]" at bounding box center [477, 387] width 345 height 21
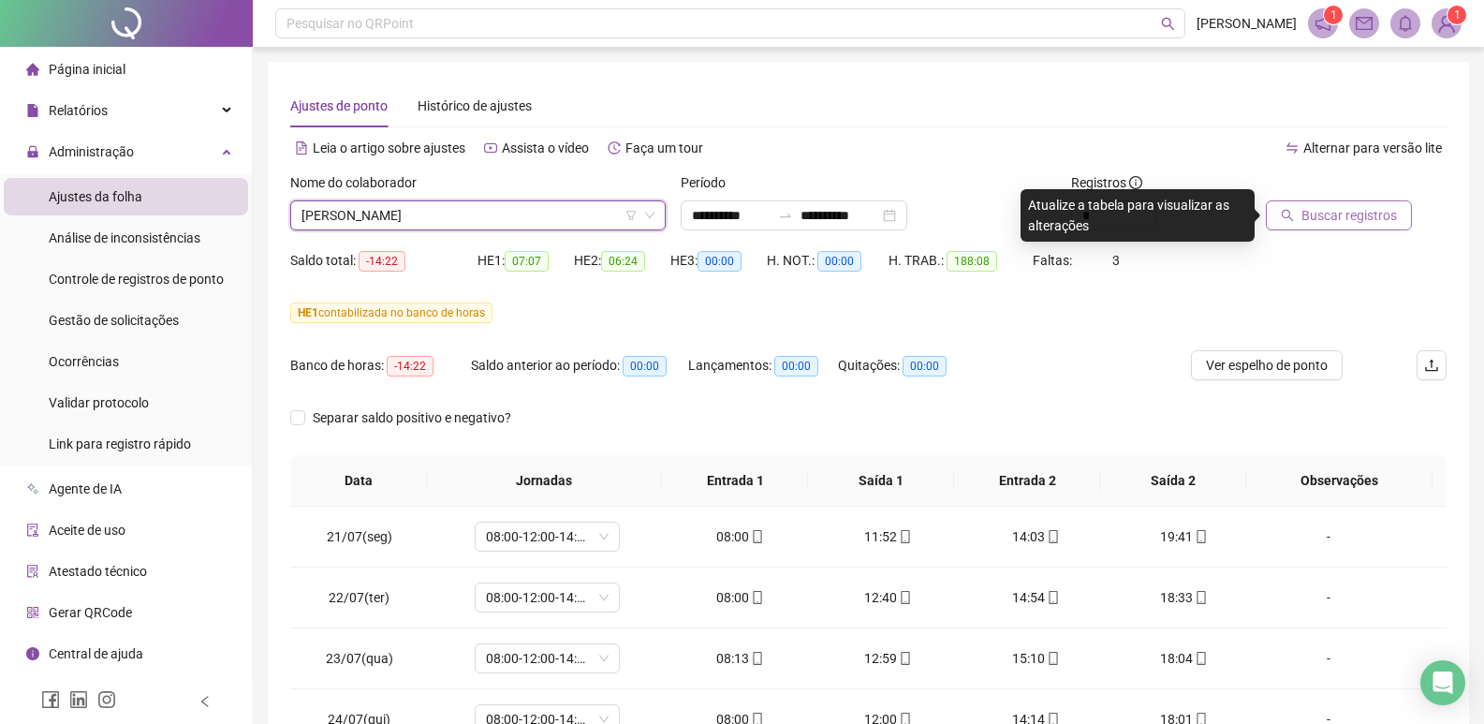
click at [1335, 211] on span "Buscar registros" at bounding box center [1348, 215] width 95 height 21
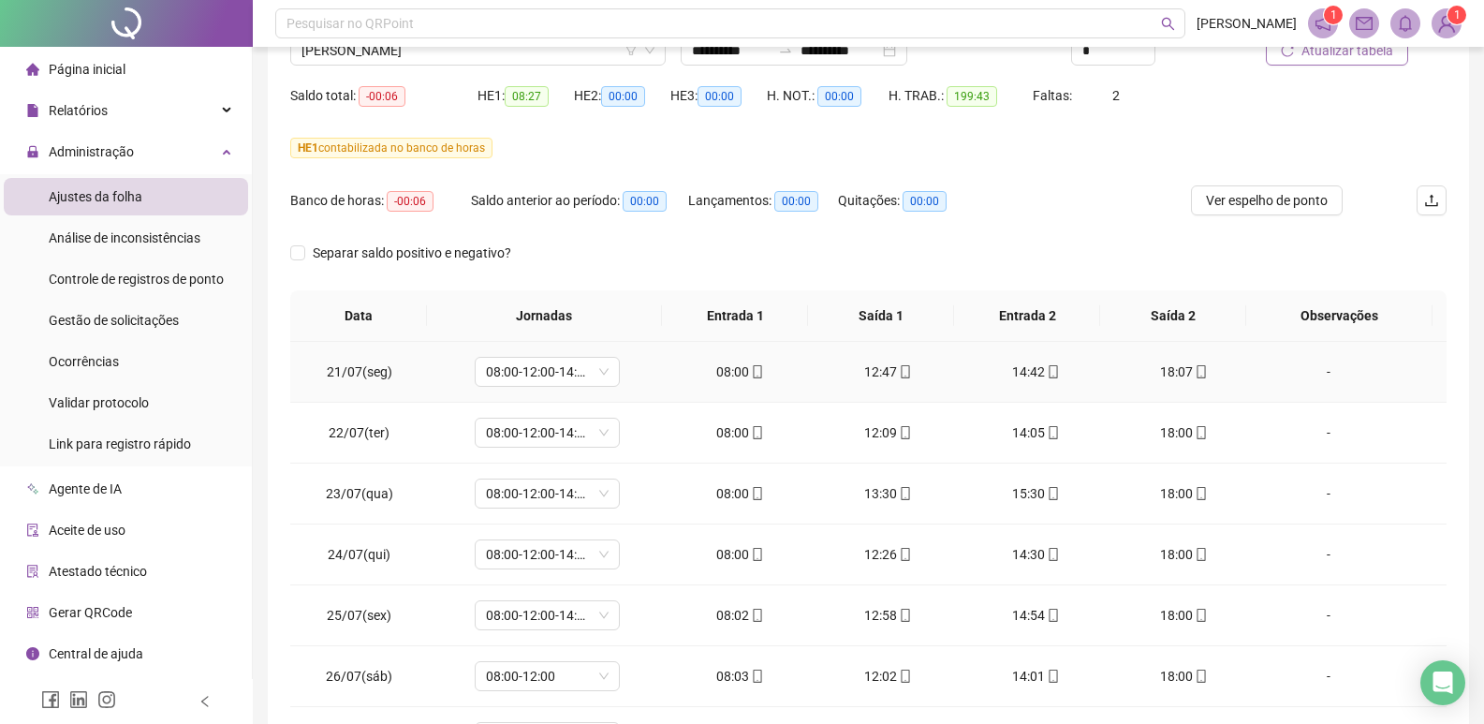
scroll to position [0, 0]
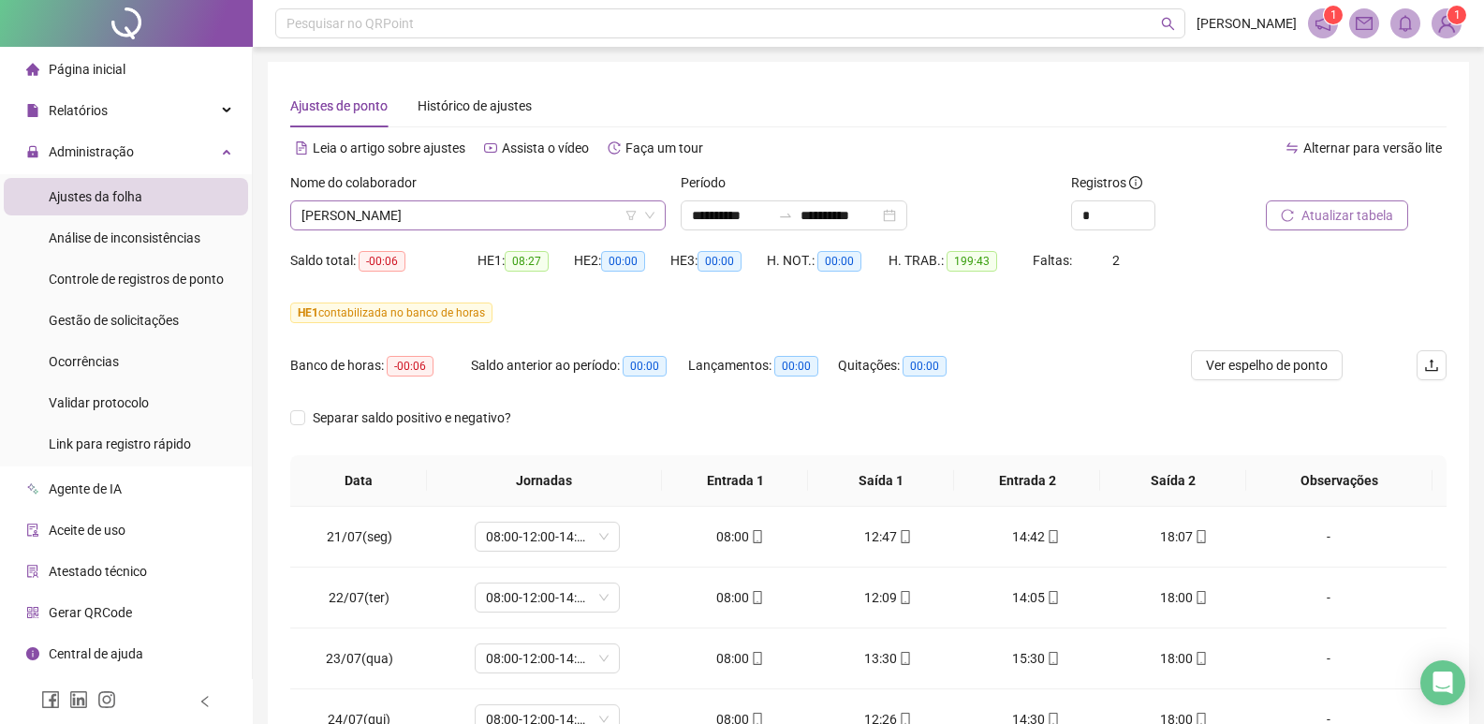
click at [526, 215] on span "[PERSON_NAME]" at bounding box center [477, 215] width 353 height 28
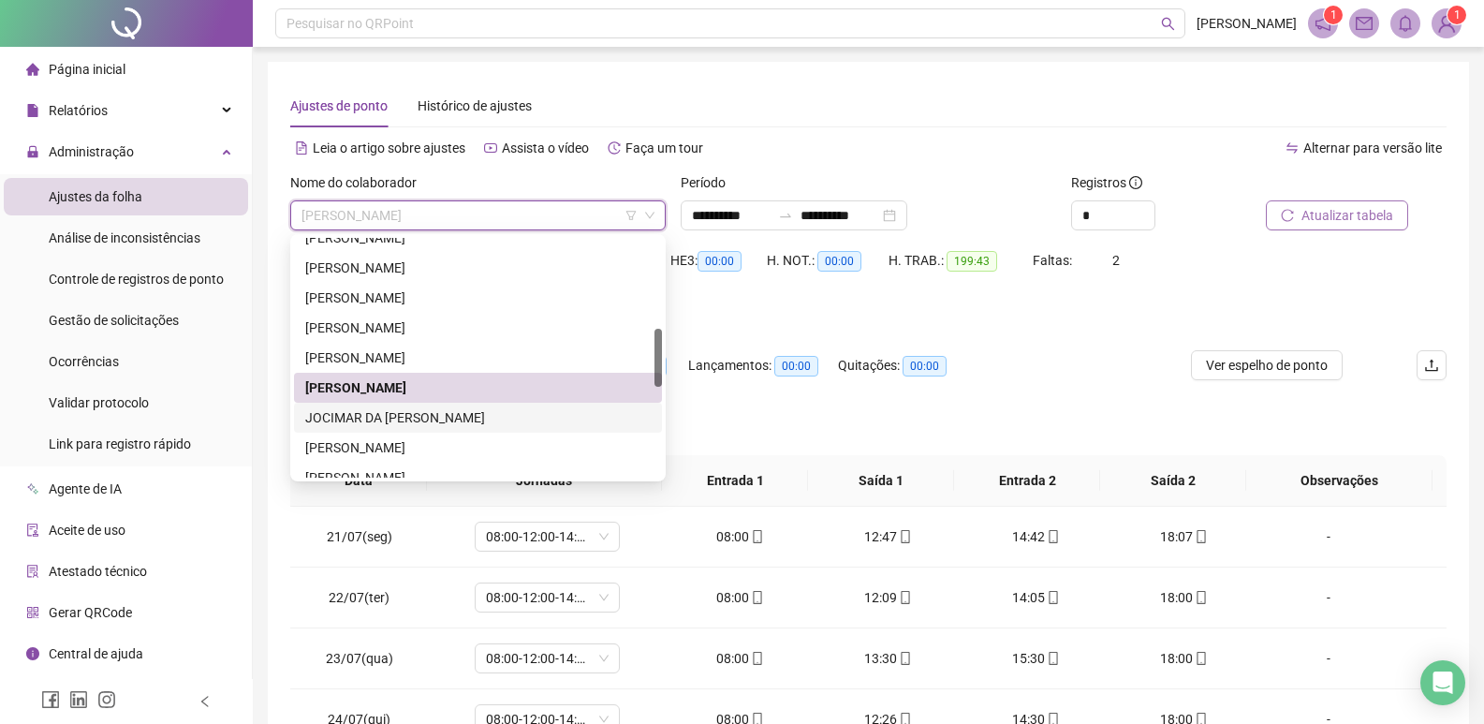
click at [423, 417] on div "JOCIMAR DA [PERSON_NAME]" at bounding box center [477, 417] width 345 height 21
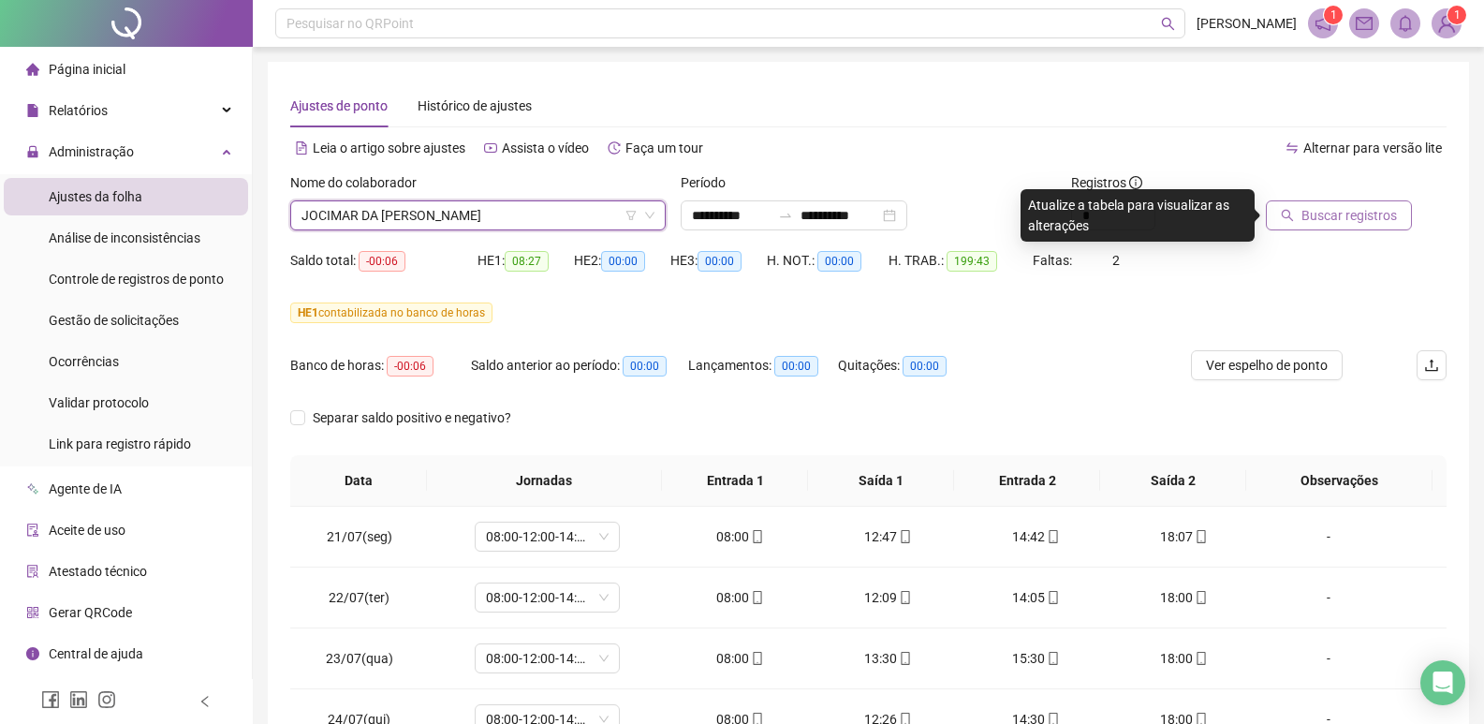
click at [1338, 215] on span "Buscar registros" at bounding box center [1348, 215] width 95 height 21
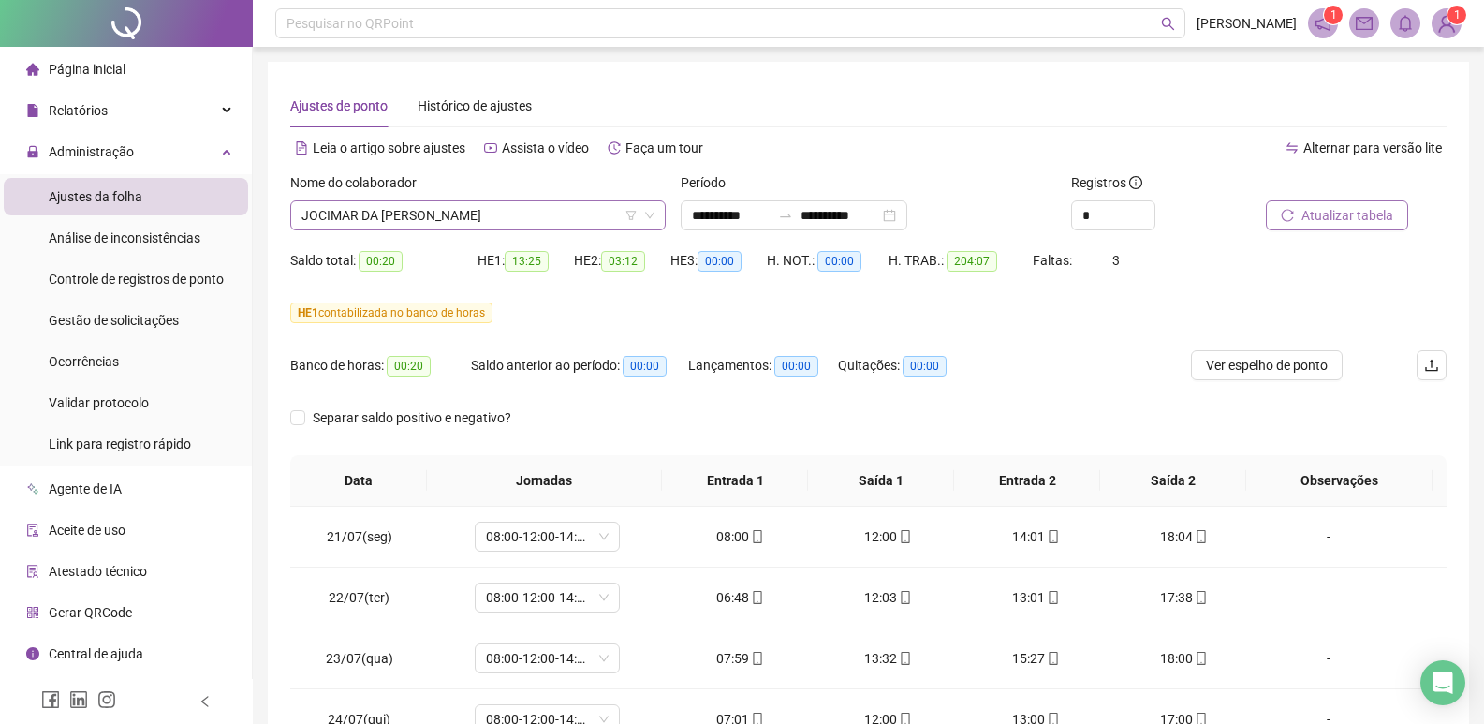
click at [563, 207] on span "JOCIMAR DA [PERSON_NAME]" at bounding box center [477, 215] width 353 height 28
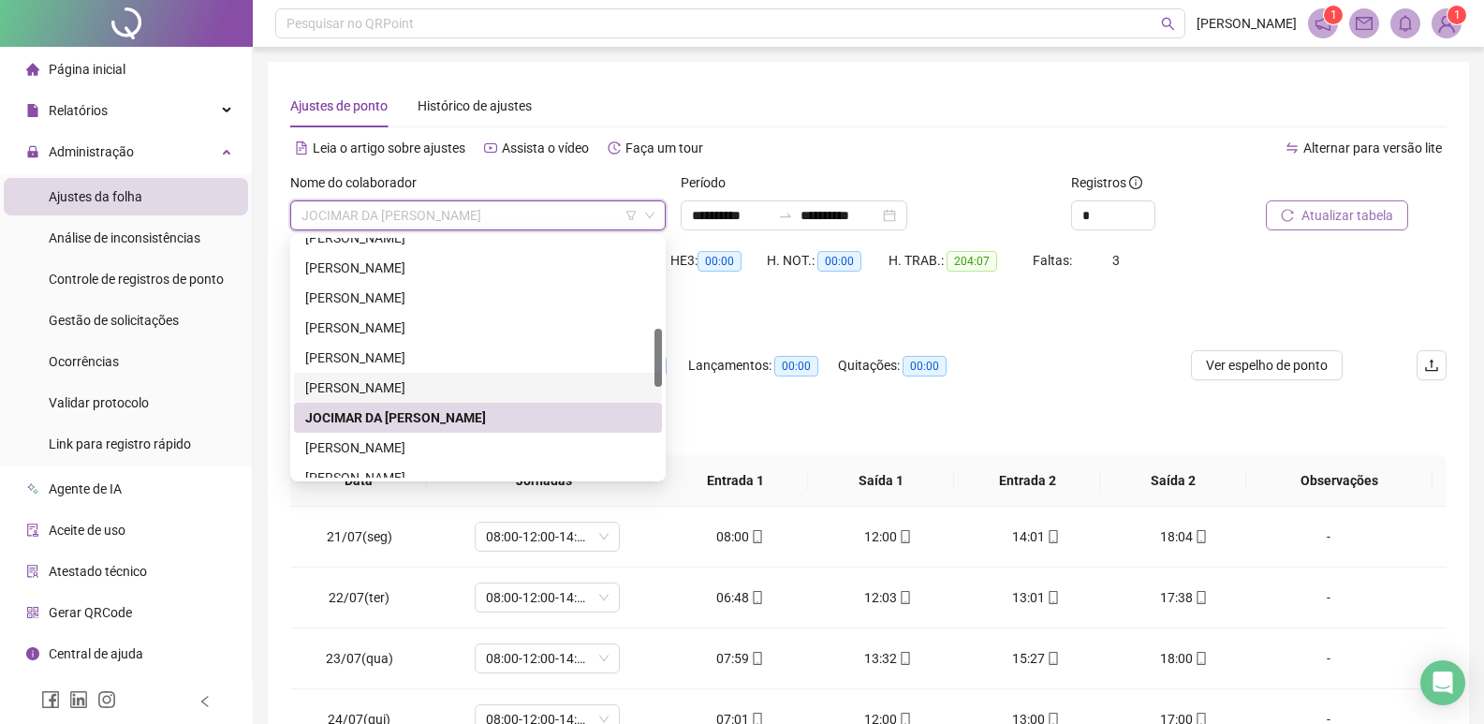
scroll to position [468, 0]
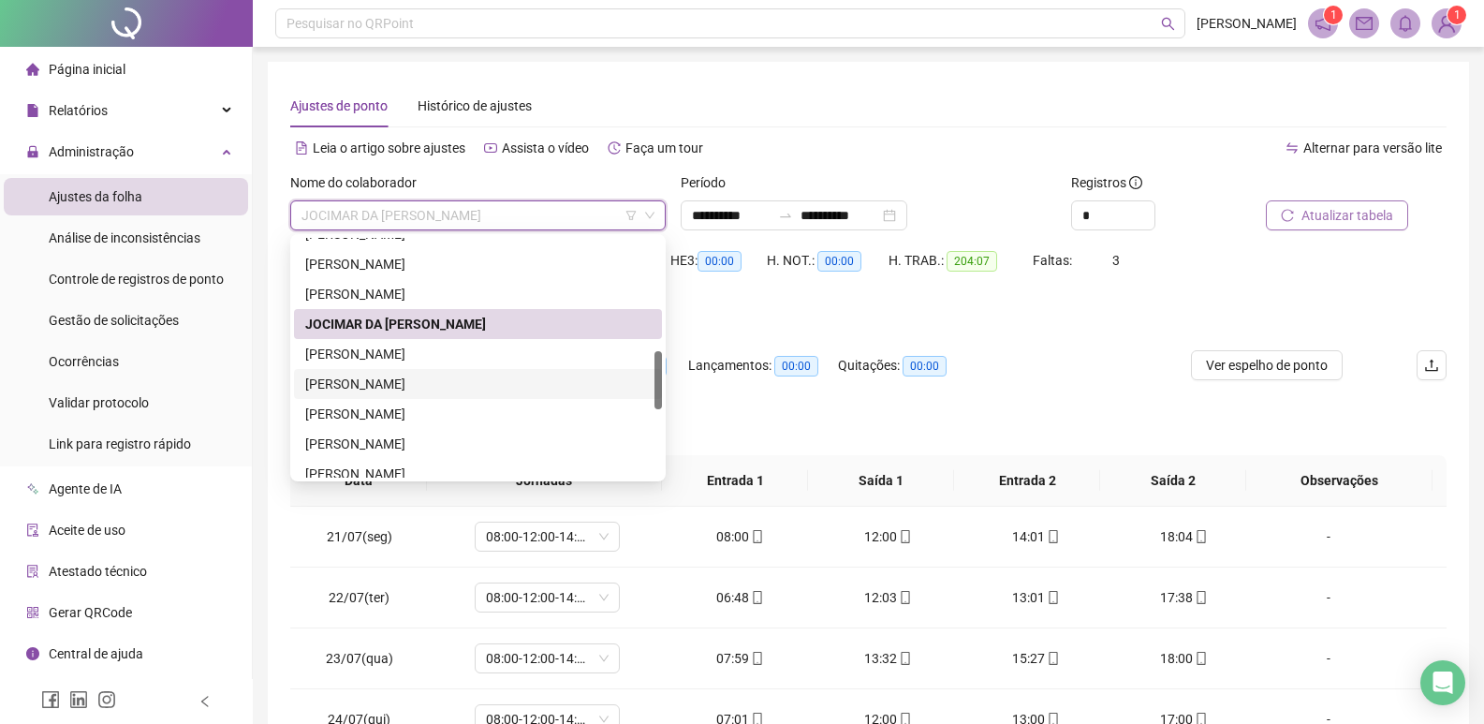
click at [393, 384] on div "[PERSON_NAME]" at bounding box center [477, 383] width 345 height 21
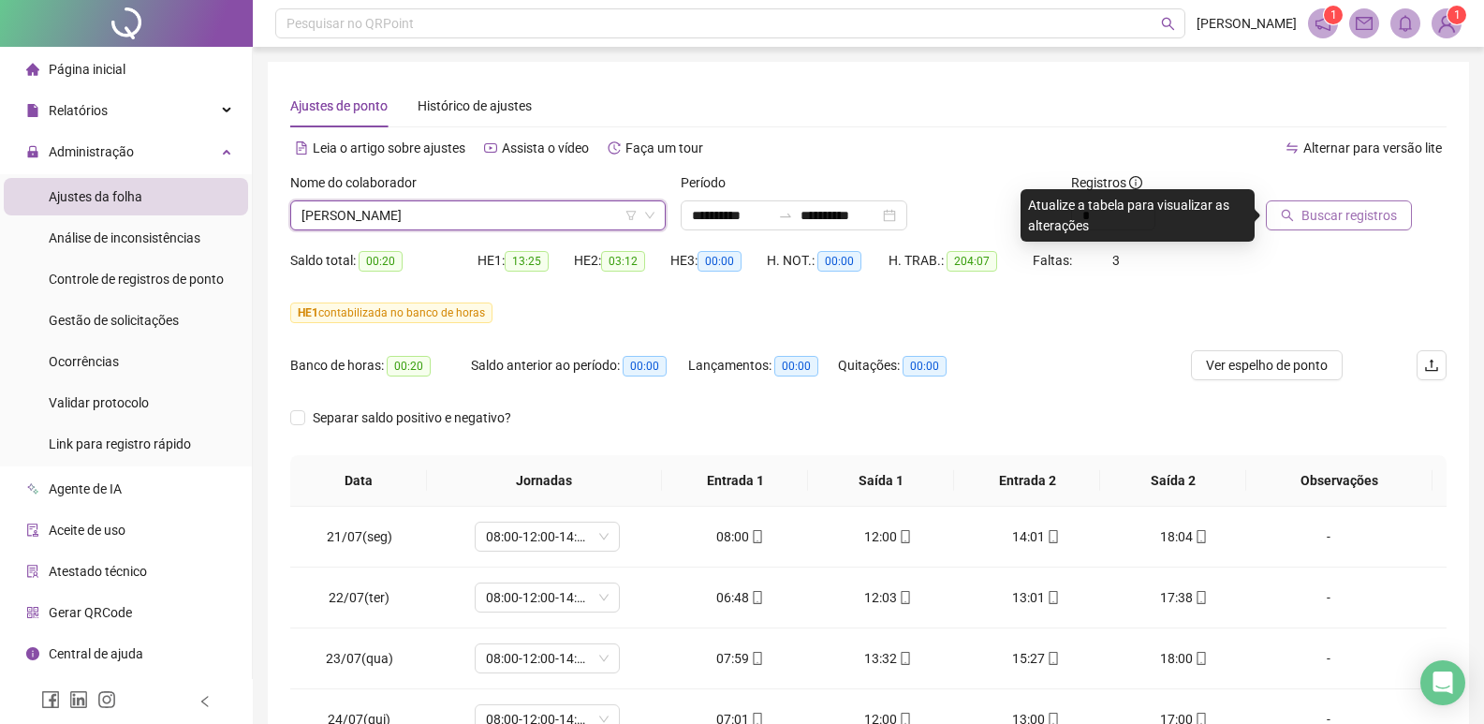
click at [1362, 216] on span "Buscar registros" at bounding box center [1348, 215] width 95 height 21
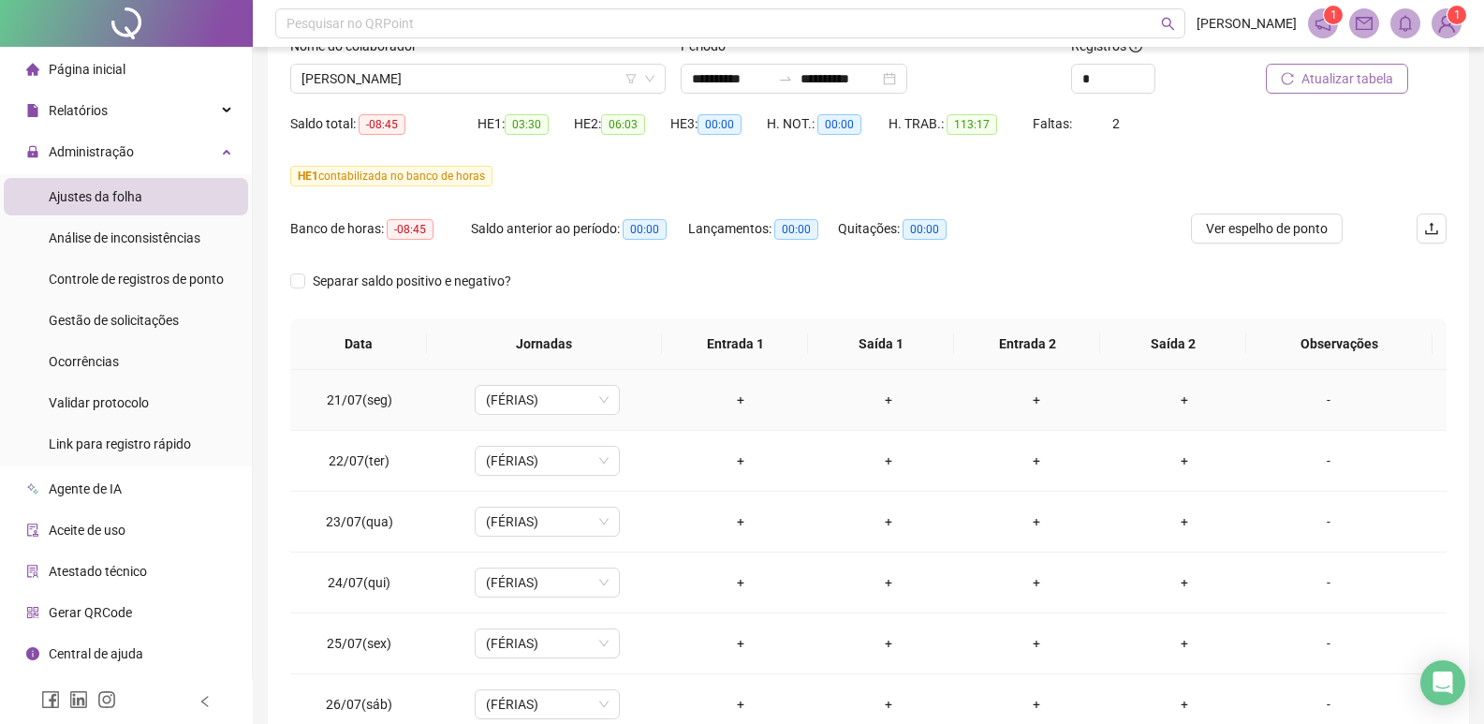
scroll to position [0, 0]
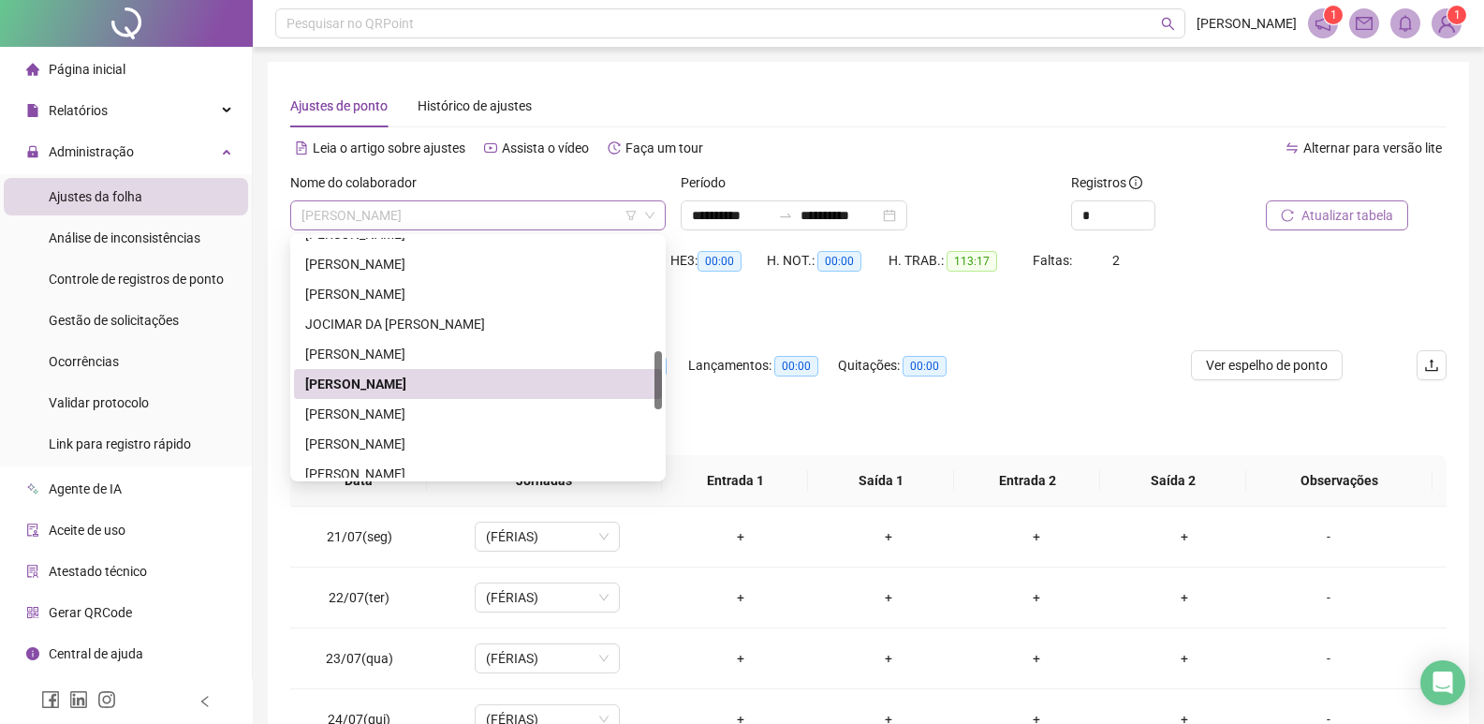
click at [523, 213] on span "[PERSON_NAME]" at bounding box center [477, 215] width 353 height 28
click at [397, 446] on div "[PERSON_NAME]" at bounding box center [477, 443] width 345 height 21
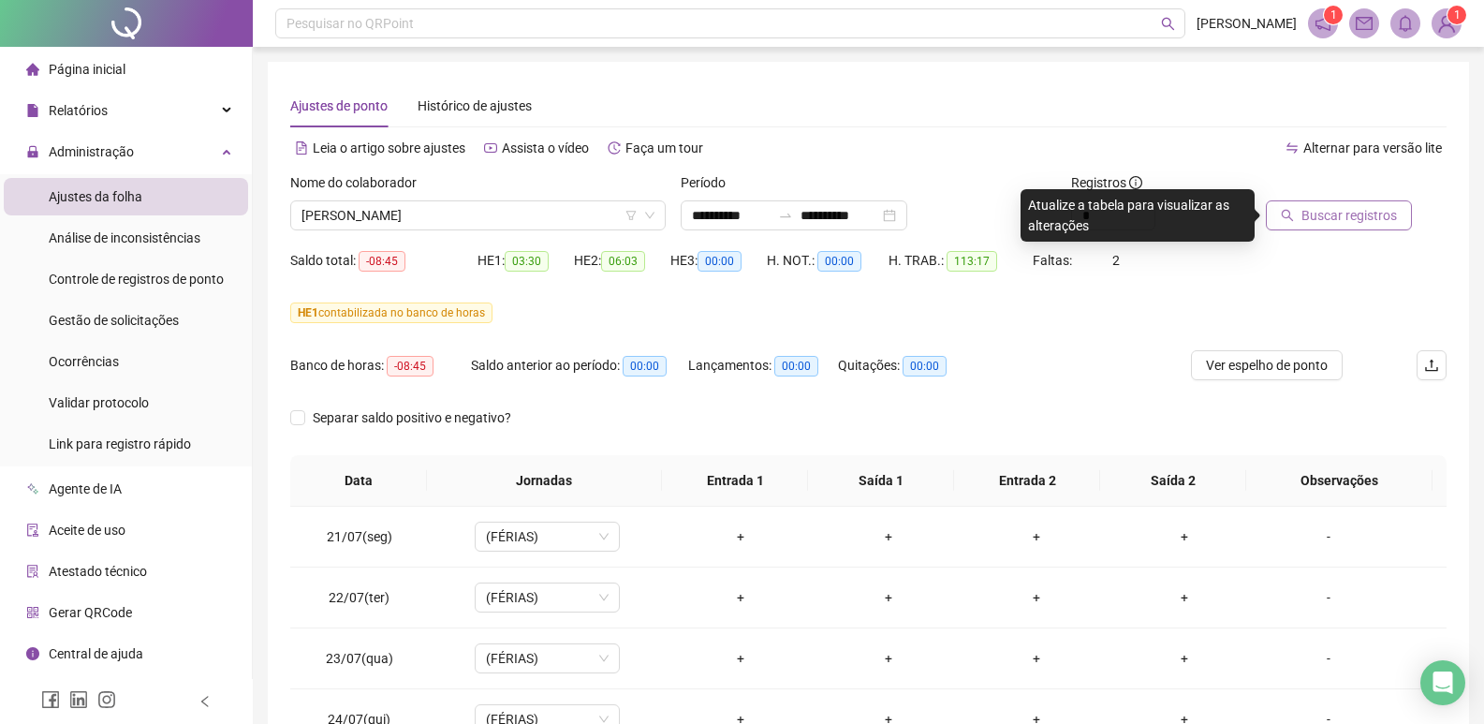
click at [1330, 213] on span "Buscar registros" at bounding box center [1348, 215] width 95 height 21
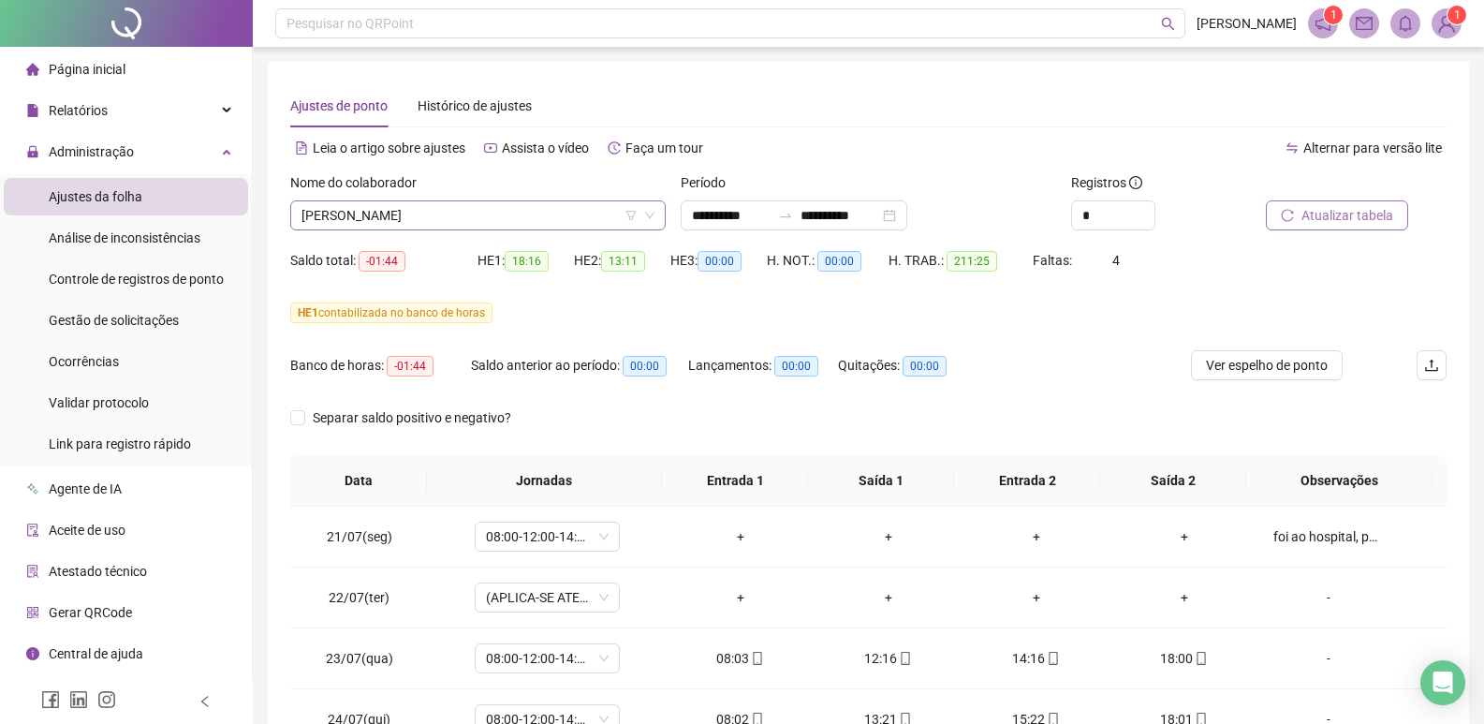
click at [542, 225] on span "[PERSON_NAME]" at bounding box center [477, 215] width 353 height 28
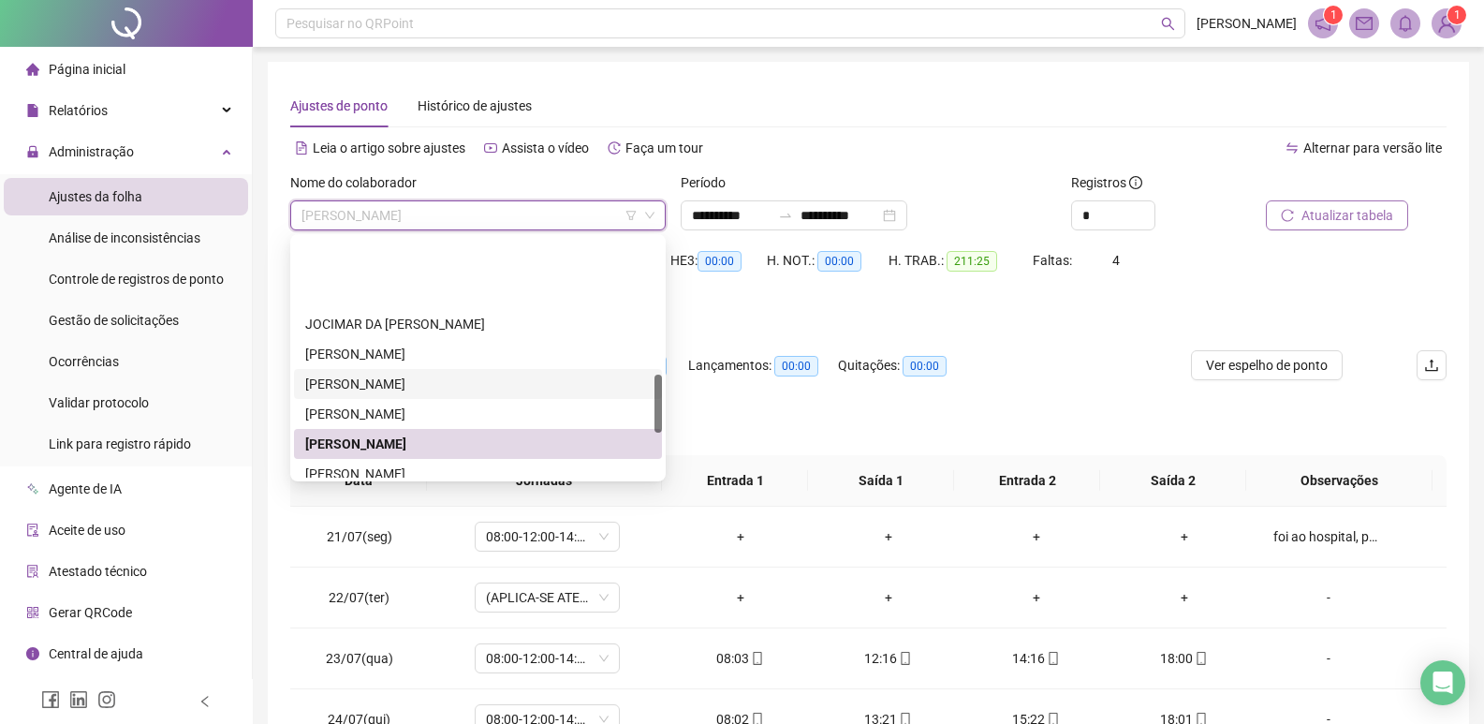
scroll to position [562, 0]
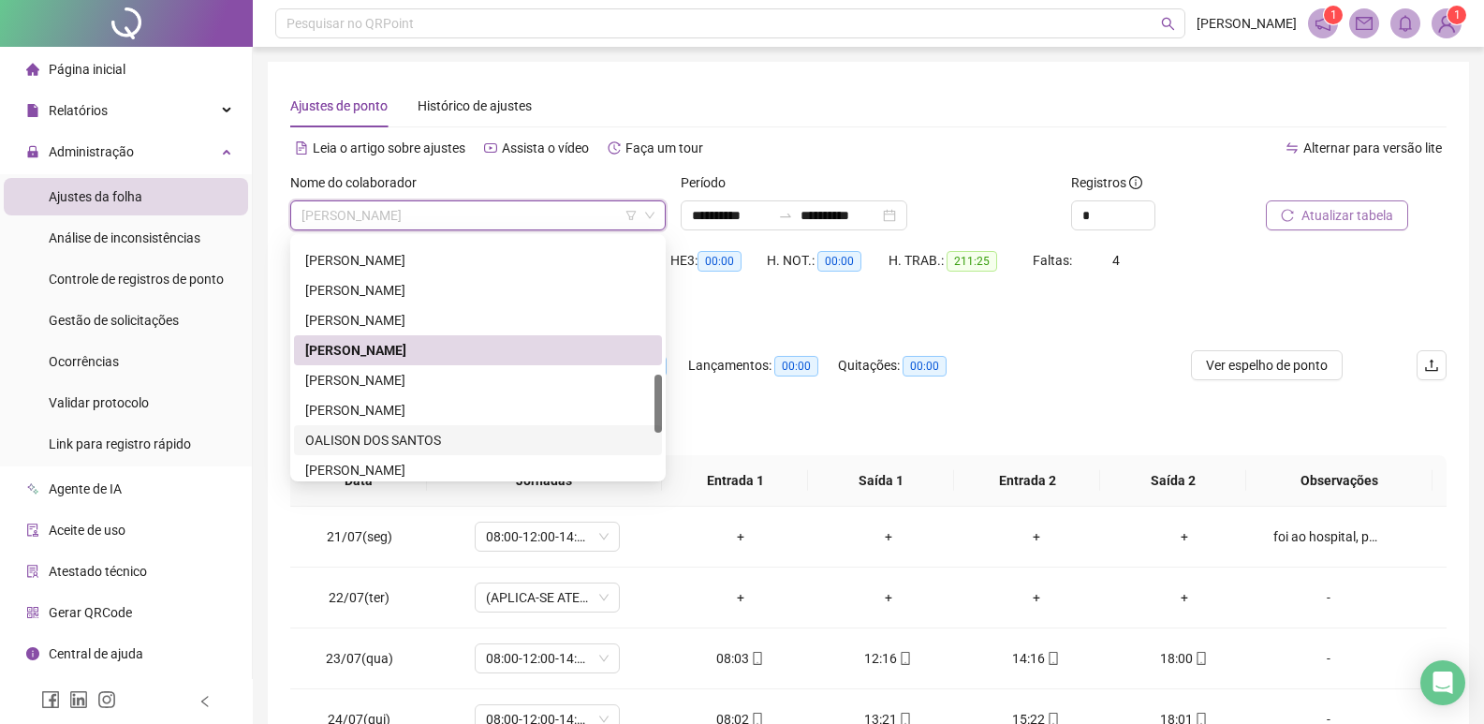
click at [402, 435] on div "OALISON DOS SANTOS" at bounding box center [477, 440] width 345 height 21
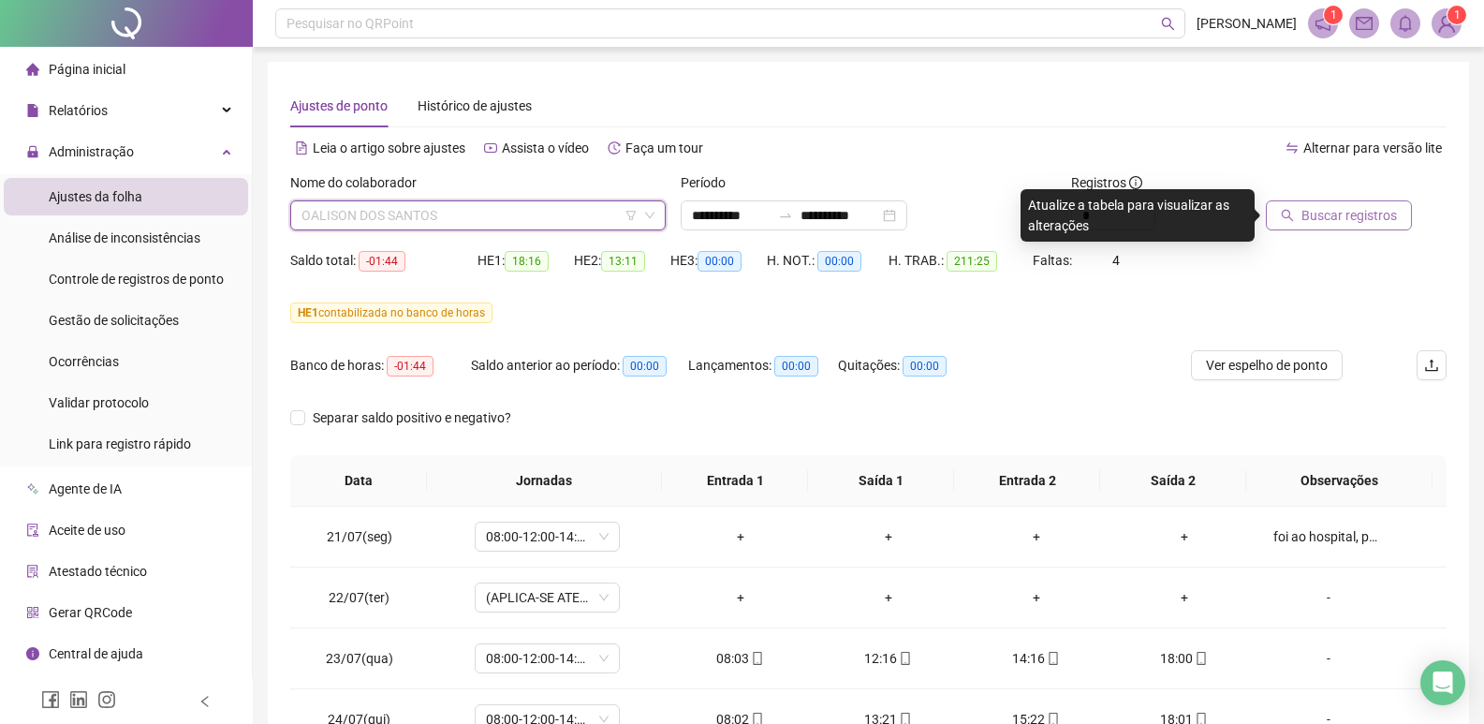
click at [472, 206] on span "OALISON DOS SANTOS" at bounding box center [477, 215] width 353 height 28
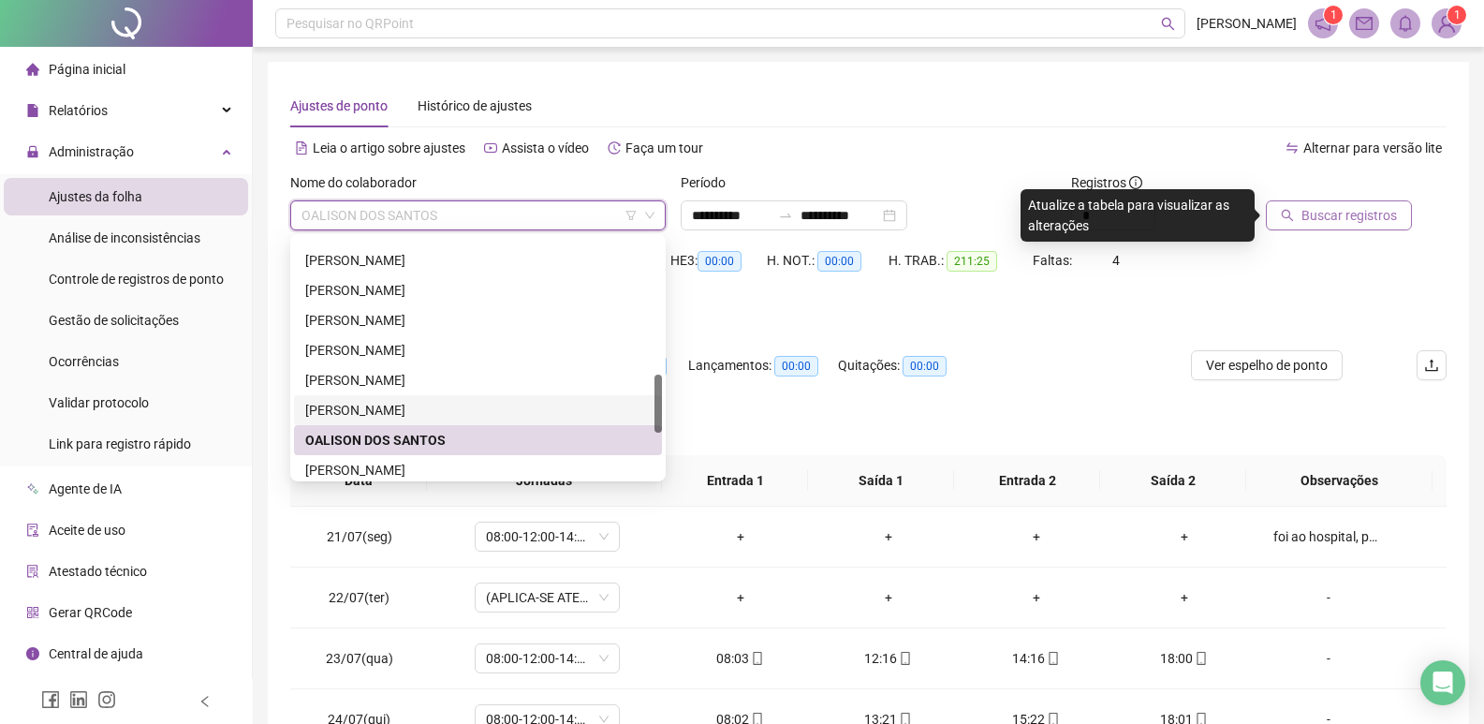
scroll to position [655, 0]
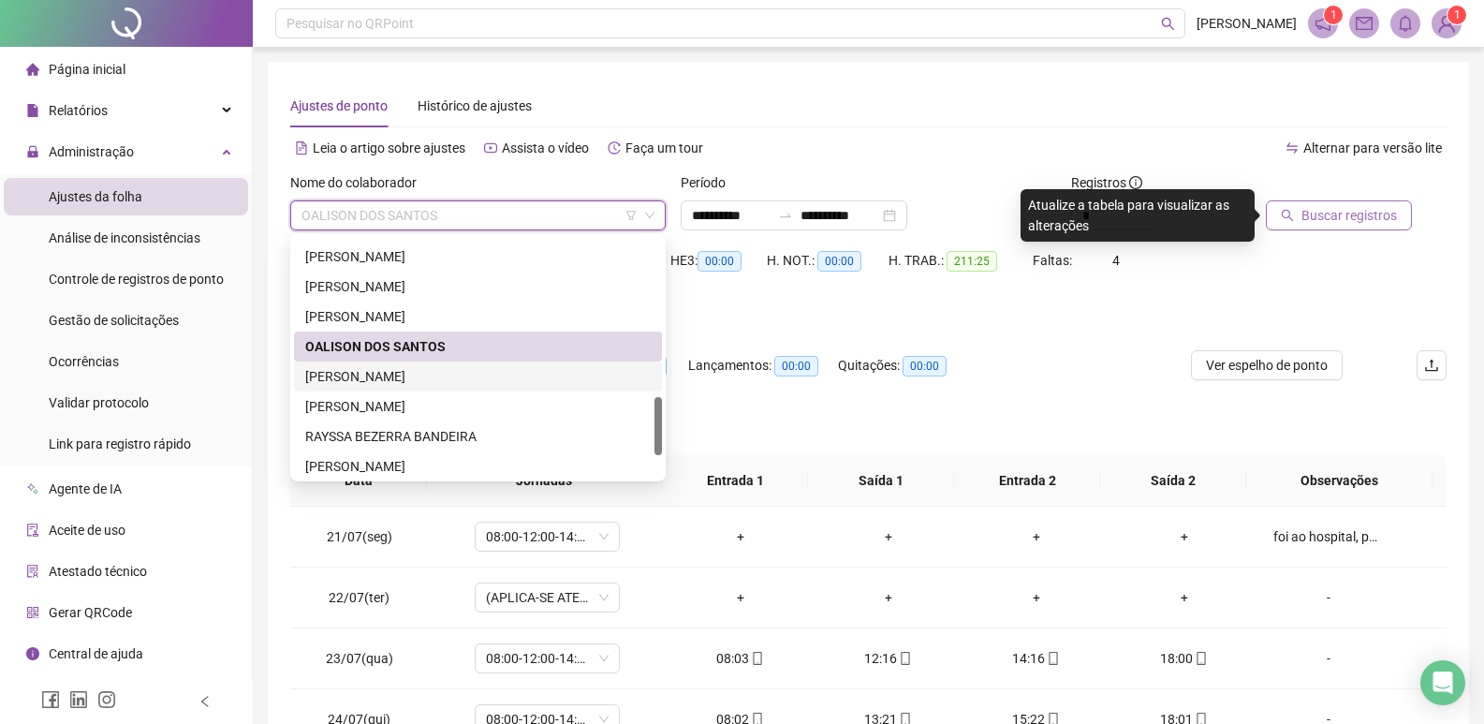
click at [425, 373] on div "[PERSON_NAME]" at bounding box center [477, 376] width 345 height 21
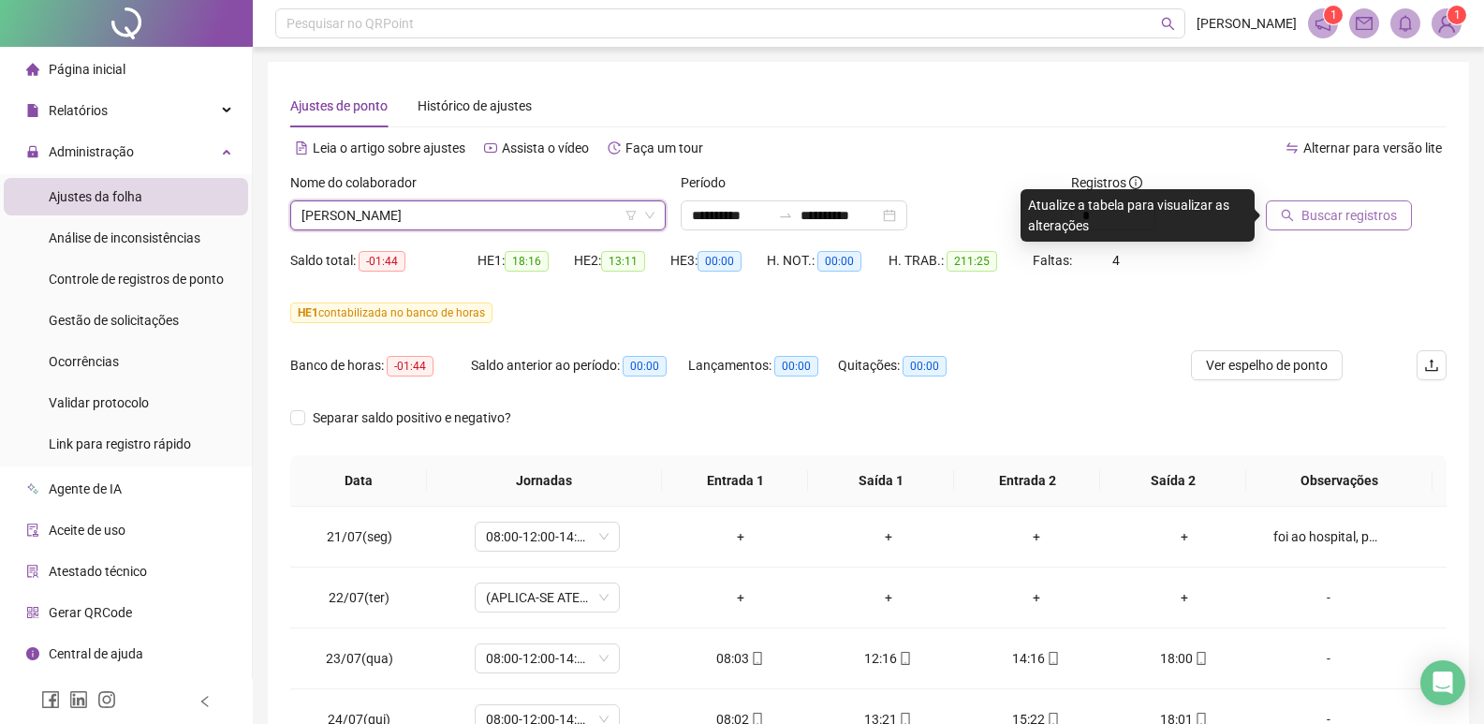
click at [551, 216] on span "[PERSON_NAME]" at bounding box center [477, 215] width 353 height 28
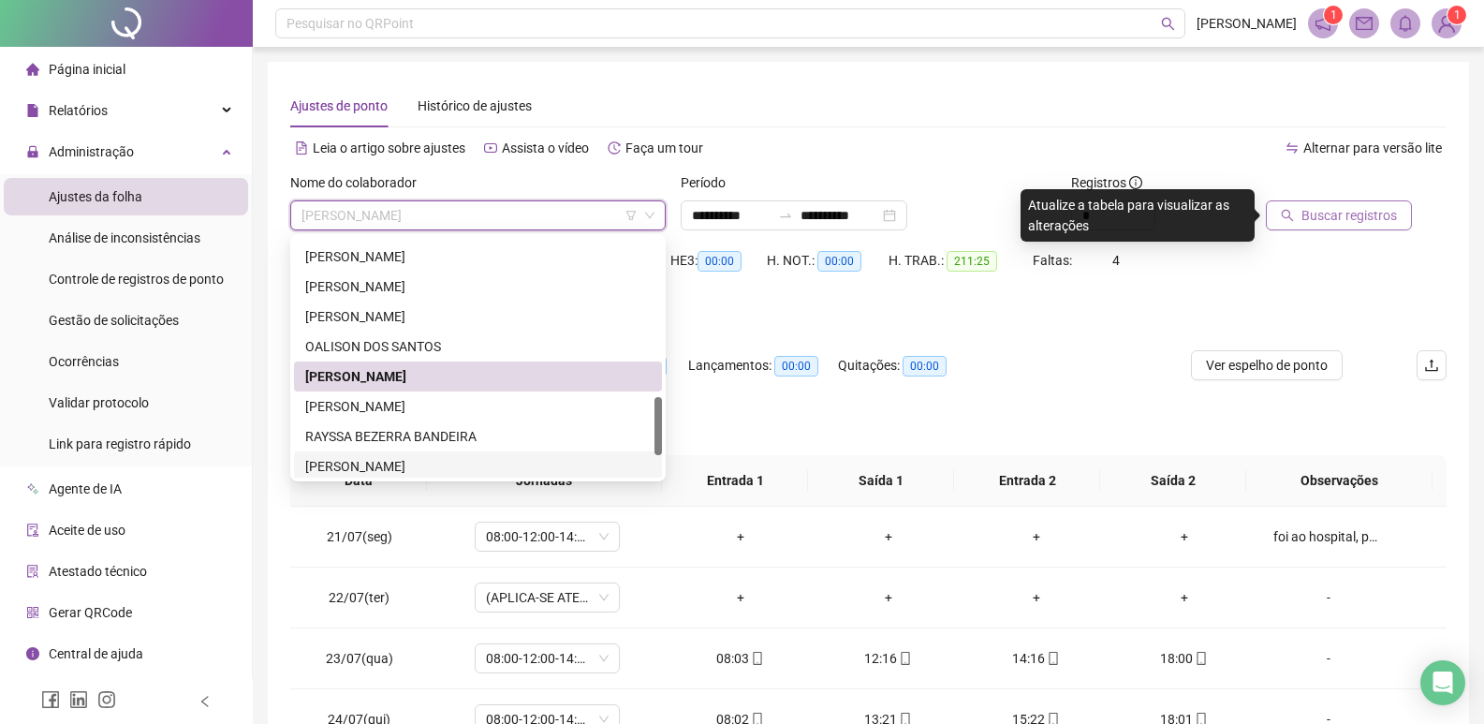
click at [405, 459] on div "[PERSON_NAME]" at bounding box center [477, 466] width 345 height 21
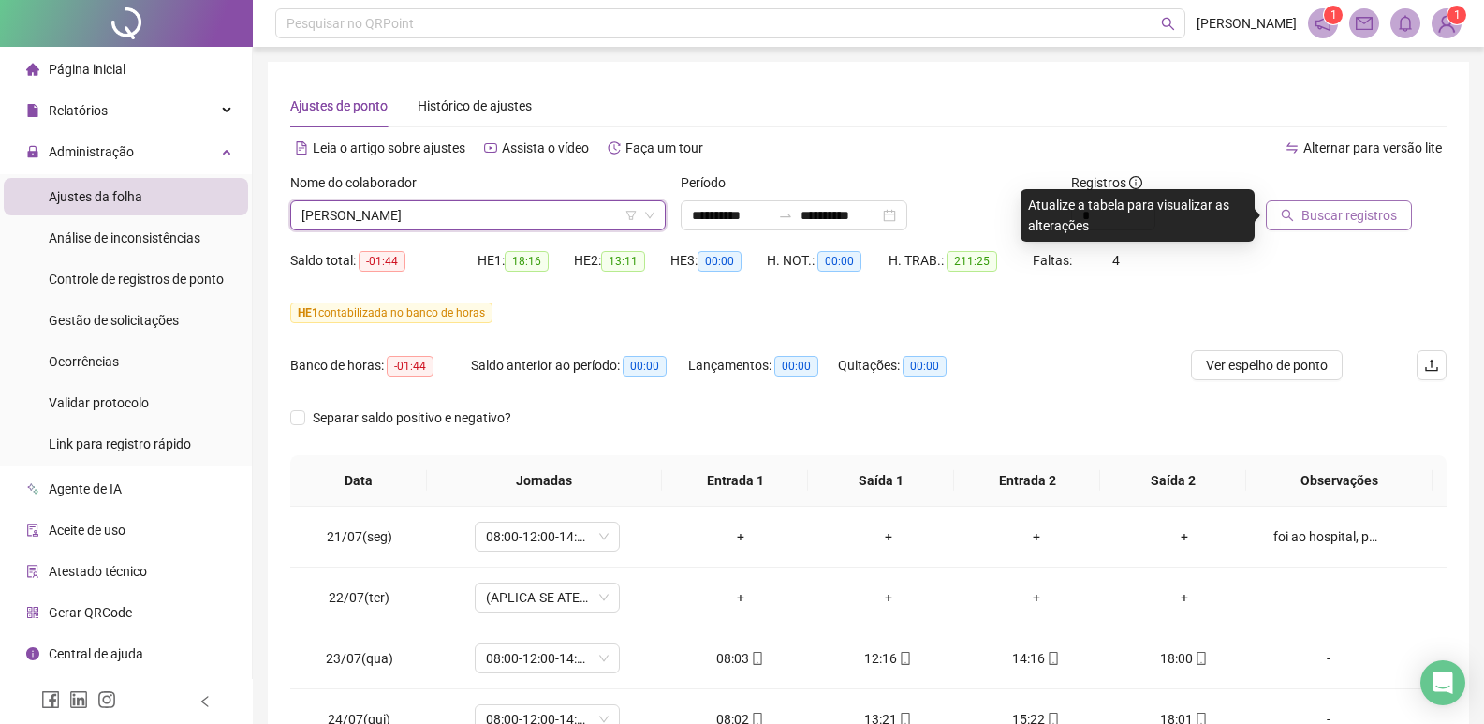
click at [1316, 211] on span "Buscar registros" at bounding box center [1348, 215] width 95 height 21
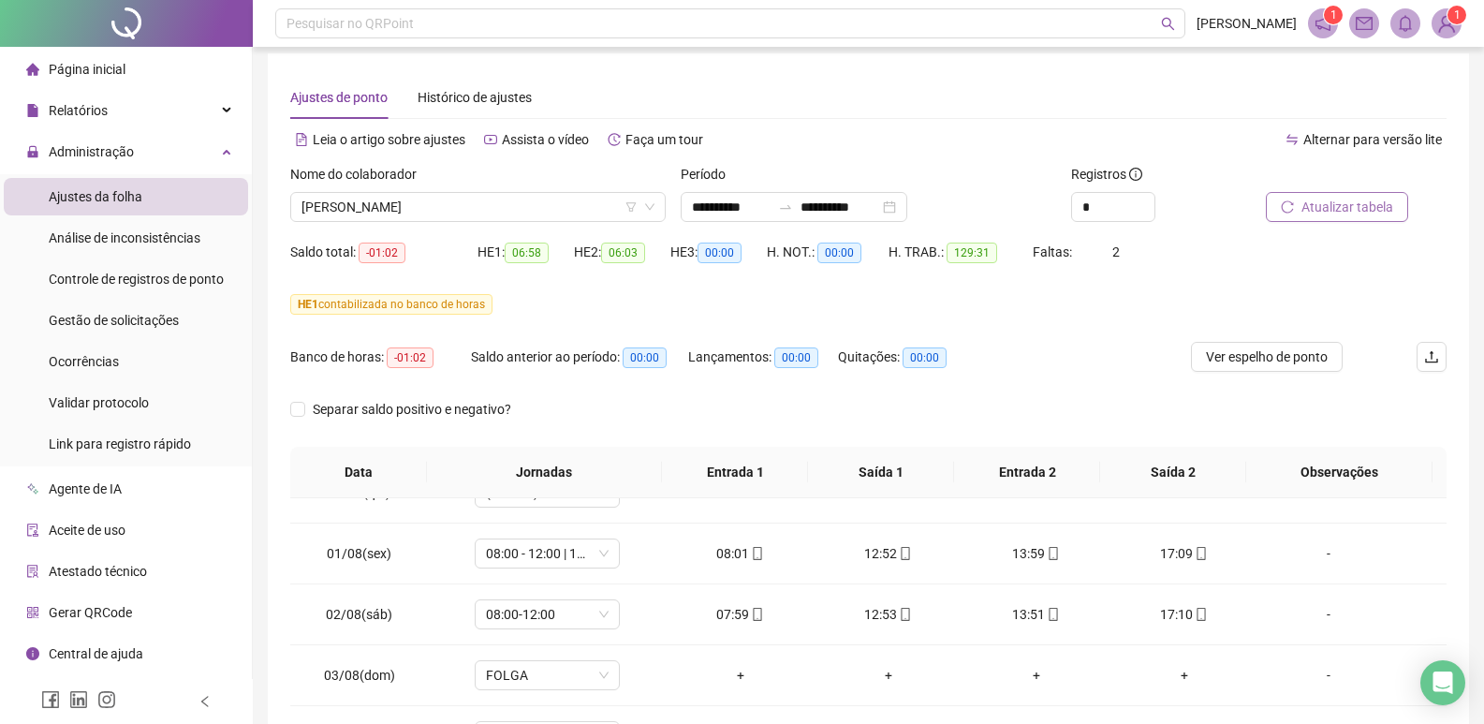
scroll to position [0, 0]
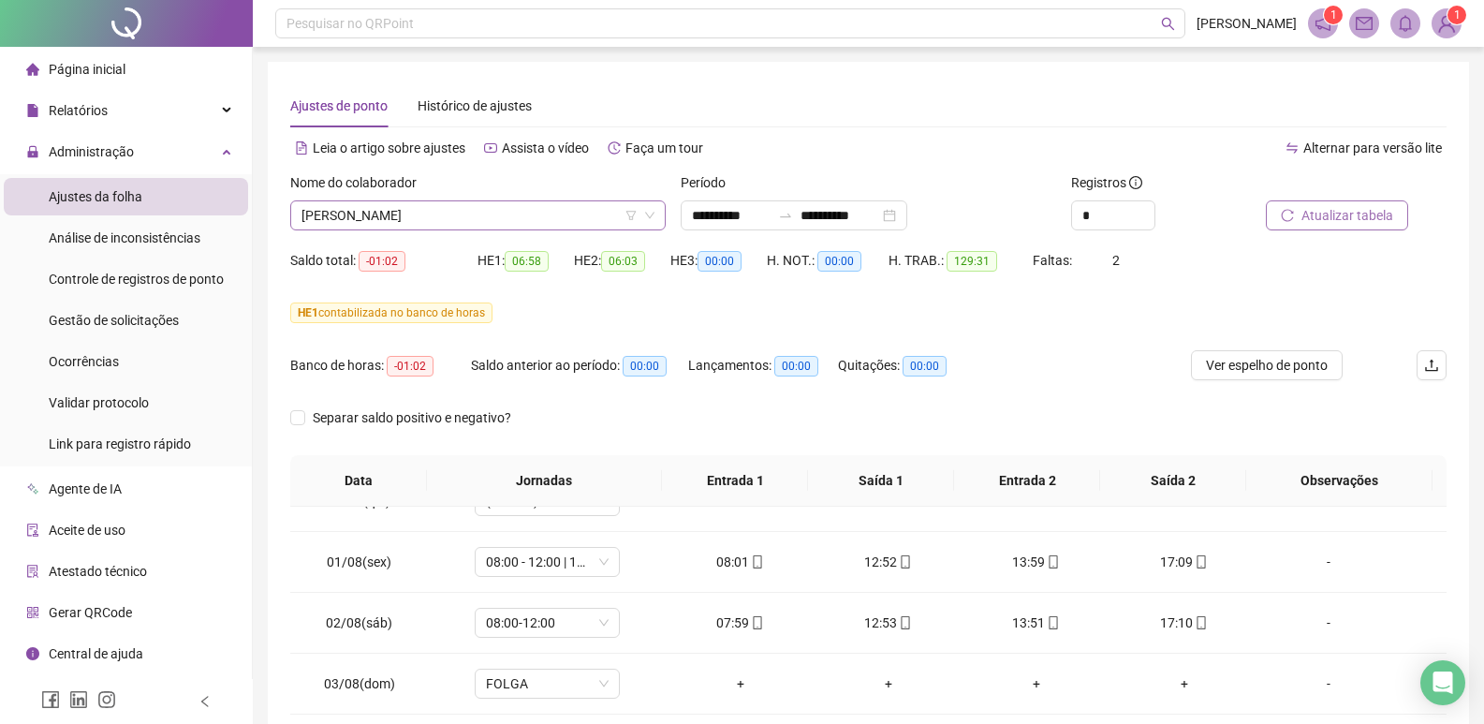
click at [524, 219] on span "[PERSON_NAME]" at bounding box center [477, 215] width 353 height 28
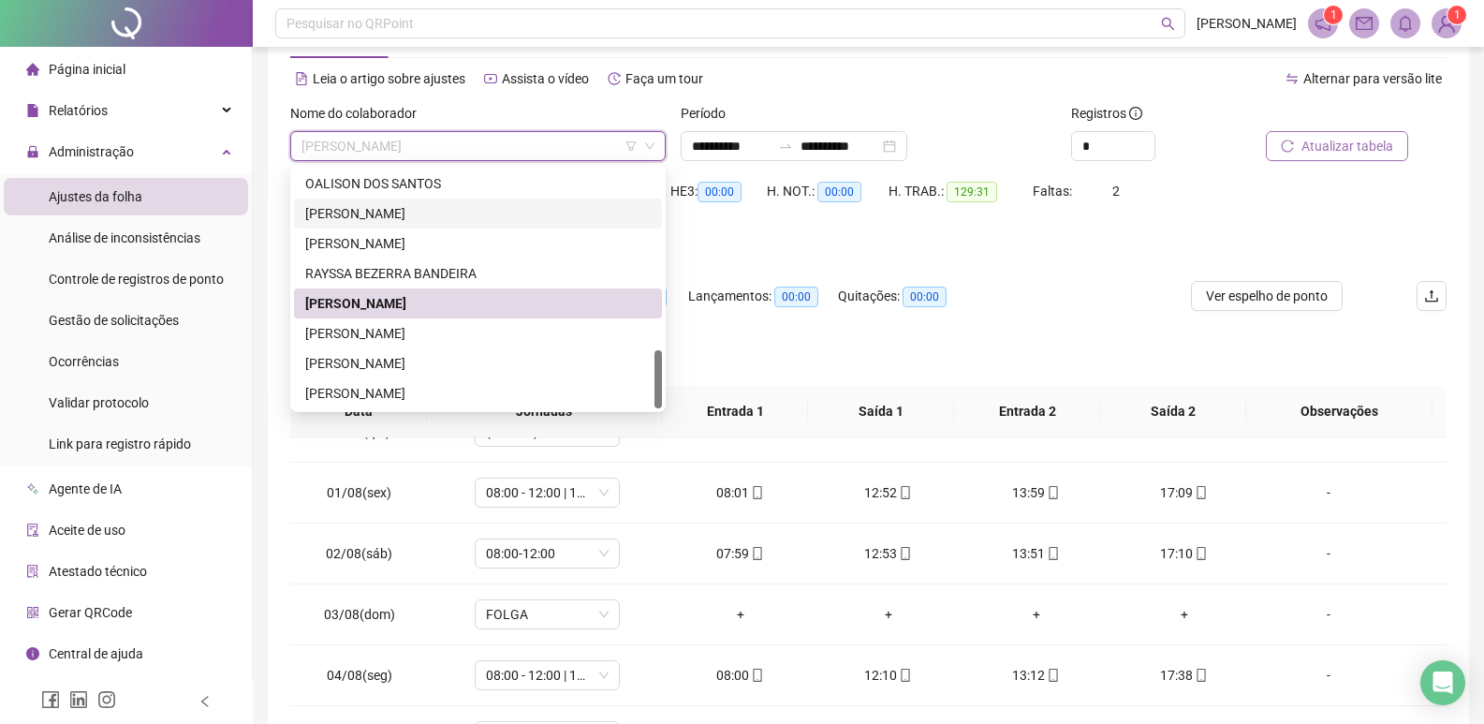
scroll to position [94, 0]
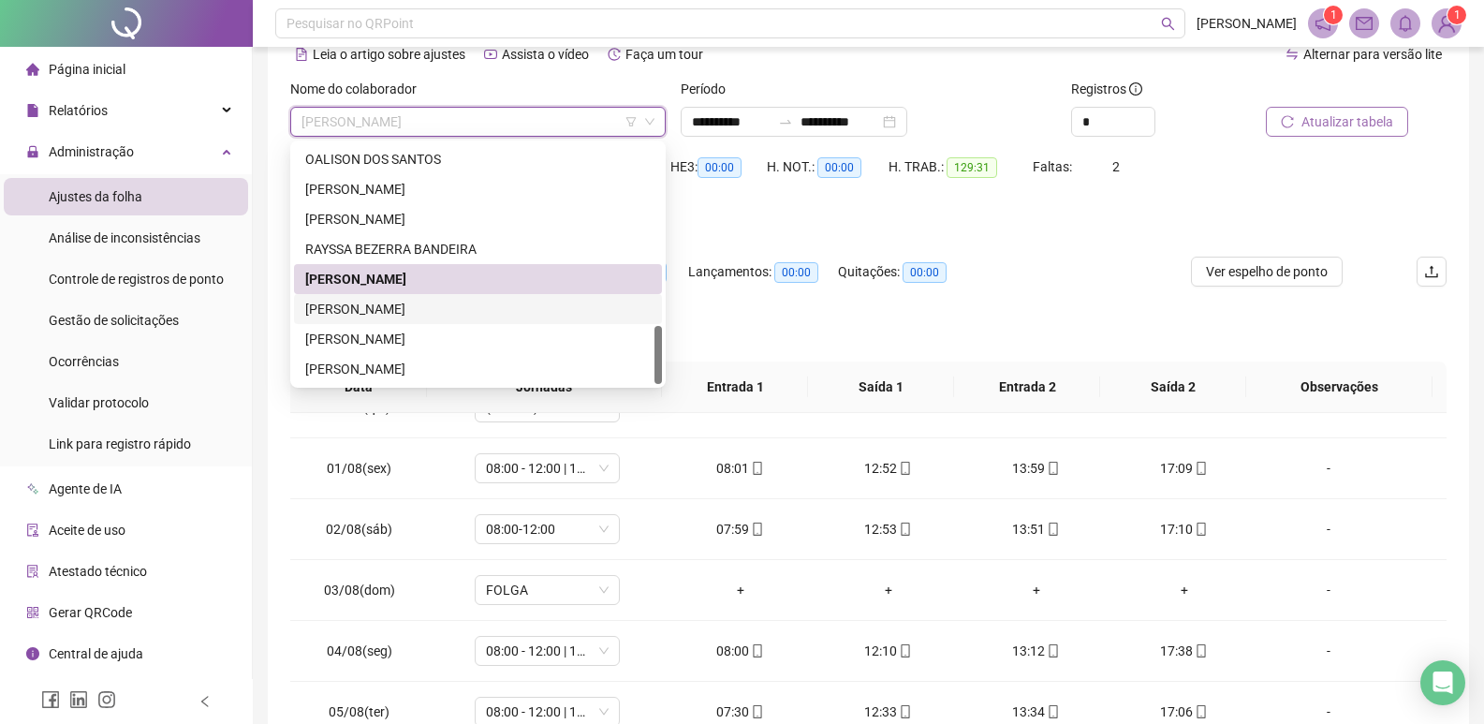
click at [378, 308] on div "[PERSON_NAME]" at bounding box center [477, 309] width 345 height 21
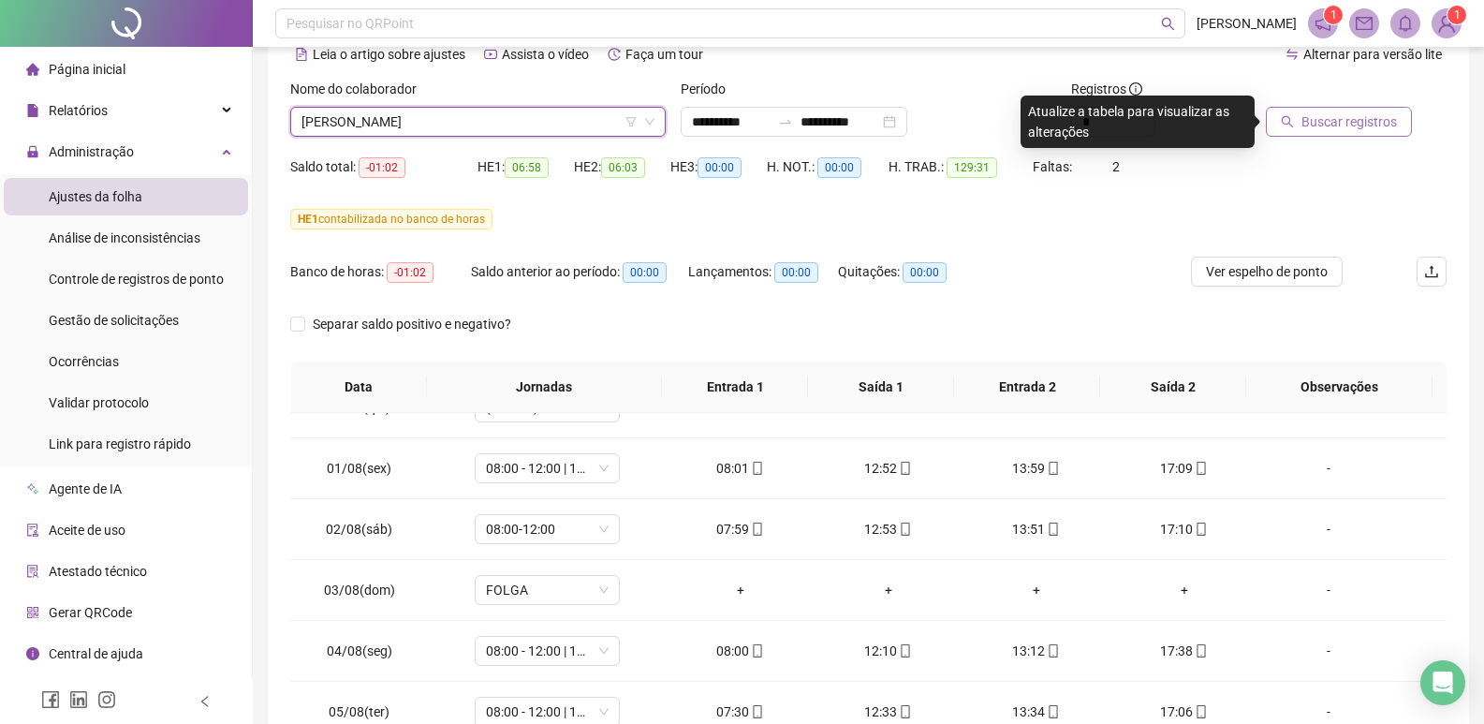
click at [1316, 129] on span "Buscar registros" at bounding box center [1348, 121] width 95 height 21
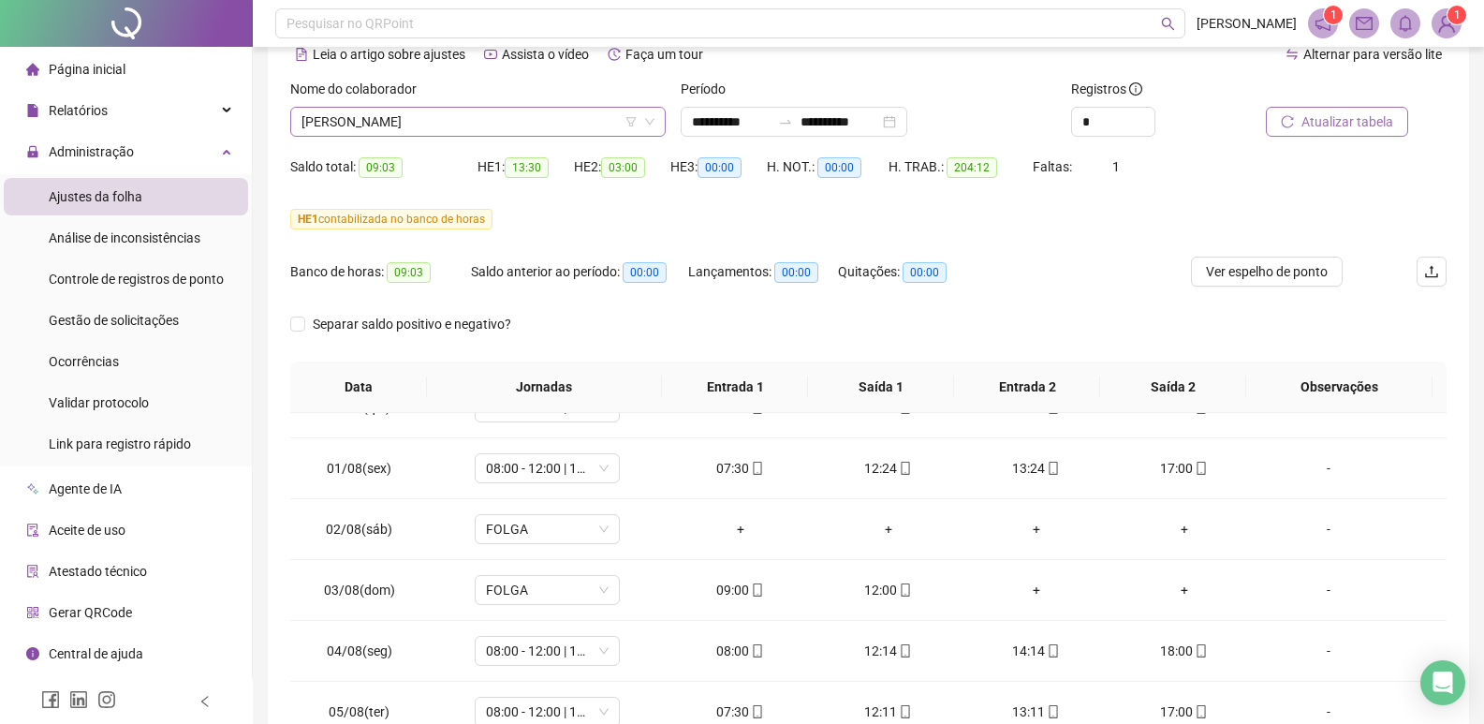
click at [474, 116] on span "[PERSON_NAME]" at bounding box center [477, 122] width 353 height 28
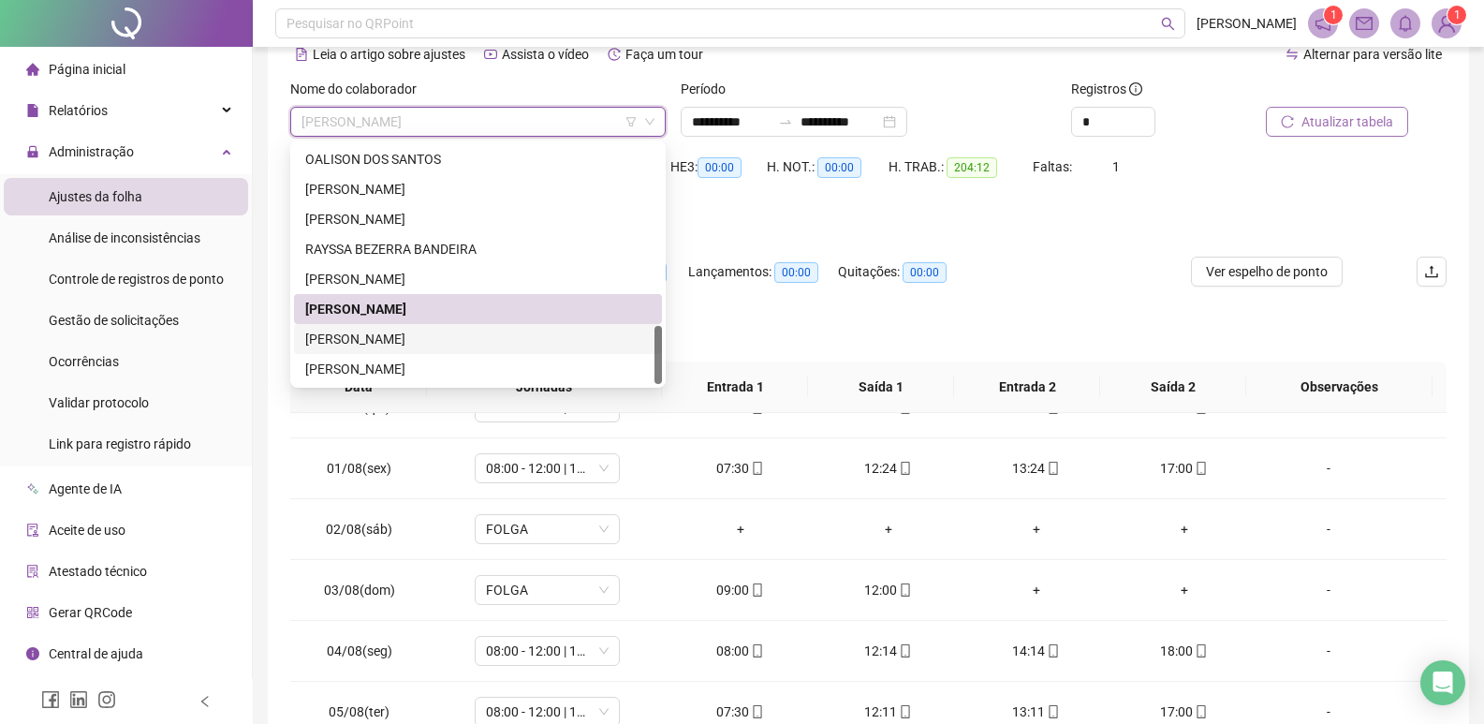
click at [415, 335] on div "[PERSON_NAME]" at bounding box center [477, 339] width 345 height 21
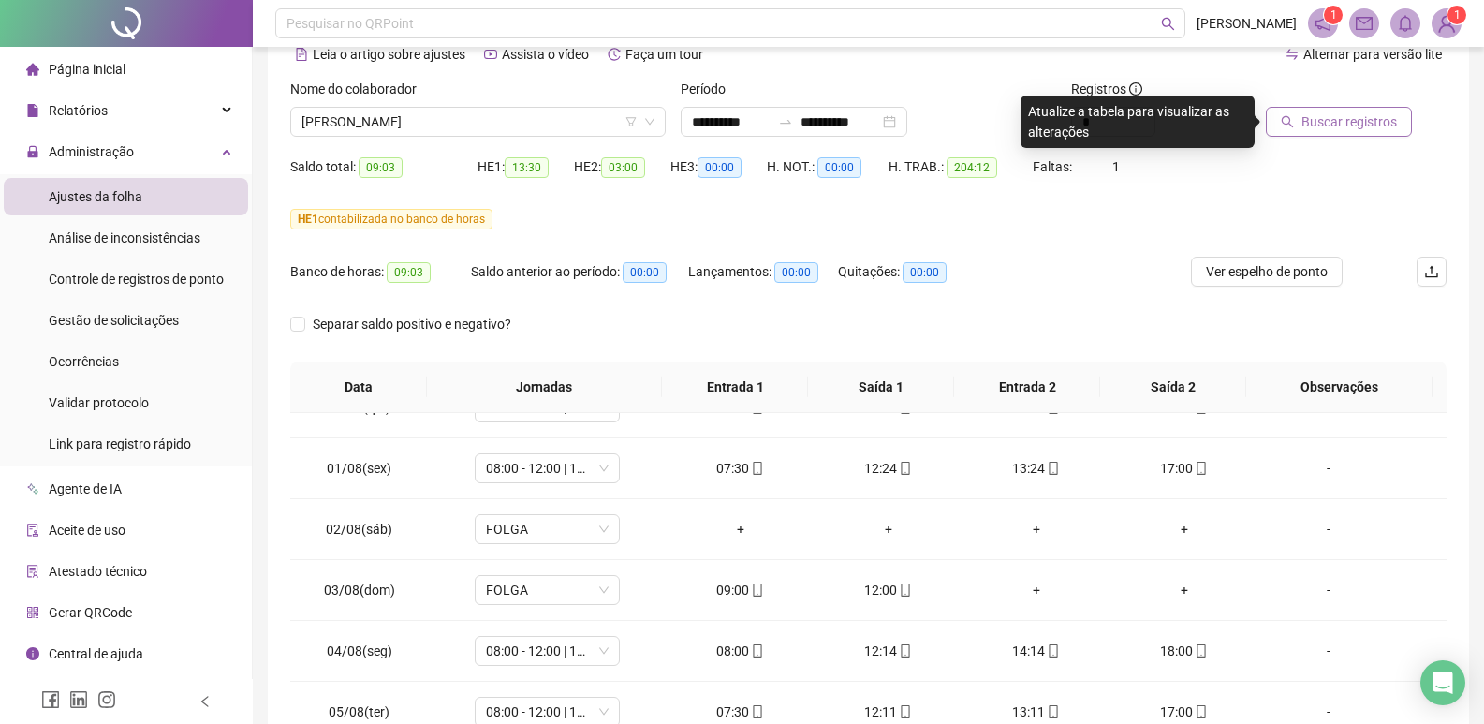
click at [1360, 122] on span "Buscar registros" at bounding box center [1348, 121] width 95 height 21
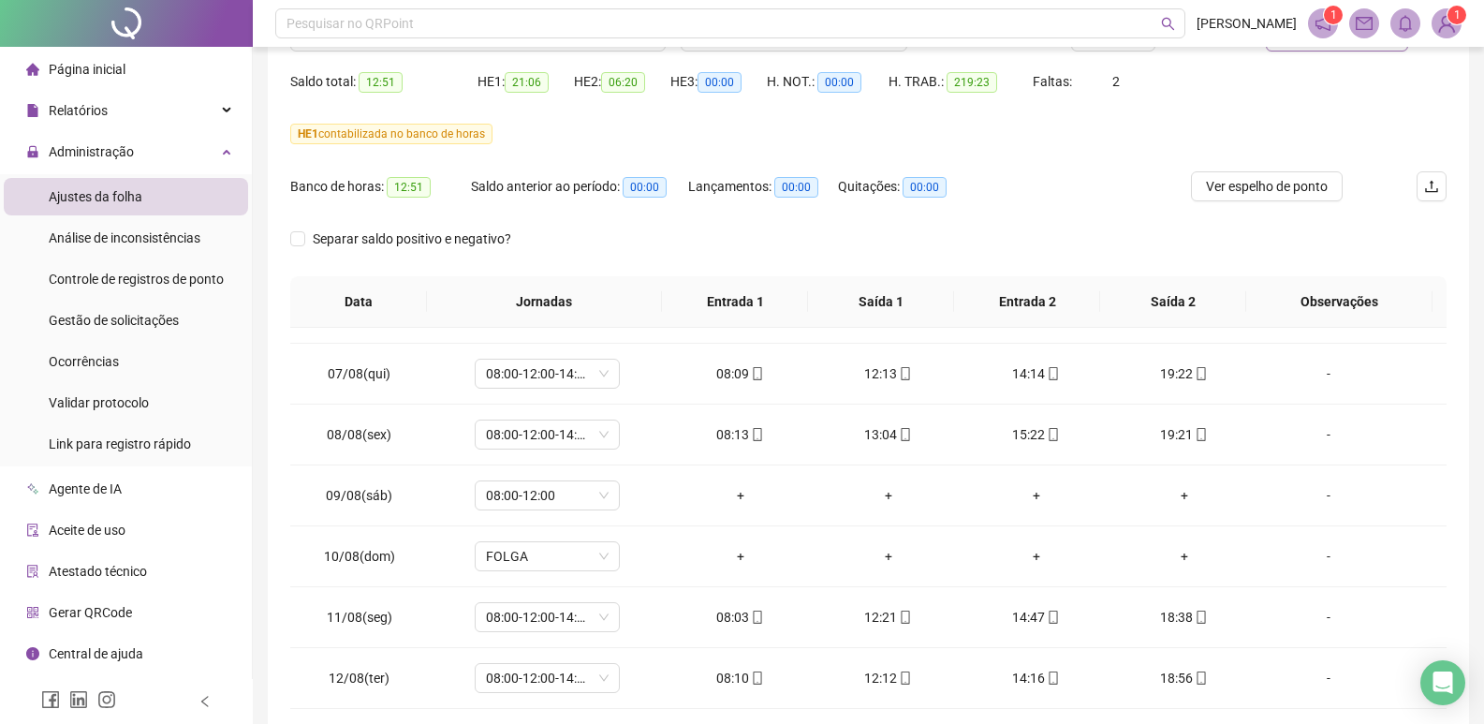
scroll to position [0, 0]
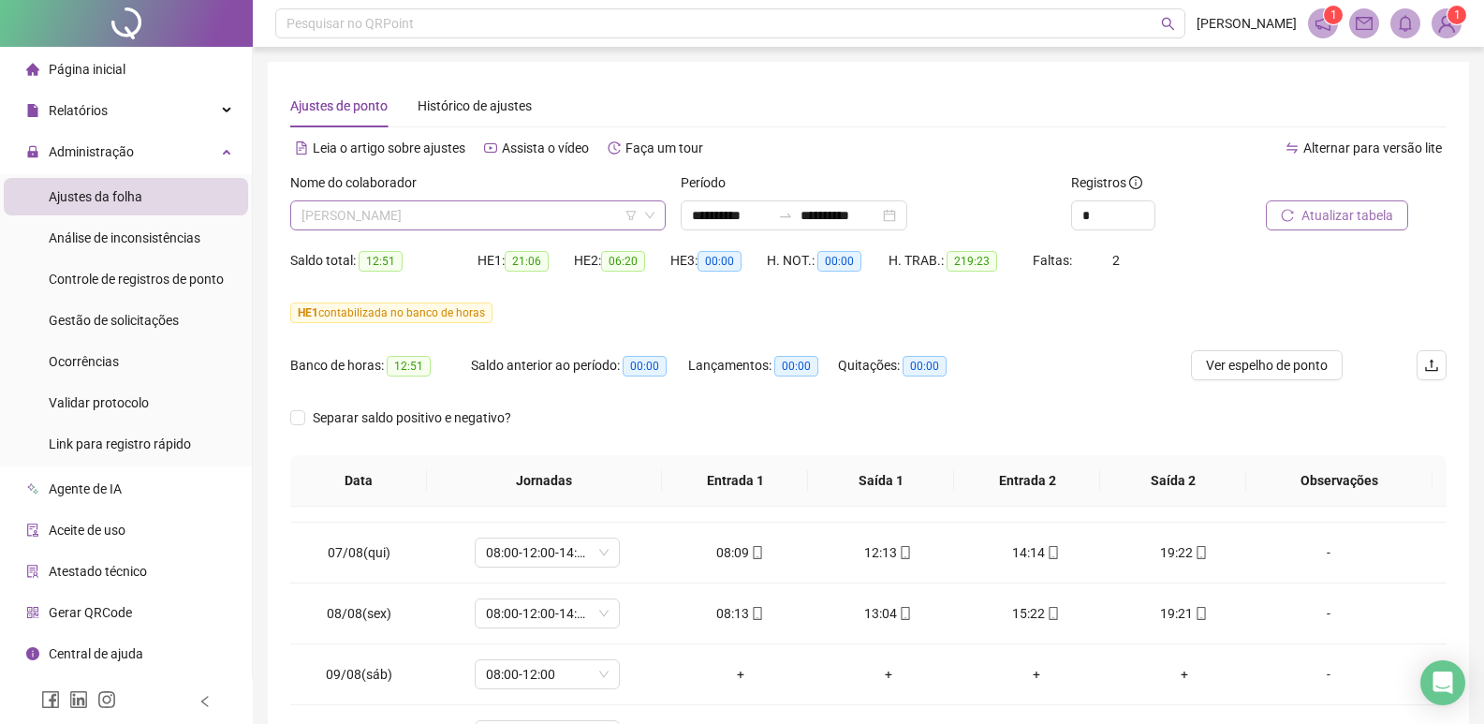
click at [512, 221] on span "[PERSON_NAME]" at bounding box center [477, 215] width 353 height 28
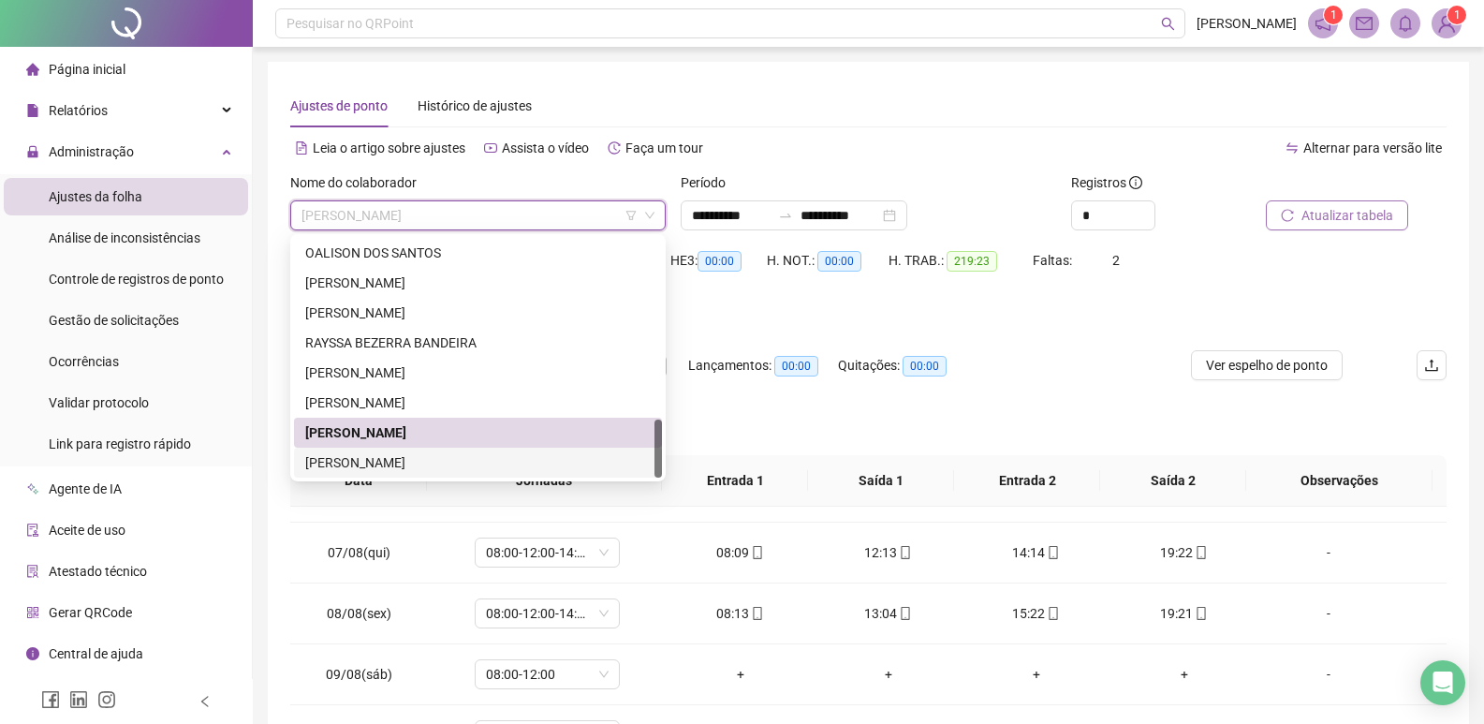
click at [406, 465] on div "[PERSON_NAME]" at bounding box center [477, 462] width 345 height 21
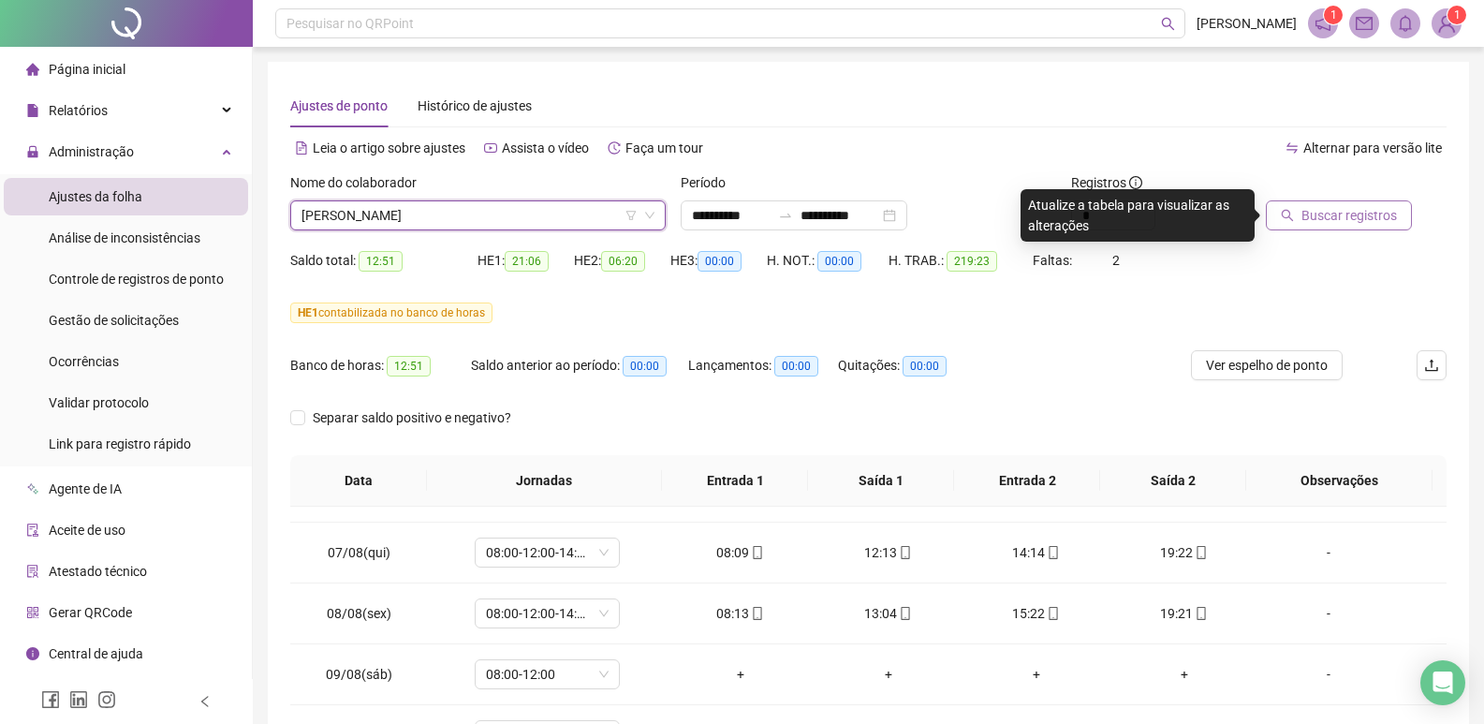
click at [1367, 216] on span "Buscar registros" at bounding box center [1348, 215] width 95 height 21
